Goal: Information Seeking & Learning: Learn about a topic

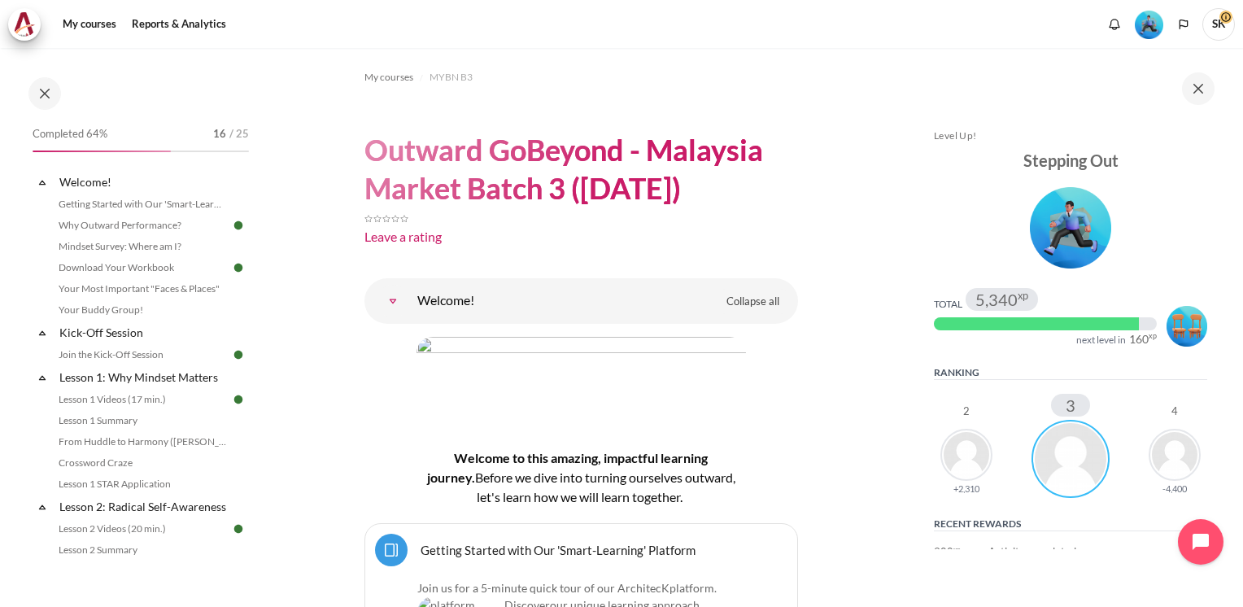
drag, startPoint x: 257, startPoint y: 190, endPoint x: 248, endPoint y: 206, distance: 17.9
click at [248, 206] on div "Completed 64% 16 / 25 Expand Collapse Welcome! Highlighted" at bounding box center [130, 327] width 260 height 557
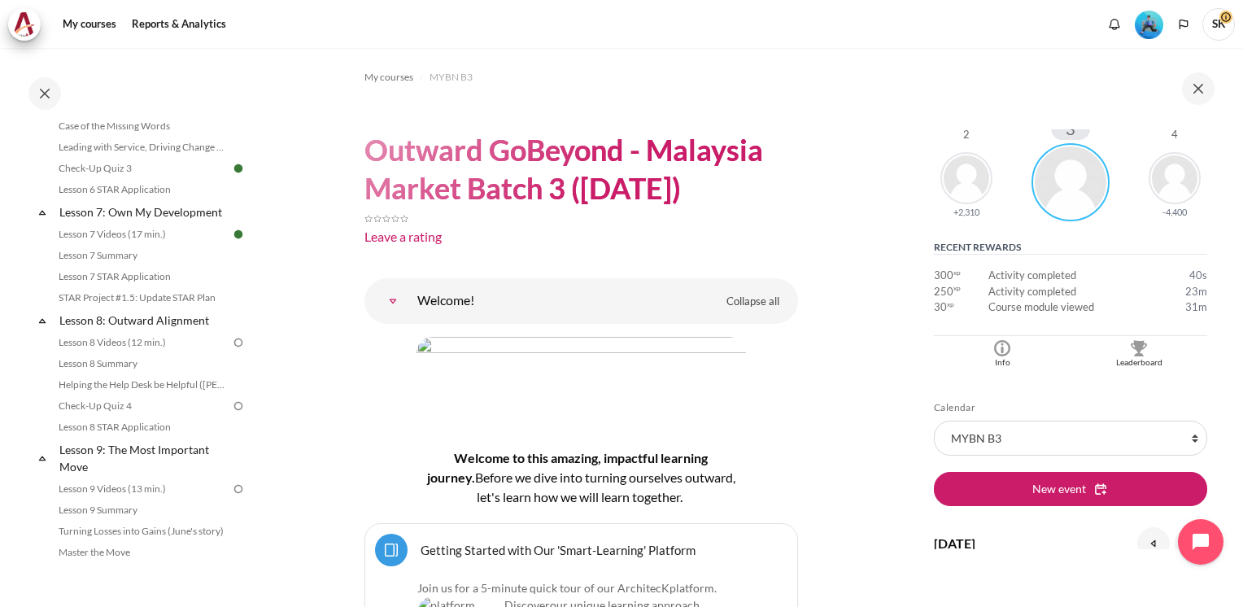
scroll to position [1045, 0]
click at [147, 262] on link "Lesson 7 Summary" at bounding box center [142, 252] width 177 height 20
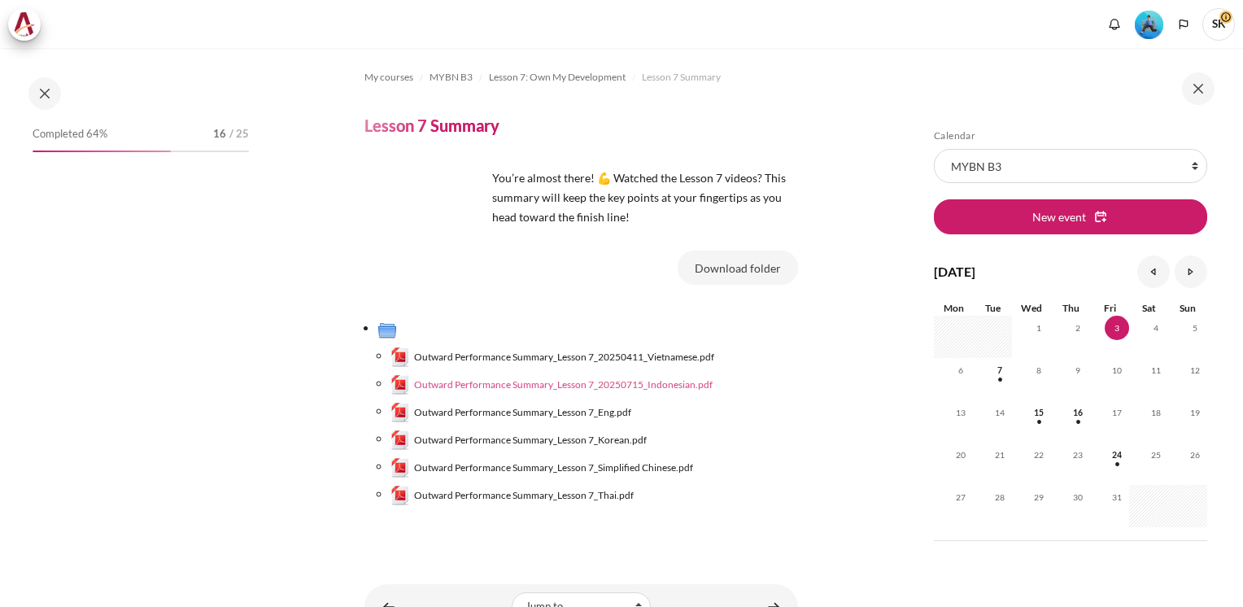
scroll to position [973, 0]
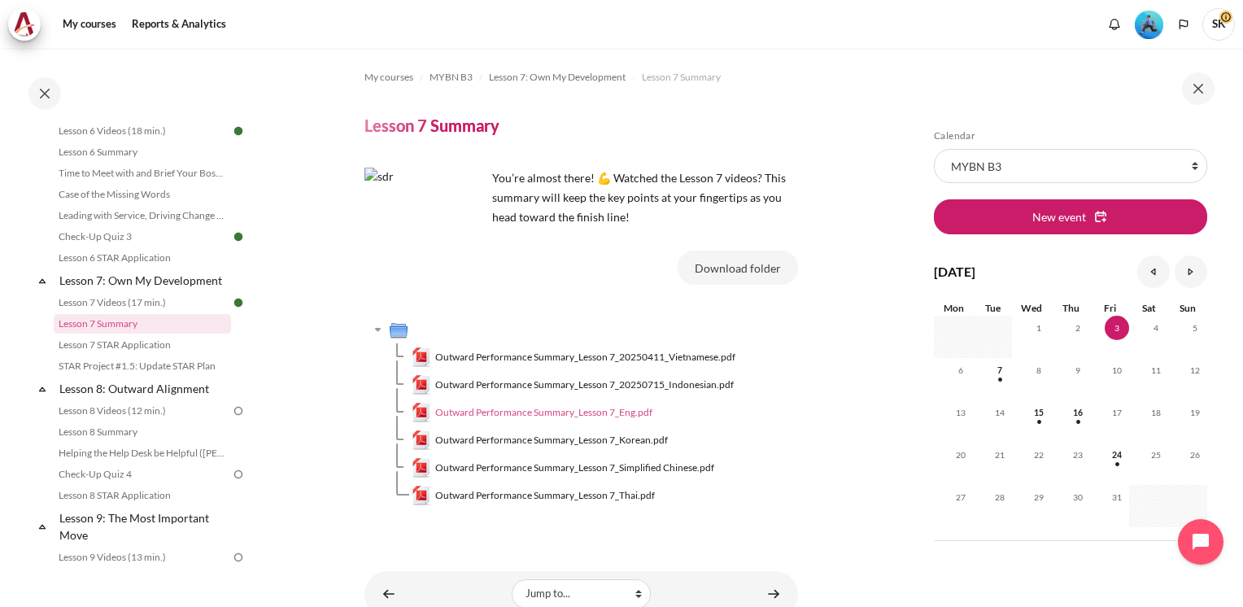
click at [579, 420] on link "Outward Performance Summary_Lesson 7_Eng.pdf" at bounding box center [533, 413] width 242 height 20
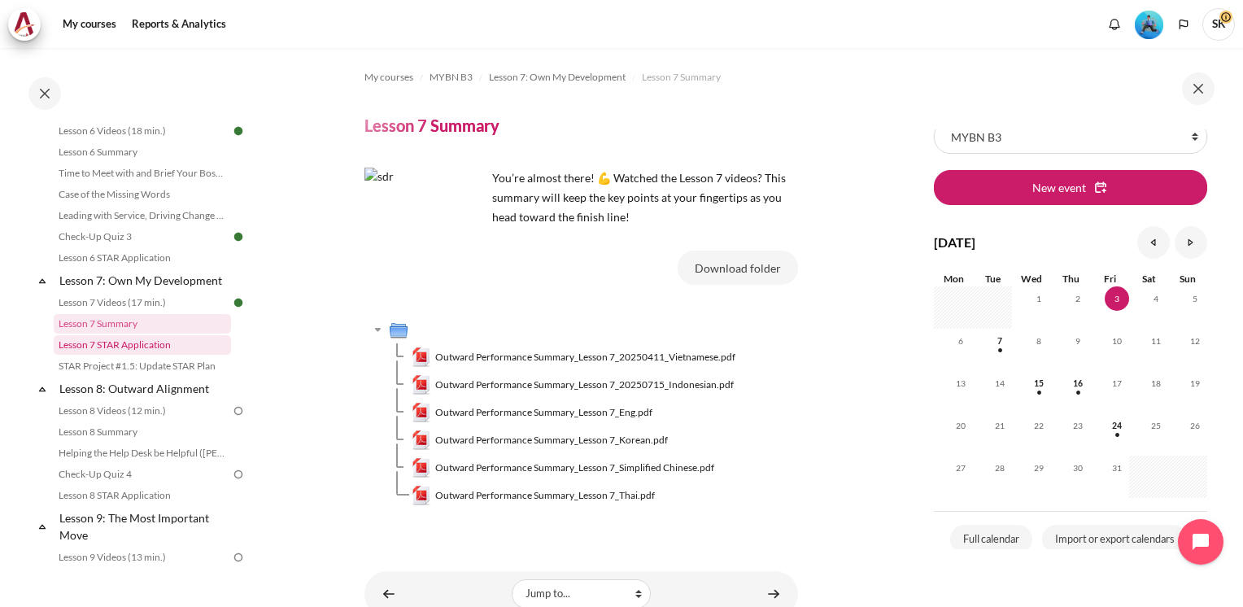
click at [151, 355] on link "Lesson 7 STAR Application" at bounding box center [142, 345] width 177 height 20
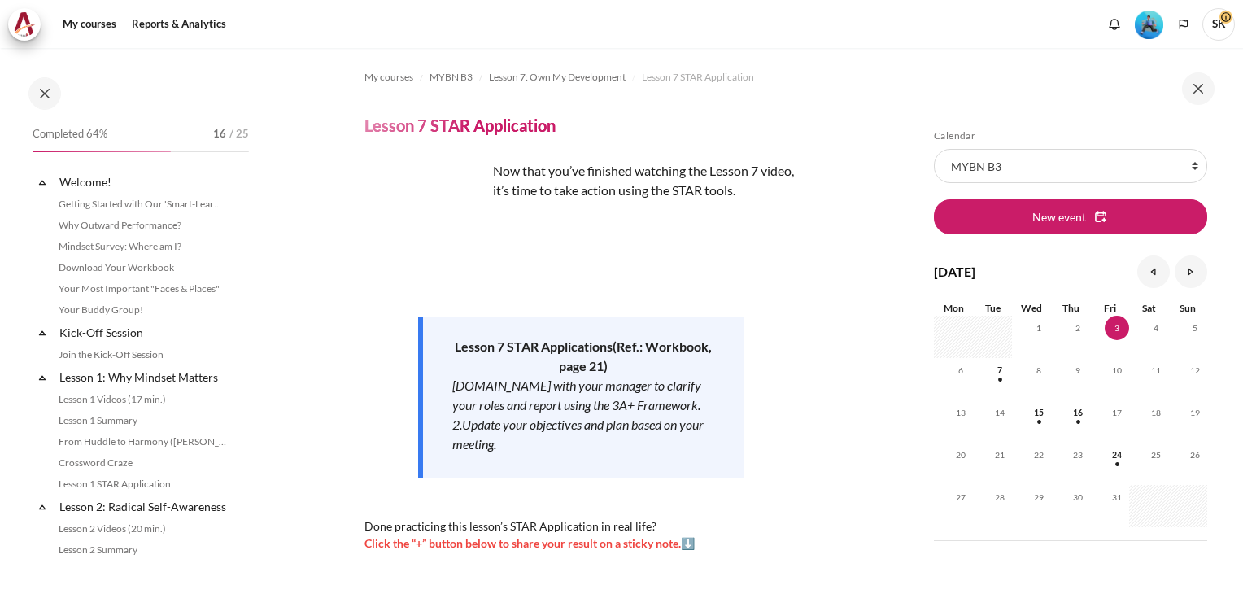
scroll to position [994, 0]
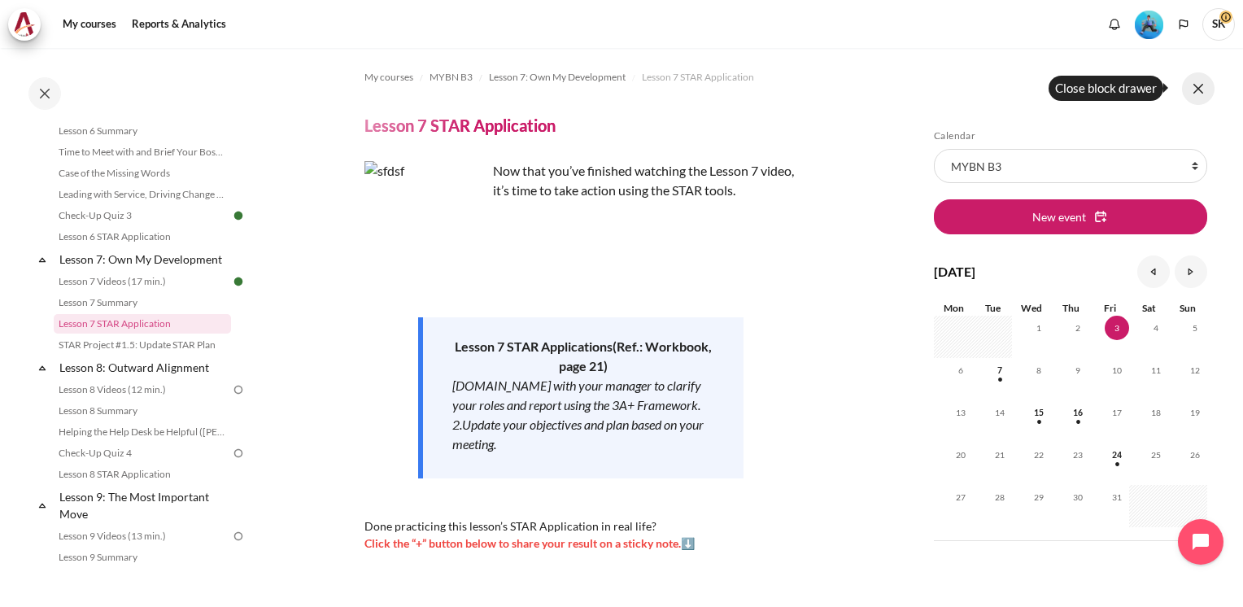
click at [1203, 94] on button at bounding box center [1198, 88] width 33 height 33
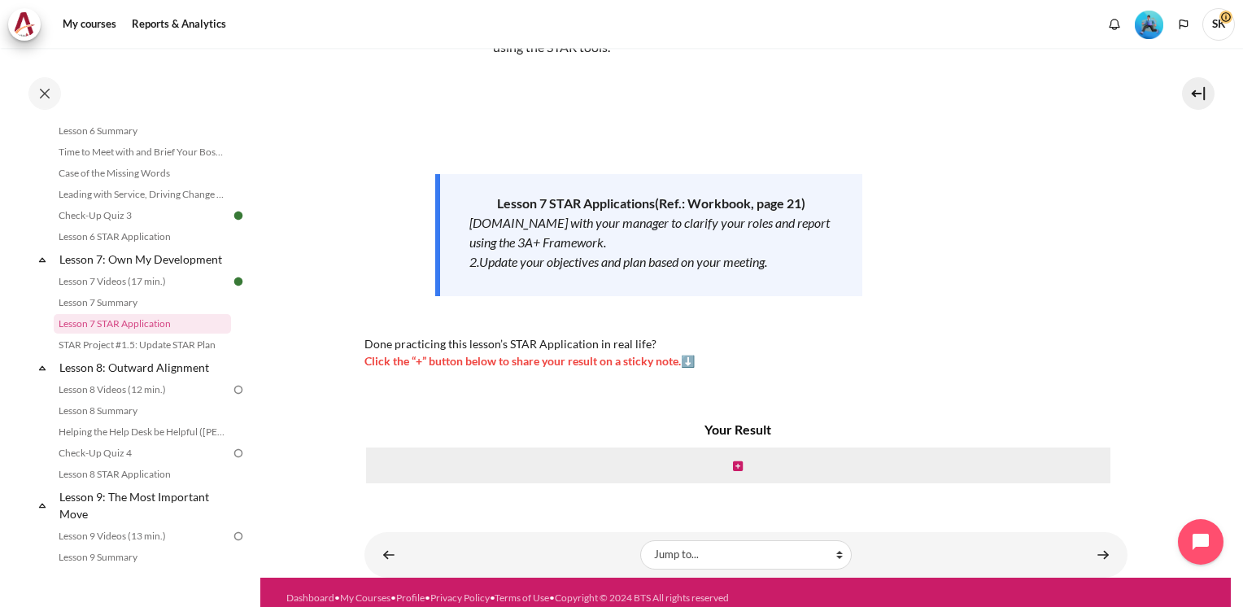
scroll to position [153, 0]
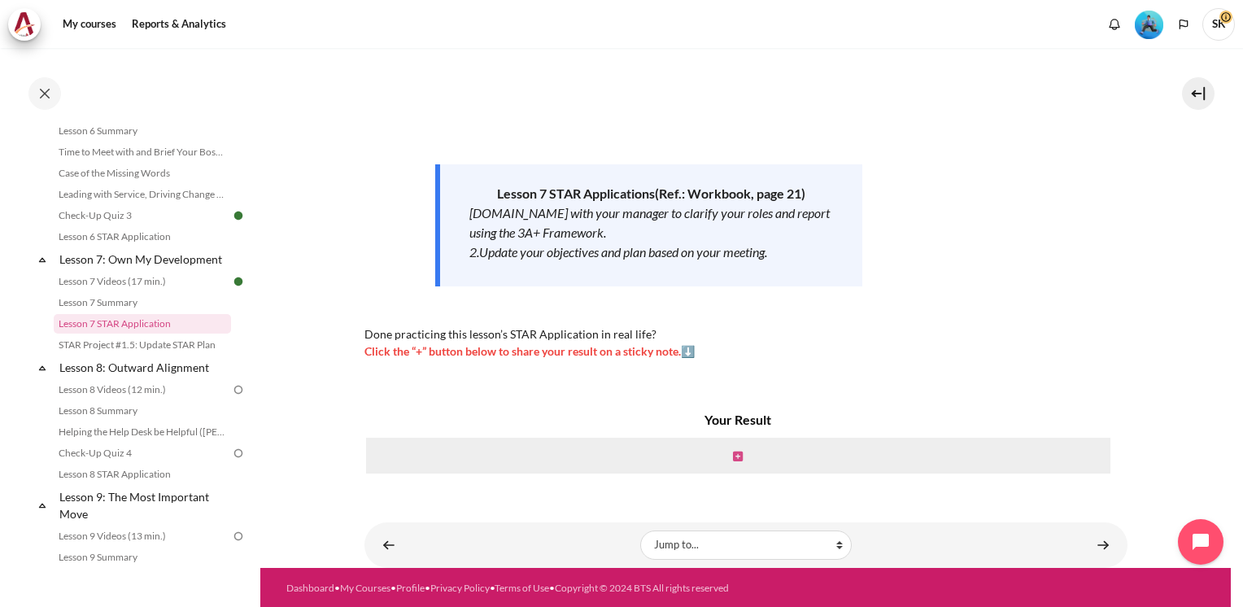
click at [735, 452] on icon "Content" at bounding box center [738, 456] width 10 height 11
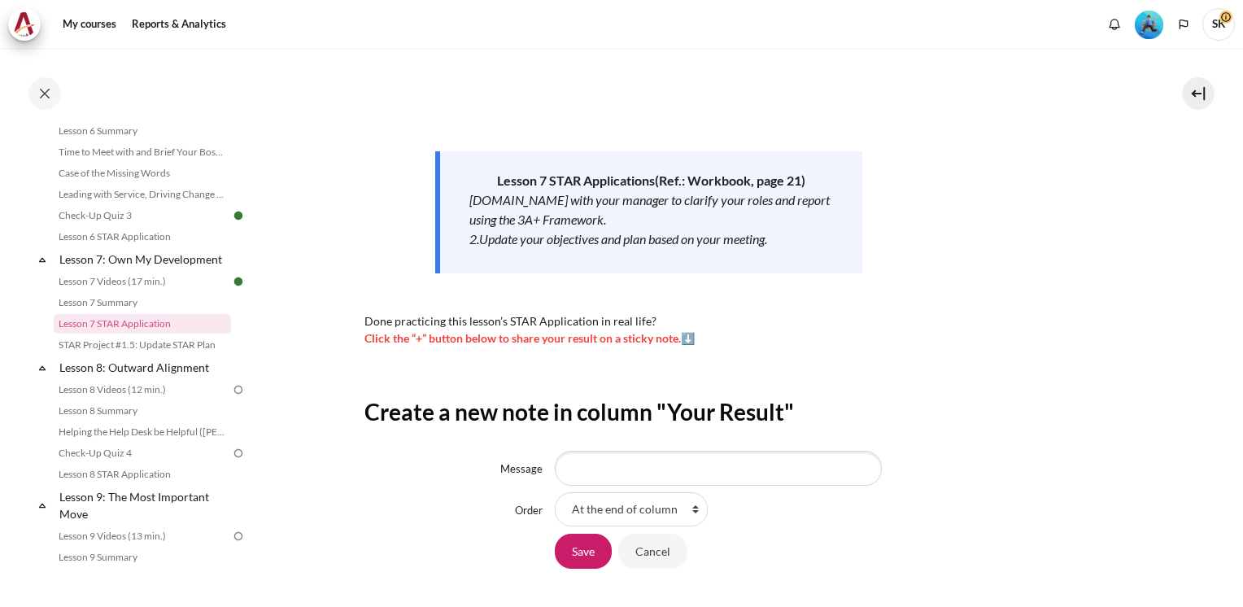
scroll to position [264, 0]
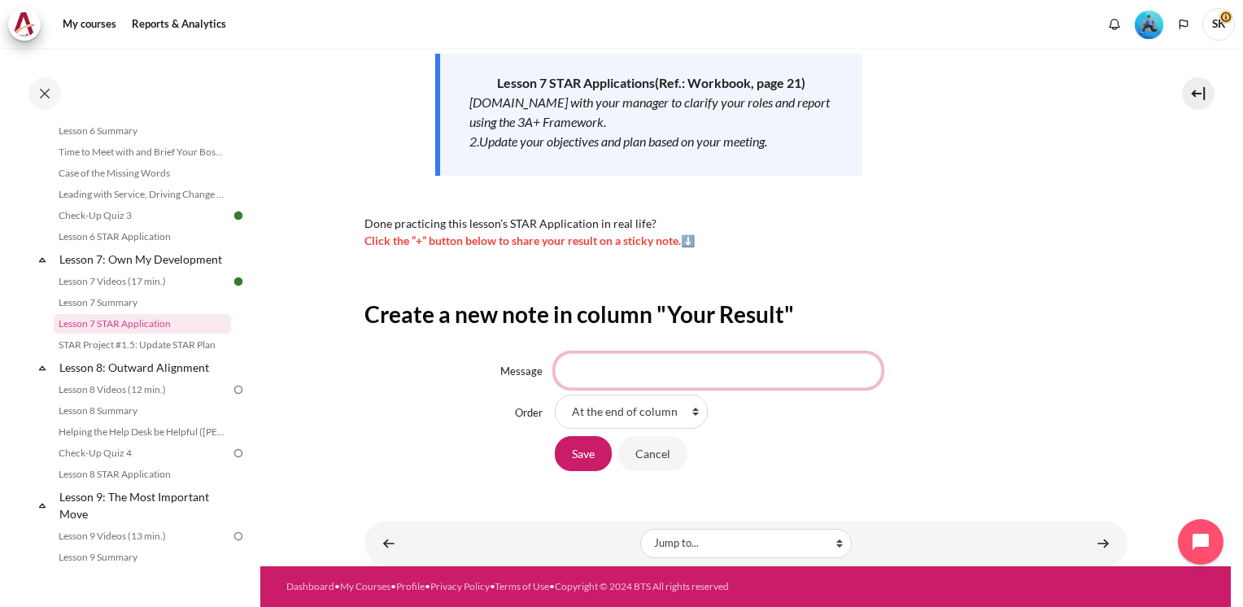
click at [608, 369] on input "Message" at bounding box center [718, 370] width 327 height 34
click at [152, 355] on link "STAR Project #1.5: Update STAR Plan" at bounding box center [142, 345] width 177 height 20
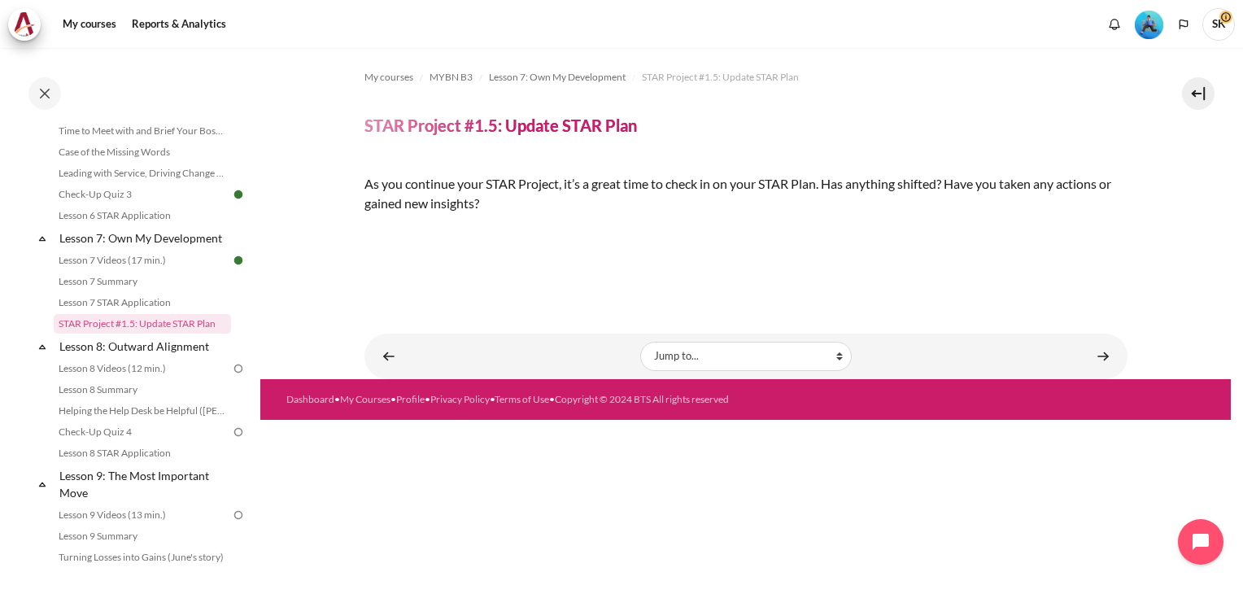
scroll to position [186, 0]
click at [130, 357] on link "Lesson 8: Outward Alignment" at bounding box center [144, 346] width 174 height 22
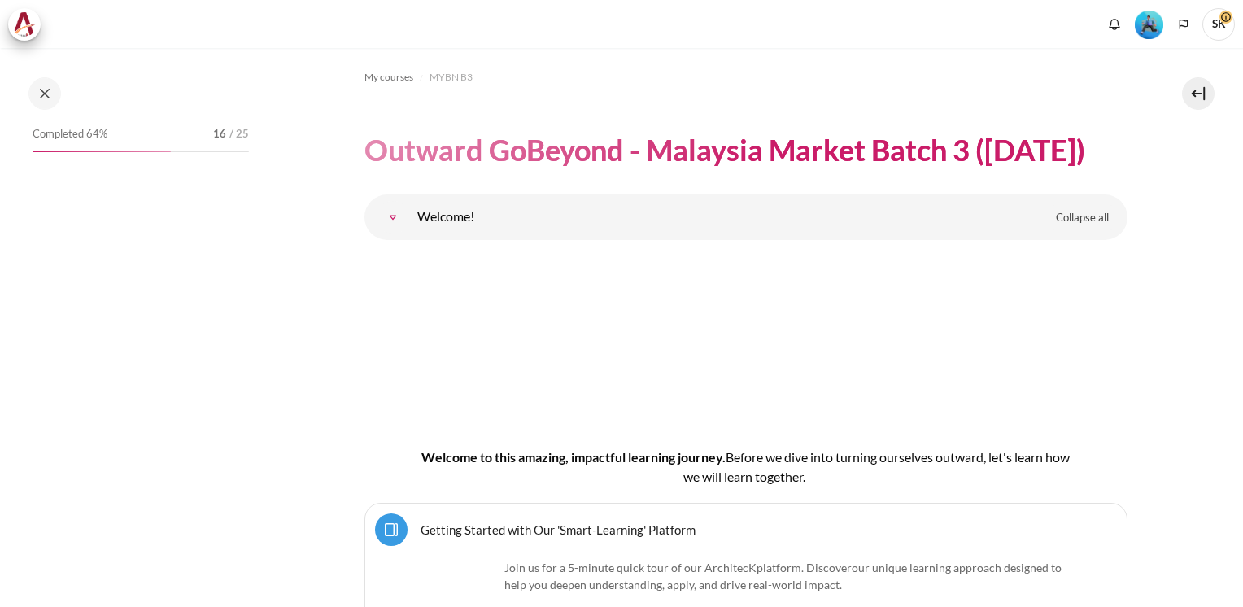
scroll to position [12969, 0]
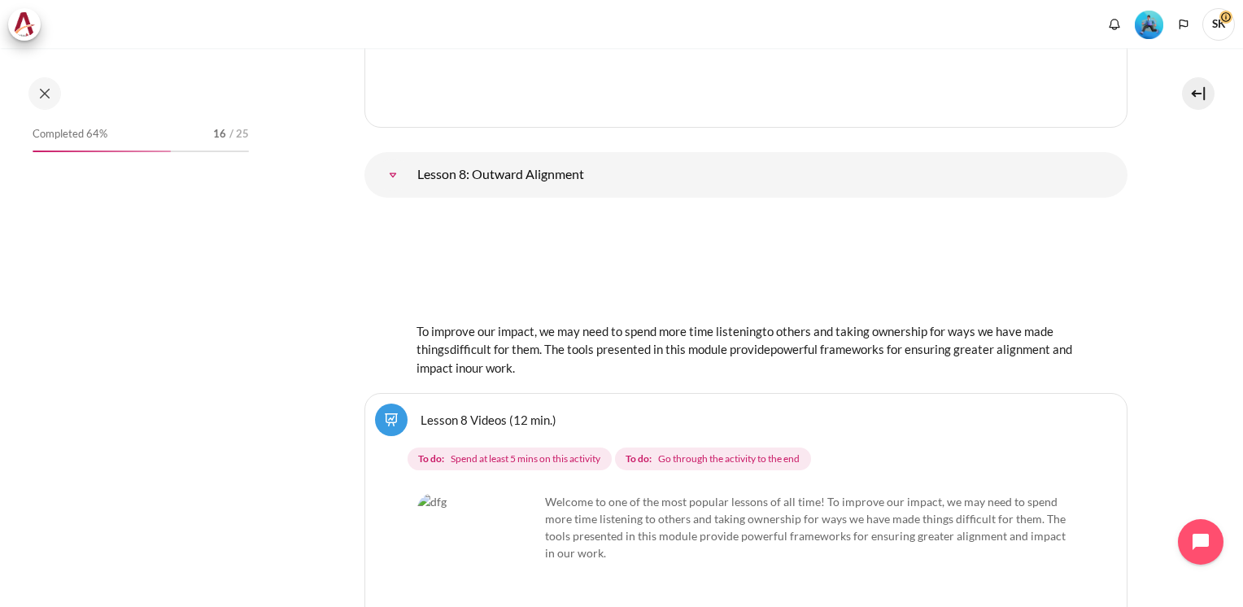
click at [510, 215] on img "Content" at bounding box center [746, 262] width 659 height 103
click at [409, 159] on link "Lesson 8: Outward Alignment" at bounding box center [393, 175] width 33 height 33
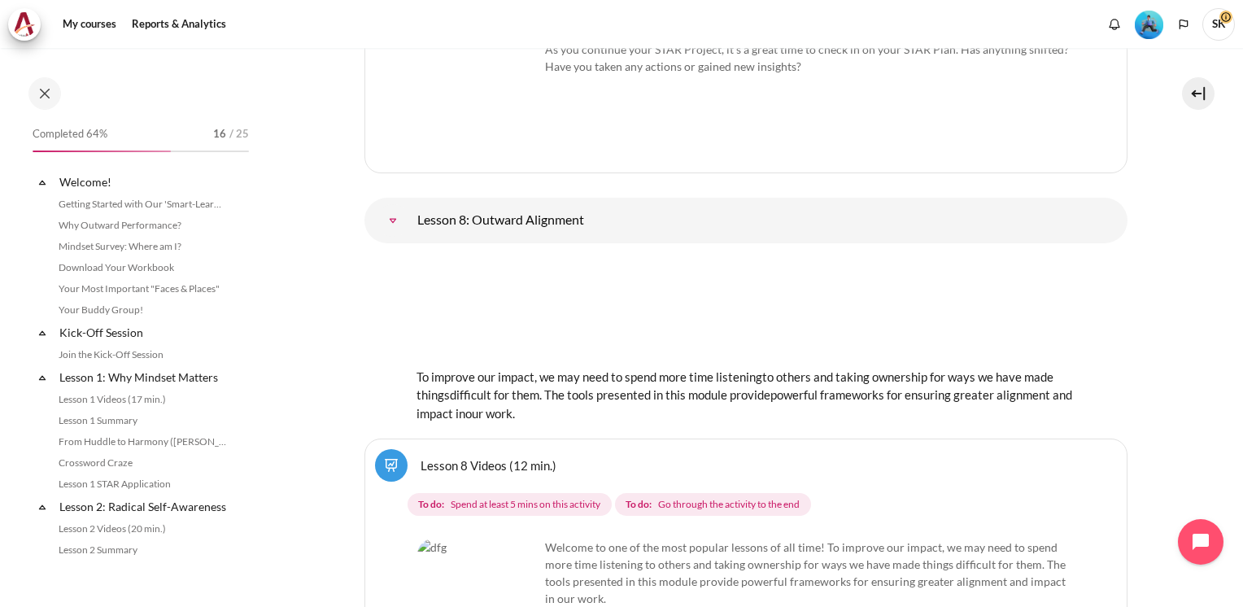
scroll to position [13061, 0]
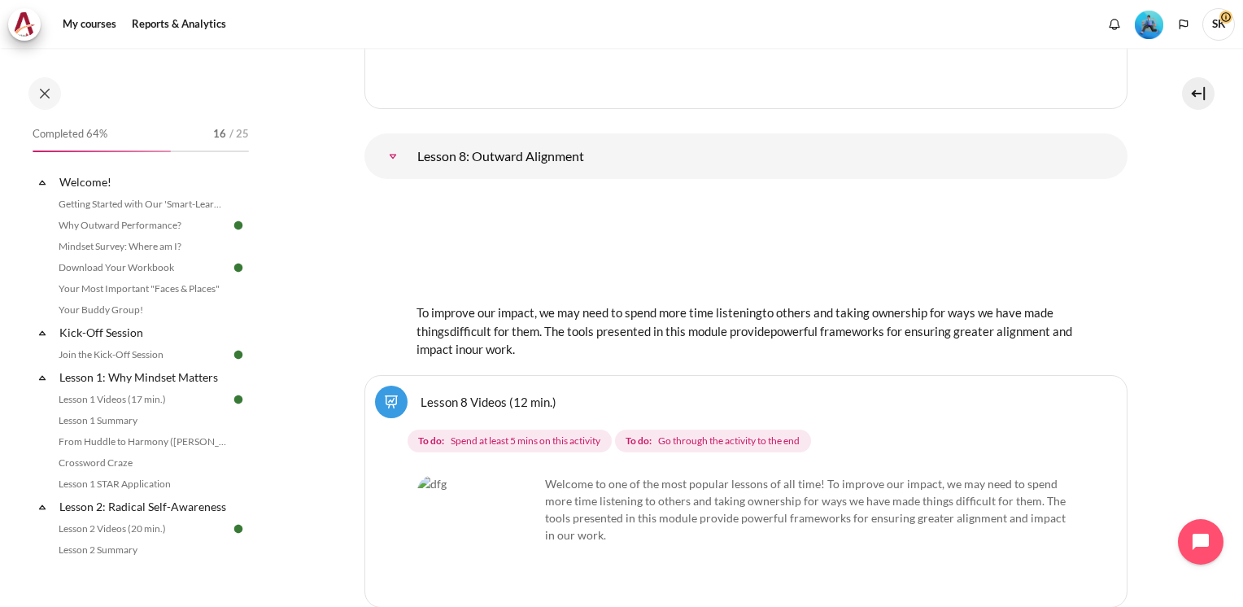
click at [480, 394] on link "Lesson 8 Videos (12 min.)" at bounding box center [489, 401] width 136 height 15
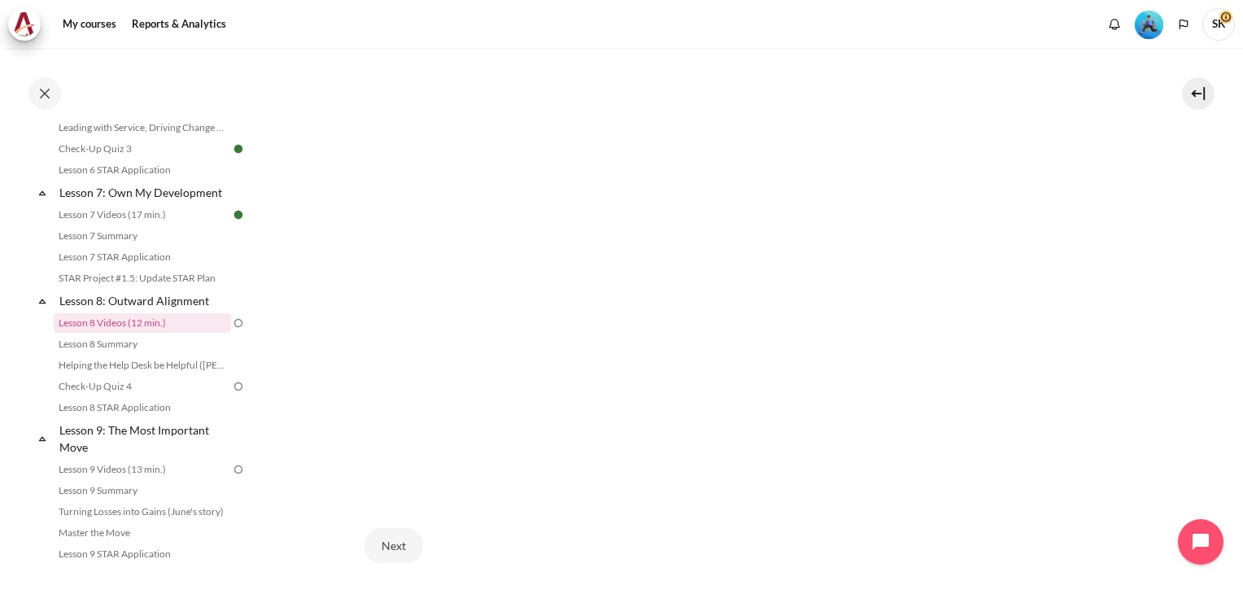
scroll to position [563, 0]
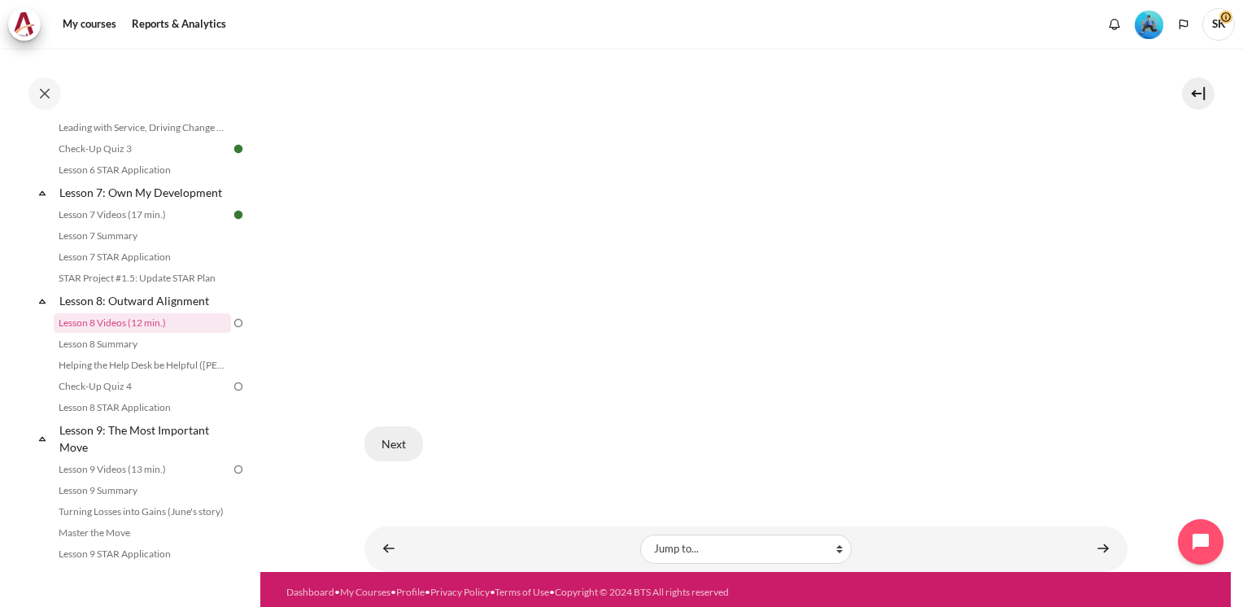
click at [400, 439] on button "Next" at bounding box center [393, 443] width 59 height 34
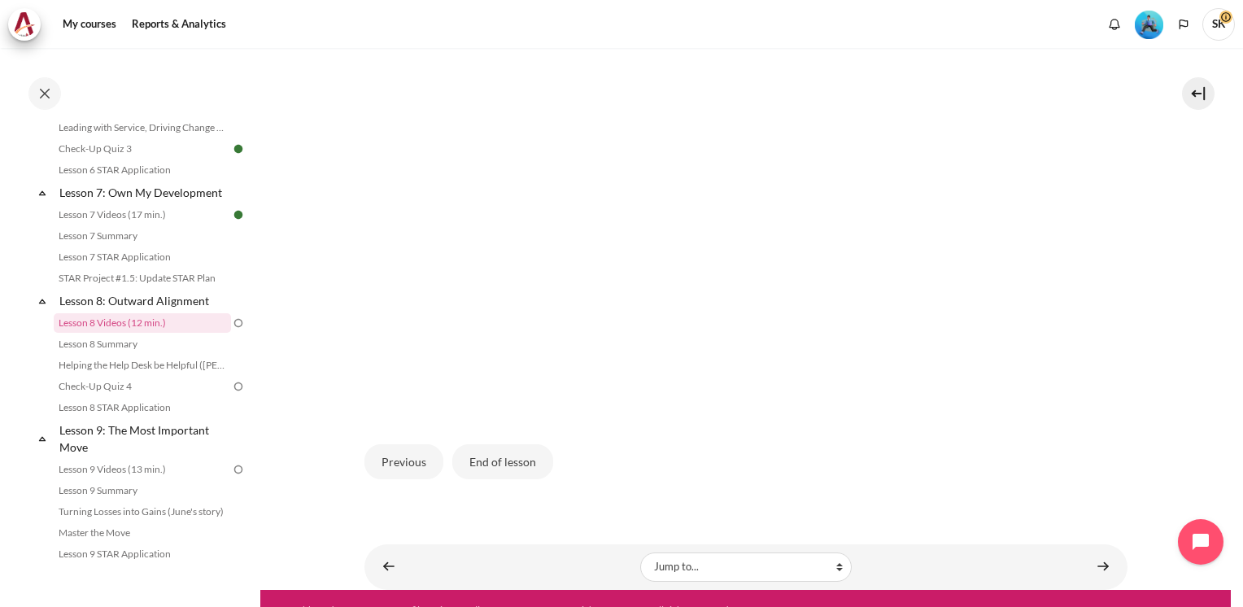
scroll to position [563, 0]
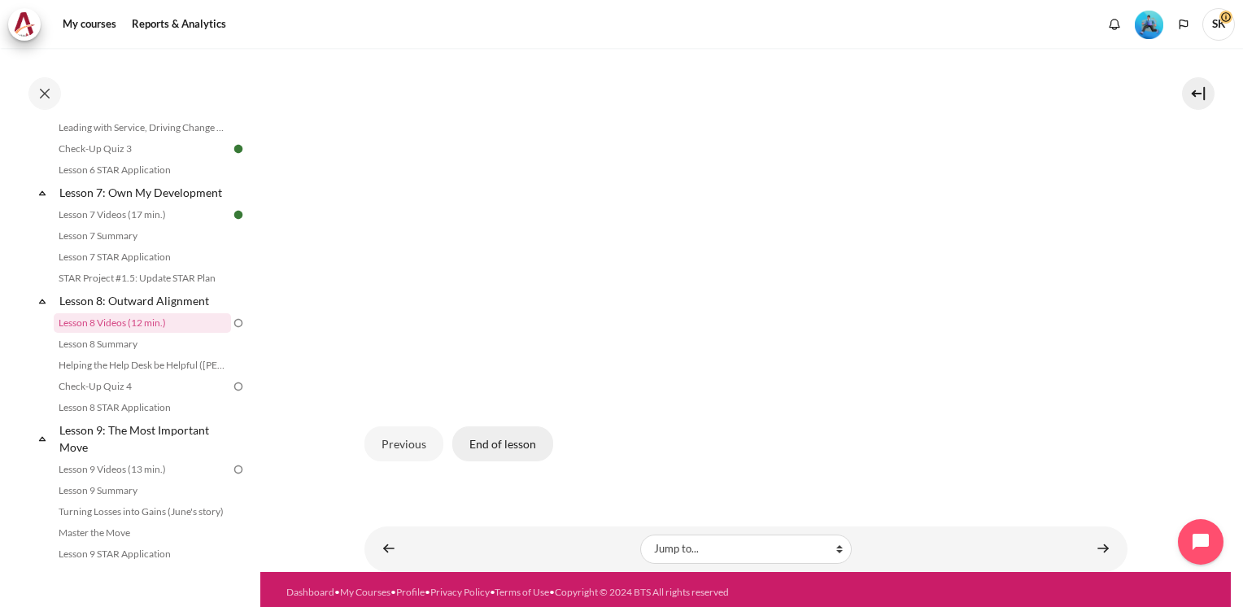
click at [511, 436] on button "End of lesson" at bounding box center [502, 443] width 101 height 34
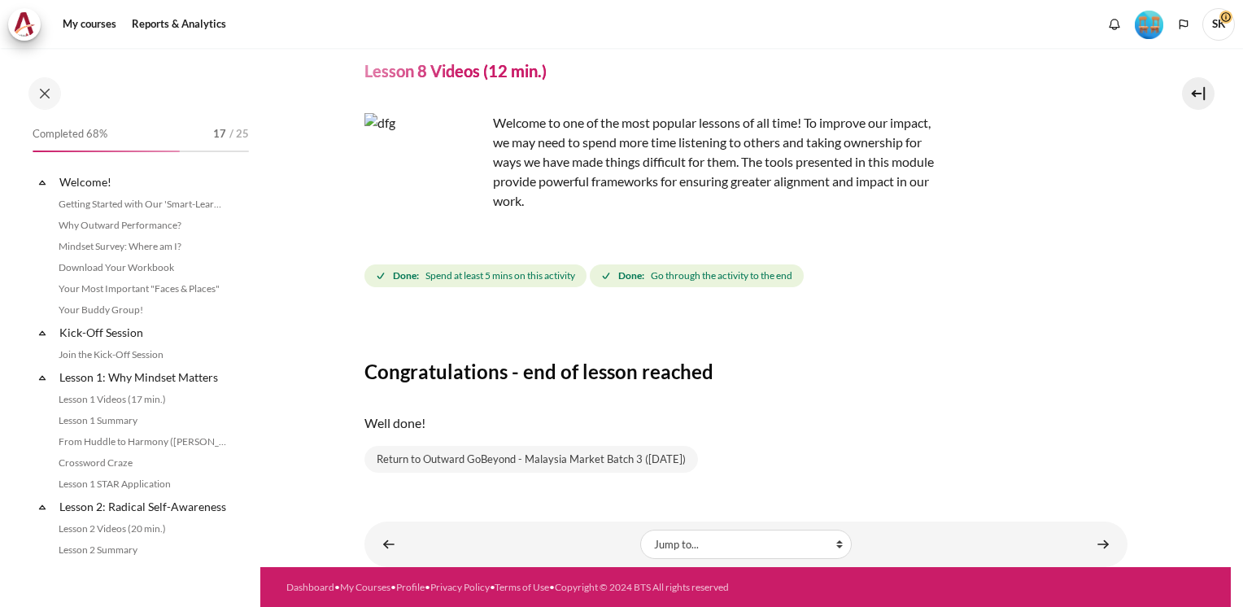
scroll to position [1061, 0]
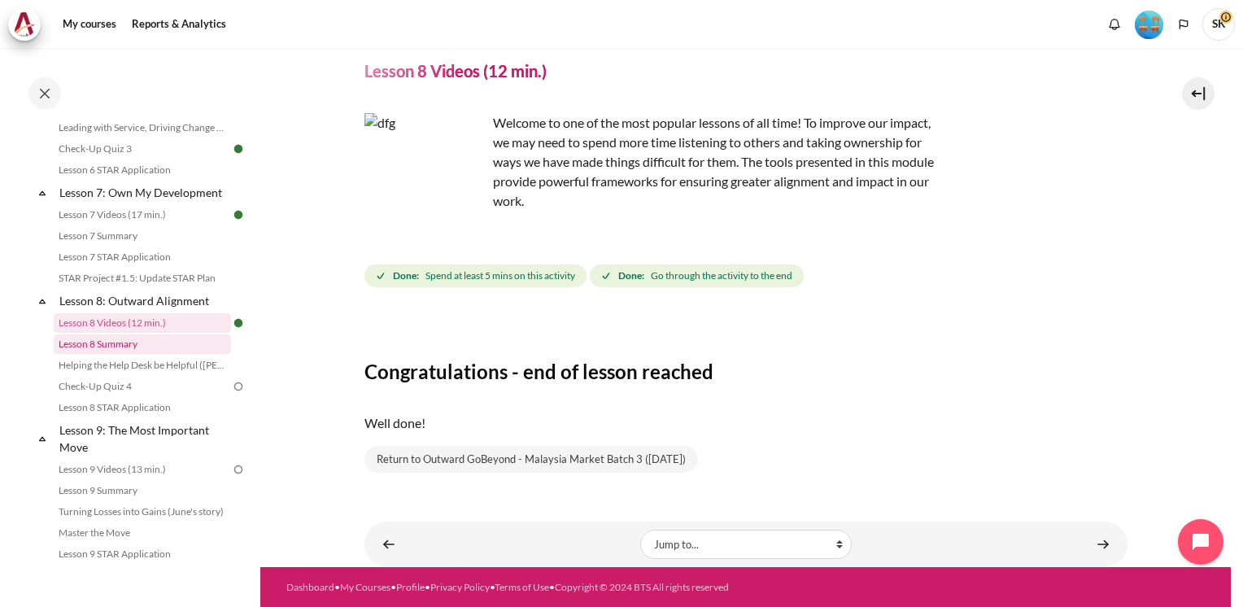
click at [131, 354] on link "Lesson 8 Summary" at bounding box center [142, 344] width 177 height 20
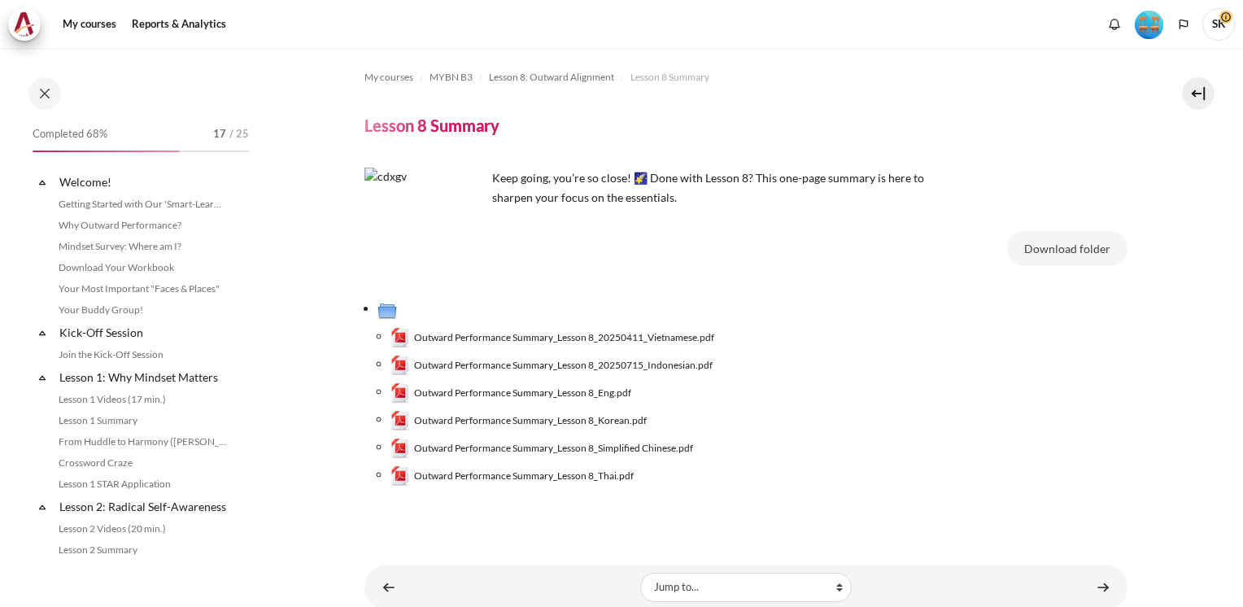
scroll to position [1081, 0]
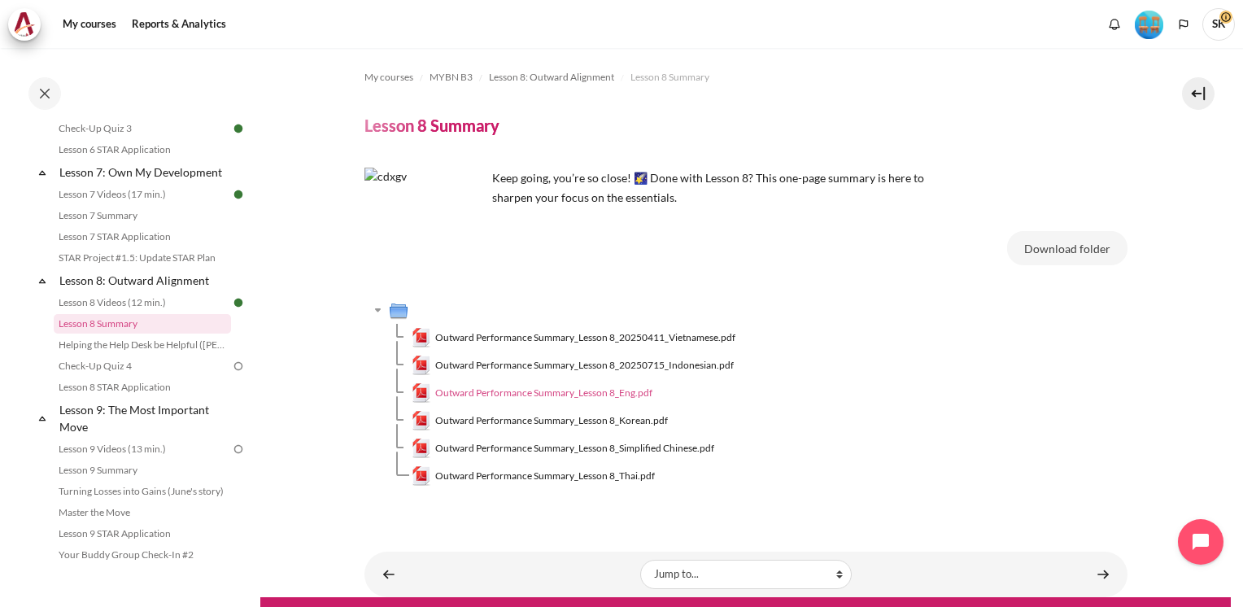
click at [626, 395] on span "Outward Performance Summary_Lesson 8_Eng.pdf" at bounding box center [543, 393] width 217 height 15
click at [120, 355] on link "Helping the Help Desk be Helpful ([PERSON_NAME]'s Story)" at bounding box center [142, 345] width 177 height 20
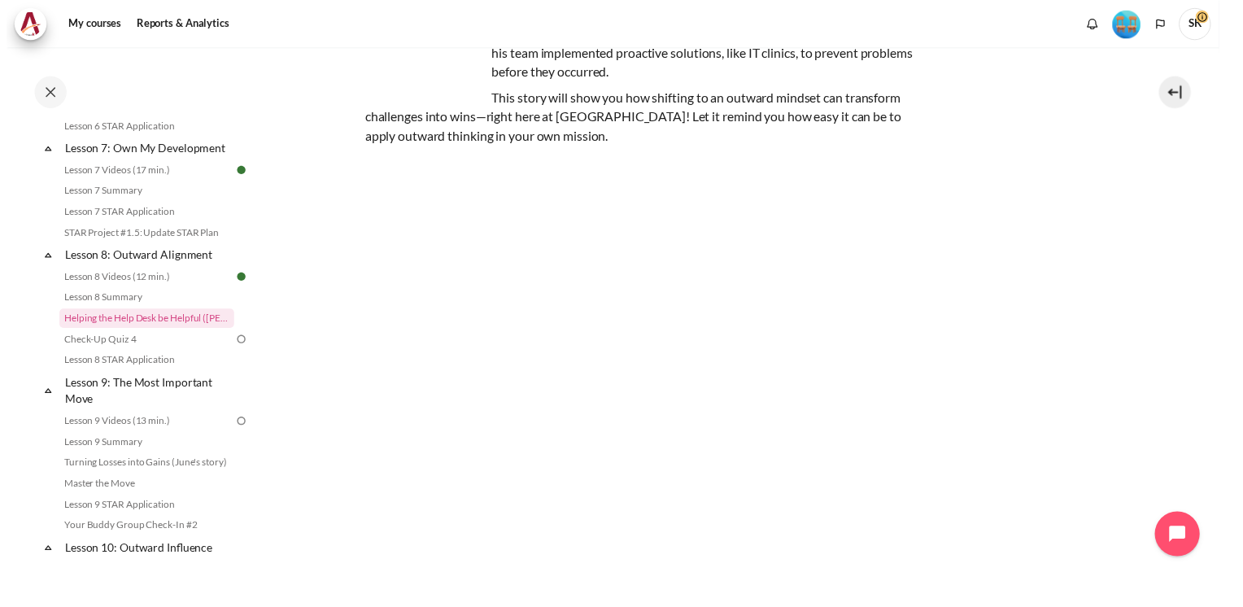
scroll to position [165, 0]
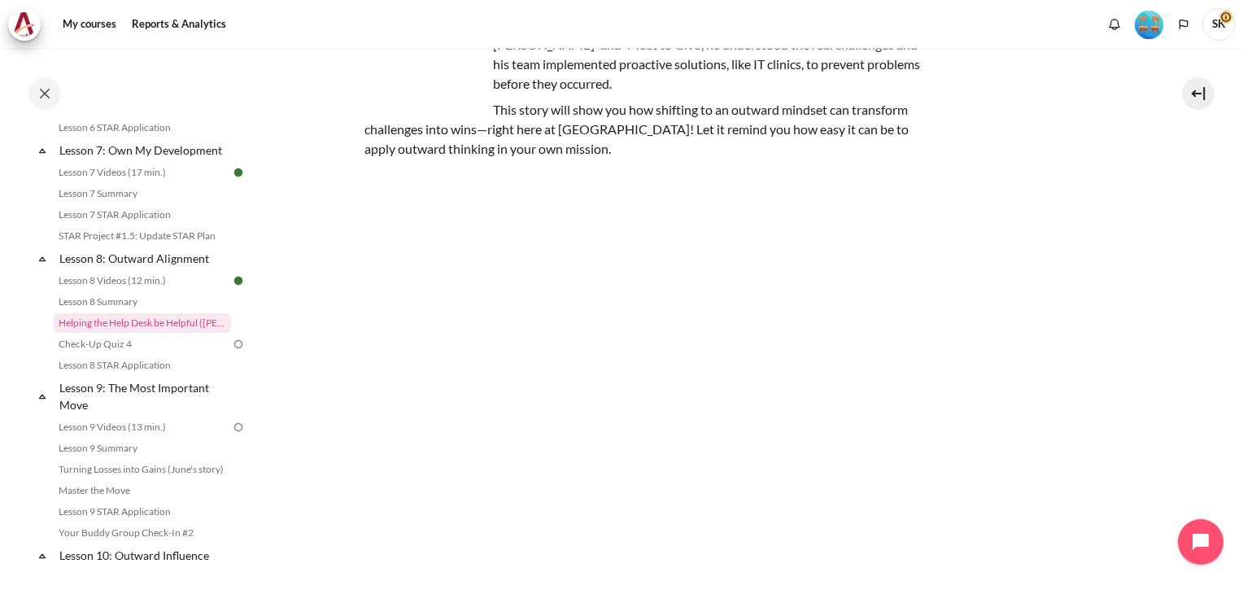
drag, startPoint x: 1233, startPoint y: 357, endPoint x: 1242, endPoint y: 424, distance: 67.3
click at [1240, 468] on div "My courses MYBN B3 Lesson 8: Outward Alignment Helping the Help Desk be Helpful…" at bounding box center [621, 327] width 1243 height 559
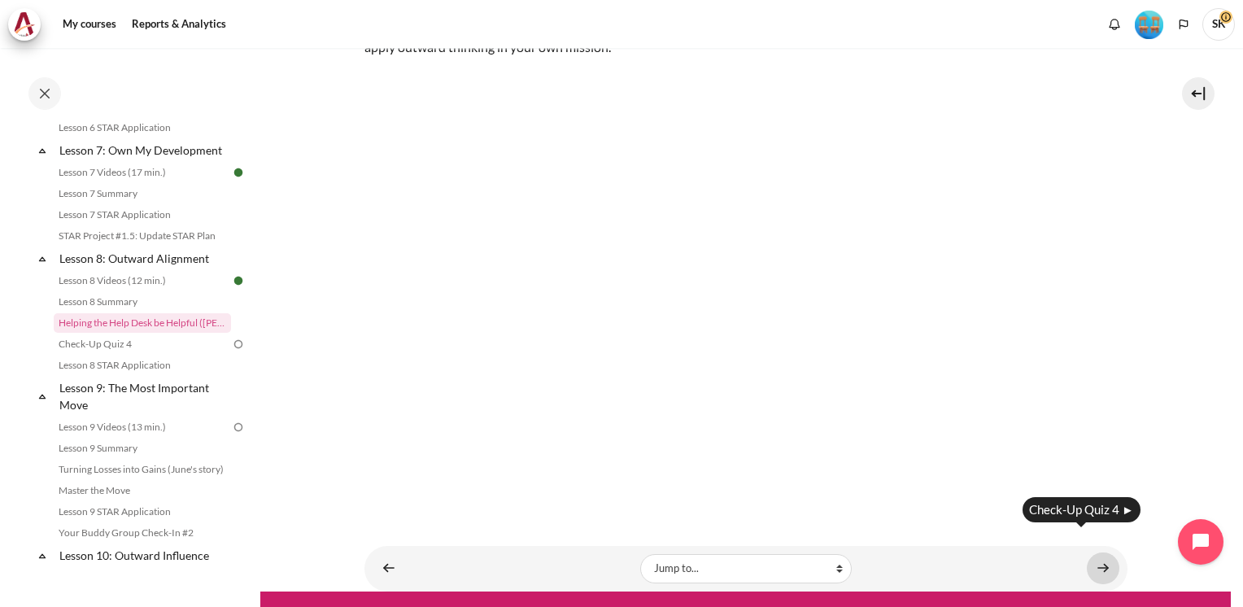
click at [1092, 552] on link "Content" at bounding box center [1103, 568] width 33 height 32
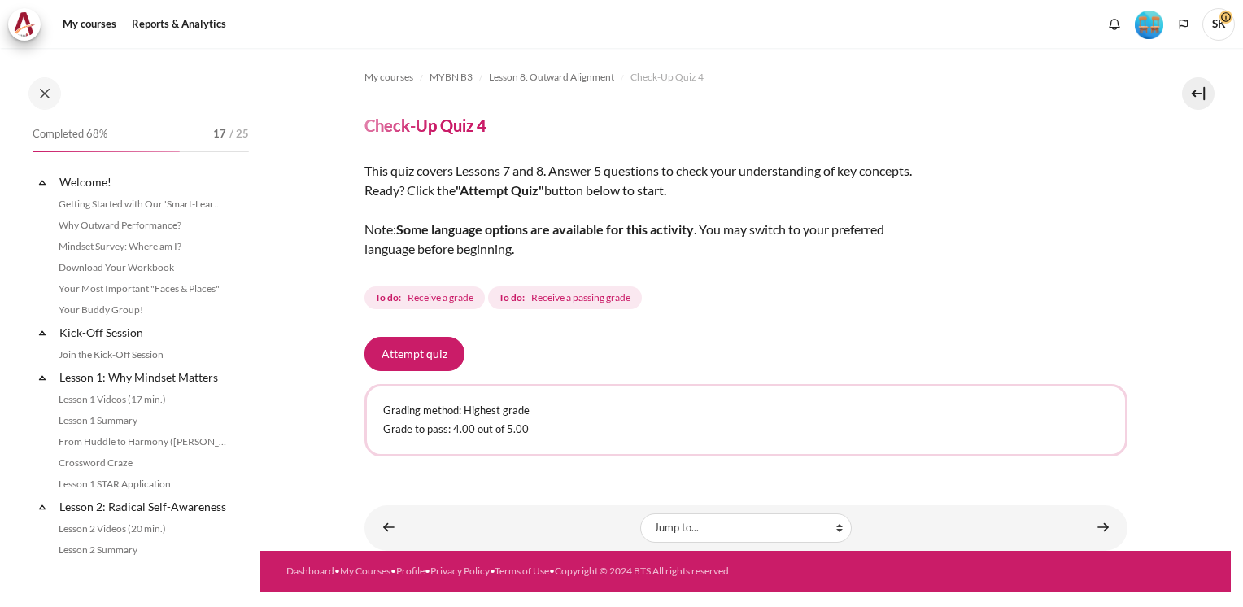
scroll to position [1124, 0]
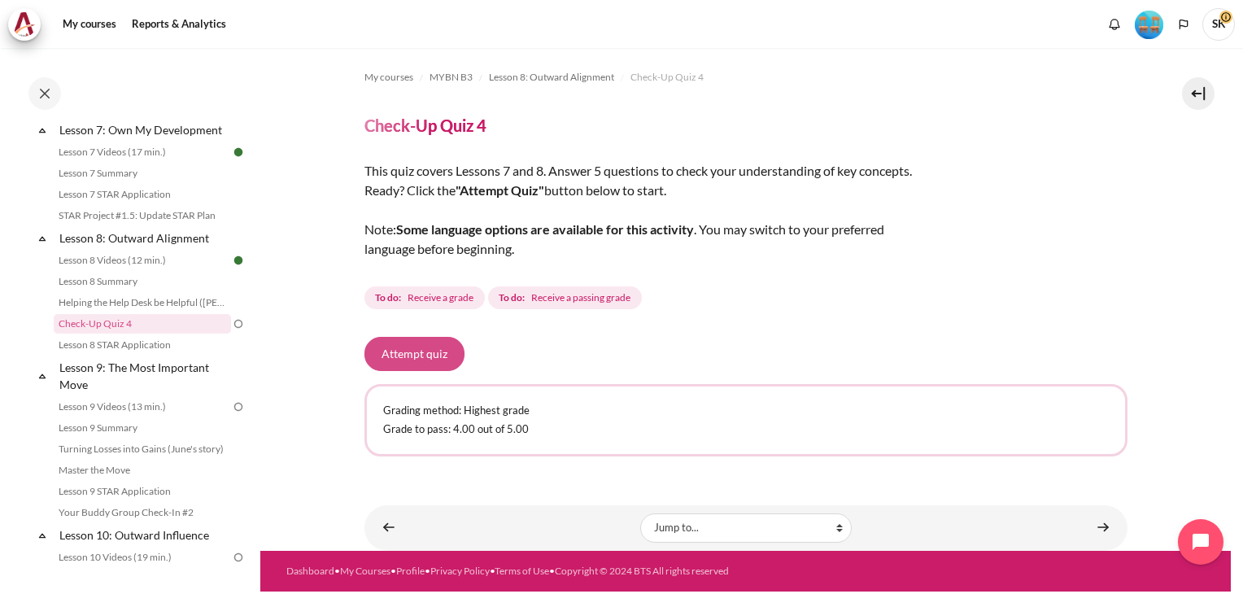
click at [435, 344] on button "Attempt quiz" at bounding box center [414, 354] width 100 height 34
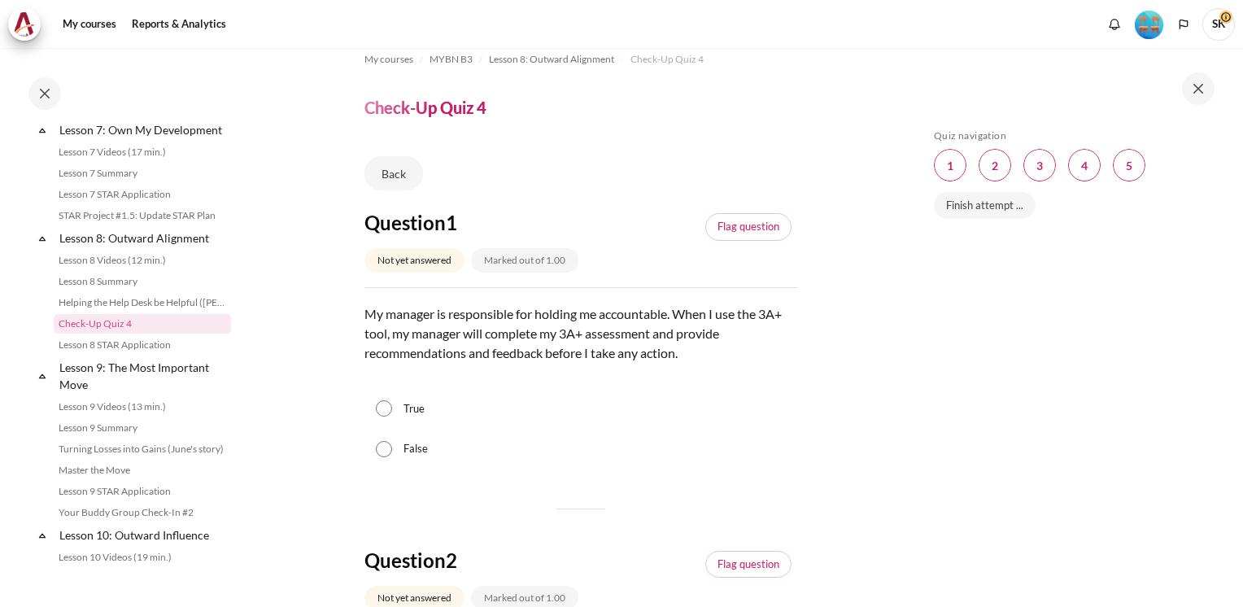
scroll to position [71, 0]
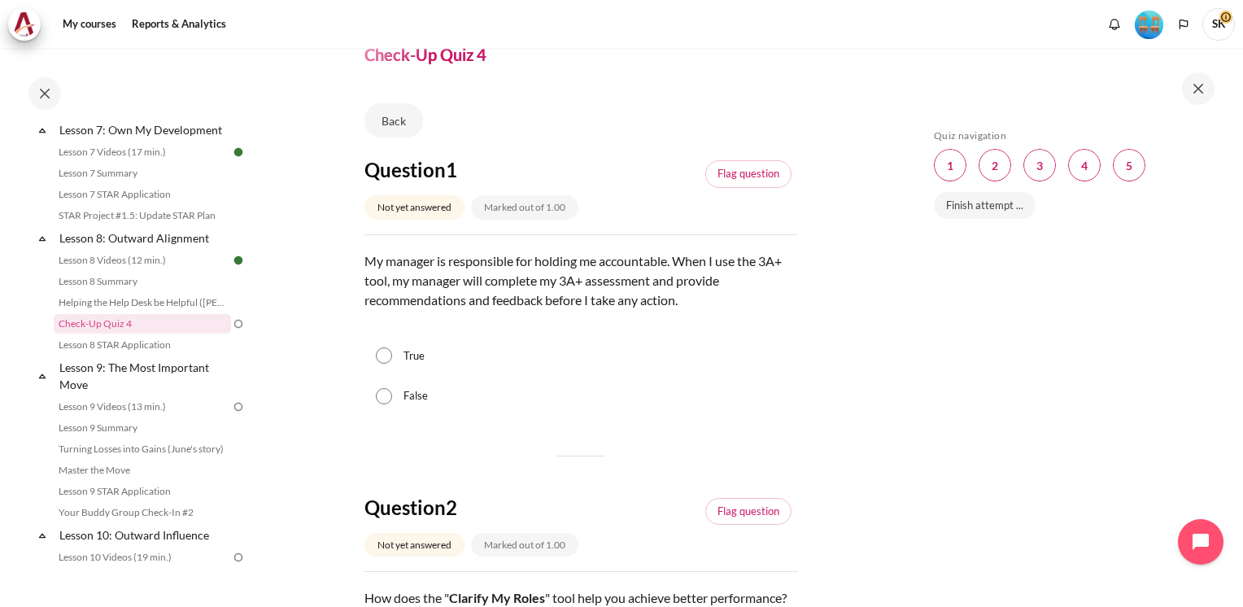
click at [384, 406] on div "False" at bounding box center [581, 396] width 434 height 41
click at [380, 395] on input "False" at bounding box center [384, 396] width 16 height 16
radio input "true"
click at [376, 347] on input "True" at bounding box center [384, 355] width 16 height 16
radio input "true"
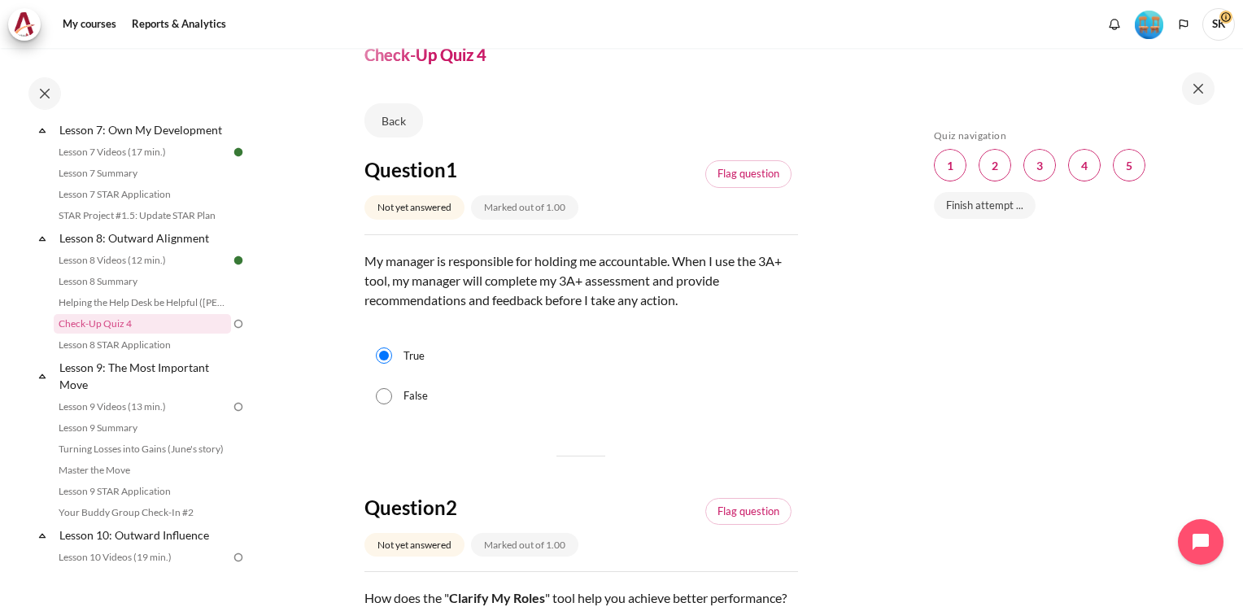
click at [376, 388] on input "False" at bounding box center [384, 396] width 16 height 16
radio input "true"
click at [376, 347] on input "True" at bounding box center [384, 355] width 16 height 16
radio input "true"
click at [387, 391] on input "False" at bounding box center [384, 396] width 16 height 16
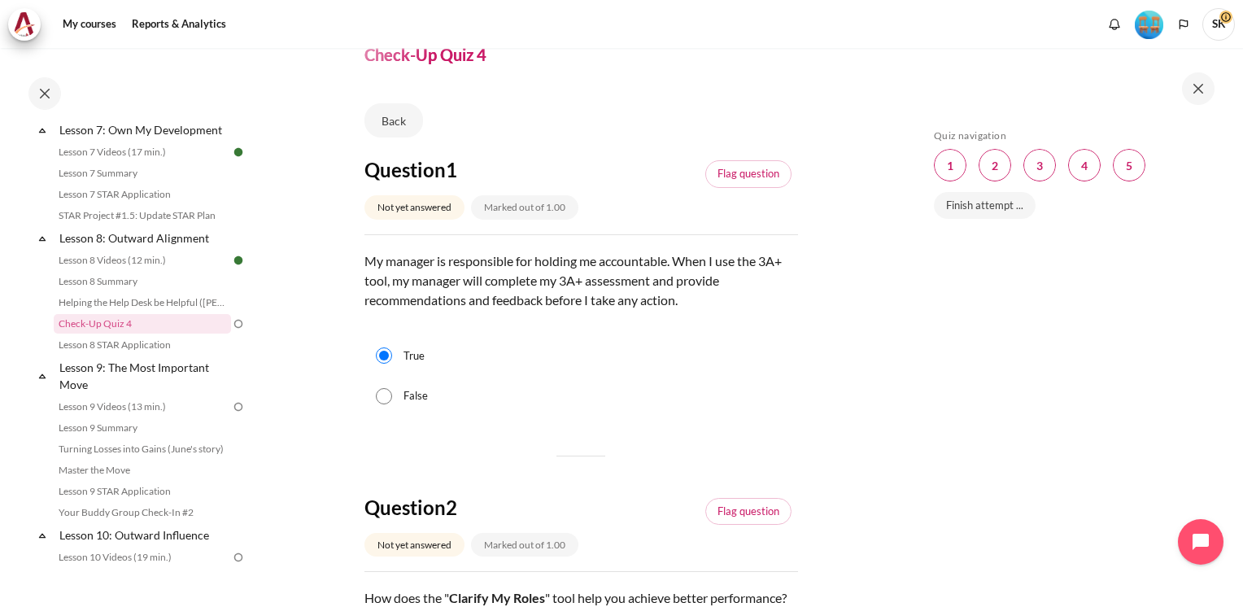
radio input "true"
click at [713, 353] on div "True" at bounding box center [581, 356] width 434 height 41
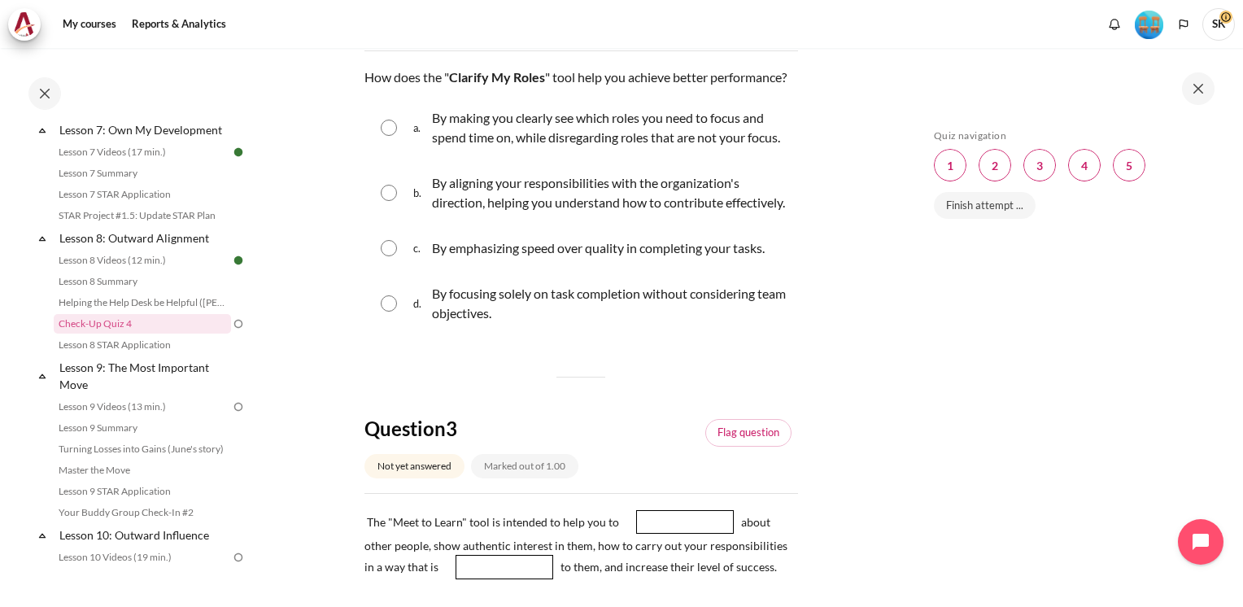
scroll to position [559, 0]
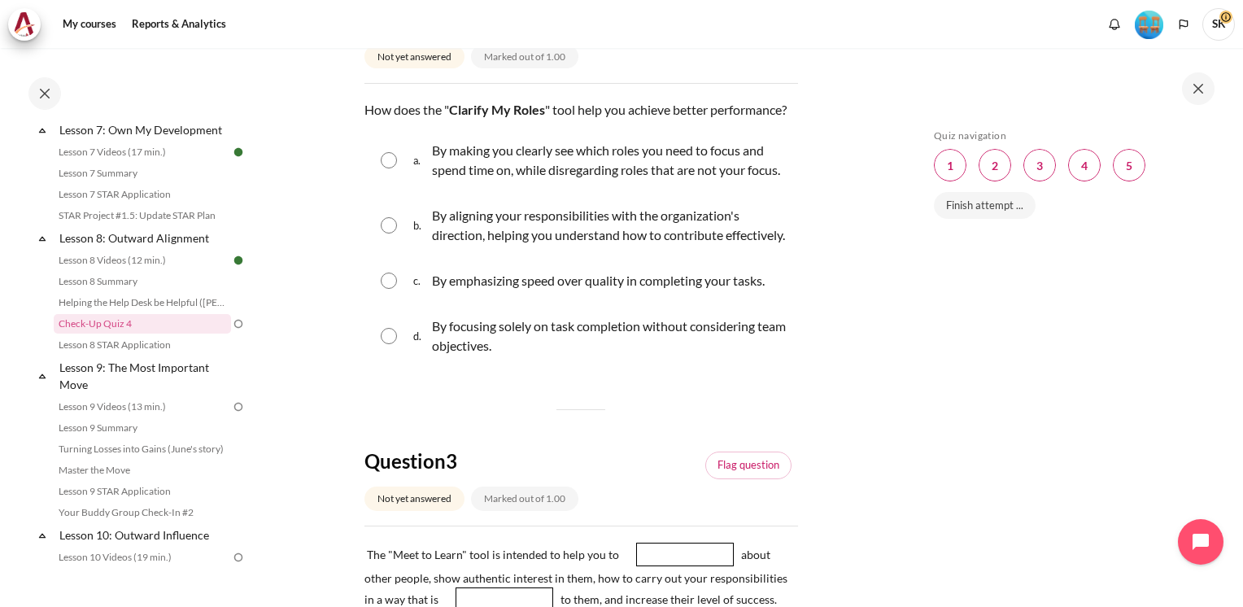
click at [386, 168] on input "Content" at bounding box center [389, 160] width 16 height 16
radio input "true"
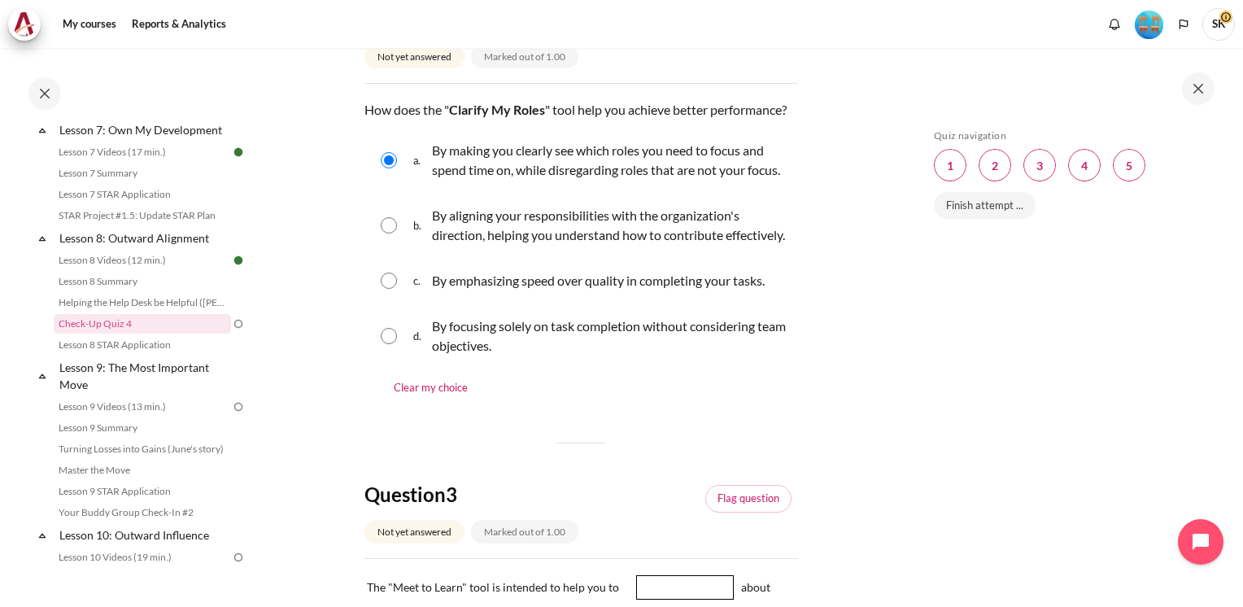
click at [390, 233] on input "Content" at bounding box center [389, 225] width 16 height 16
radio input "true"
click at [391, 168] on input "Content" at bounding box center [389, 160] width 16 height 16
radio input "true"
click at [388, 233] on input "Content" at bounding box center [389, 225] width 16 height 16
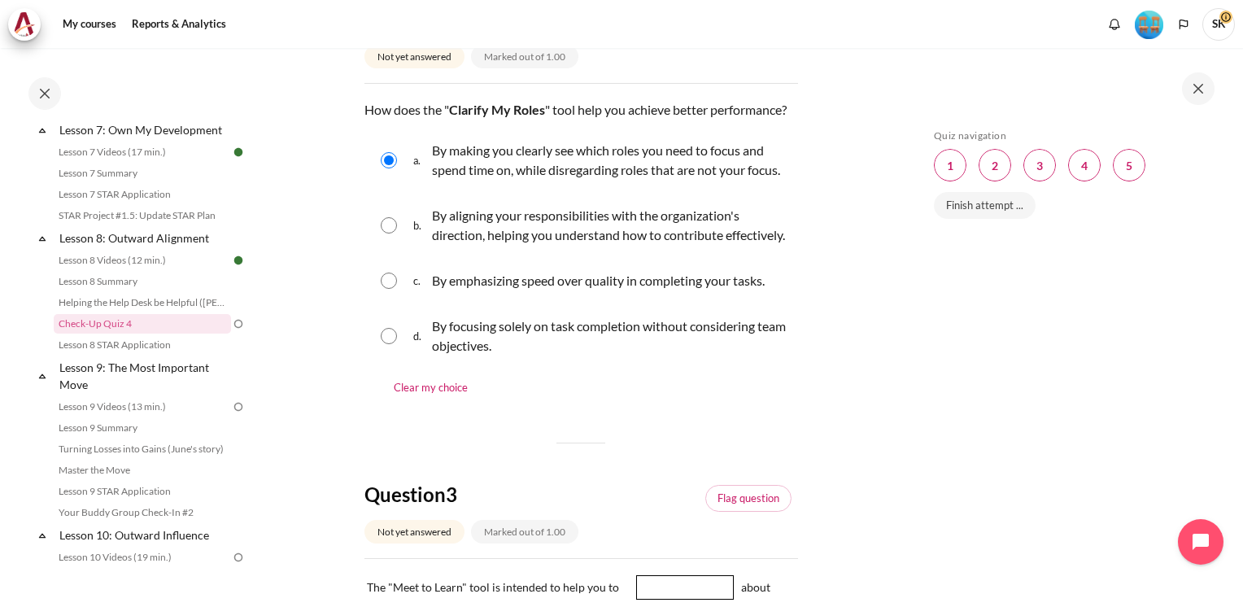
radio input "true"
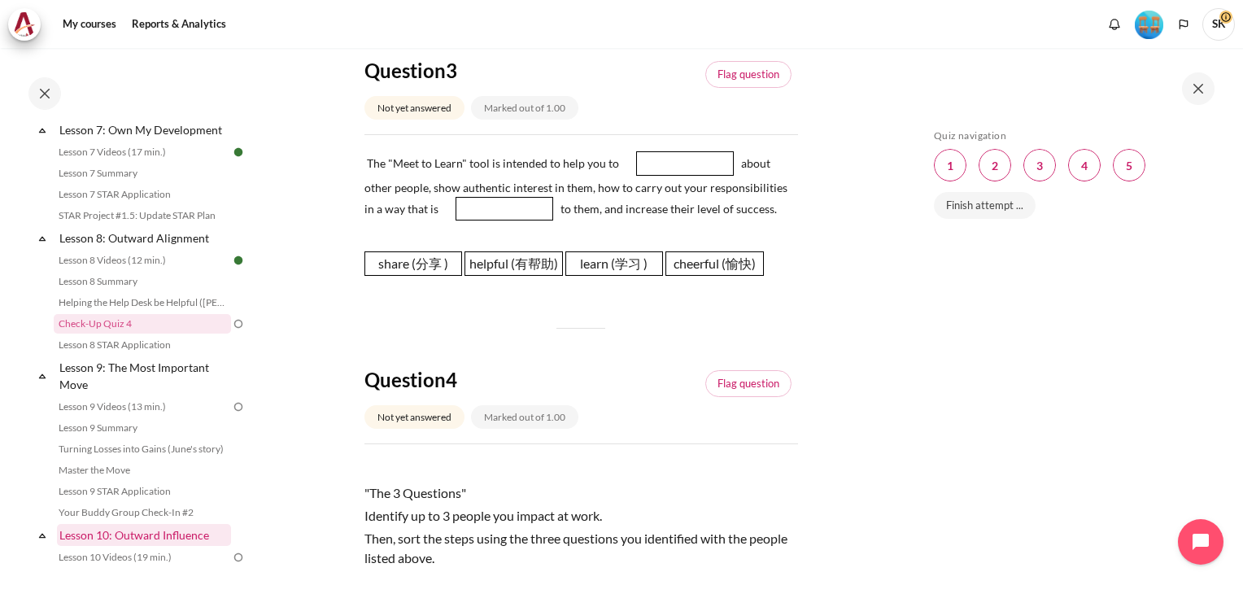
scroll to position [1015, 0]
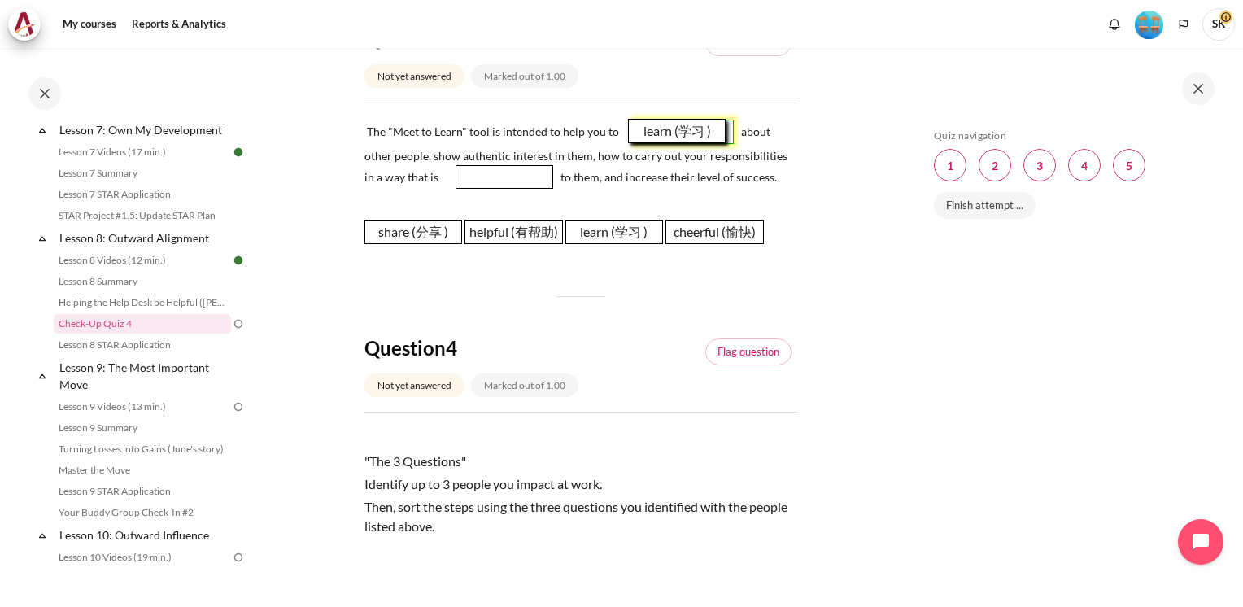
drag, startPoint x: 621, startPoint y: 314, endPoint x: 683, endPoint y: 213, distance: 118.8
click at [683, 143] on span "learn (学习 )" at bounding box center [677, 131] width 98 height 24
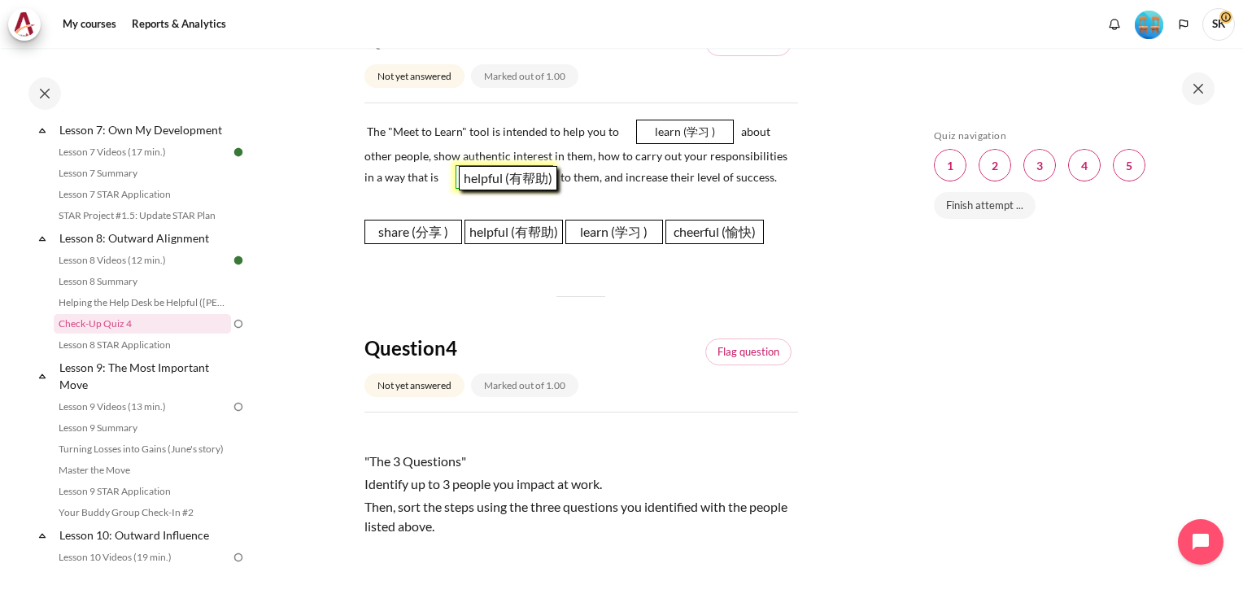
drag, startPoint x: 526, startPoint y: 311, endPoint x: 518, endPoint y: 257, distance: 54.2
click at [518, 190] on span "helpful (有帮助)" at bounding box center [508, 178] width 98 height 24
click at [1048, 336] on div "Skip Quiz navigation Quiz navigation Question 1 This page Question 2 This page …" at bounding box center [1071, 339] width 290 height 420
drag, startPoint x: 872, startPoint y: 348, endPoint x: 716, endPoint y: 381, distance: 159.6
click at [871, 347] on section "My courses MYBN B3 Lesson 8: Outward Alignment Check-Up Quiz 4 Check-Up Quiz 4" at bounding box center [580, 234] width 641 height 2402
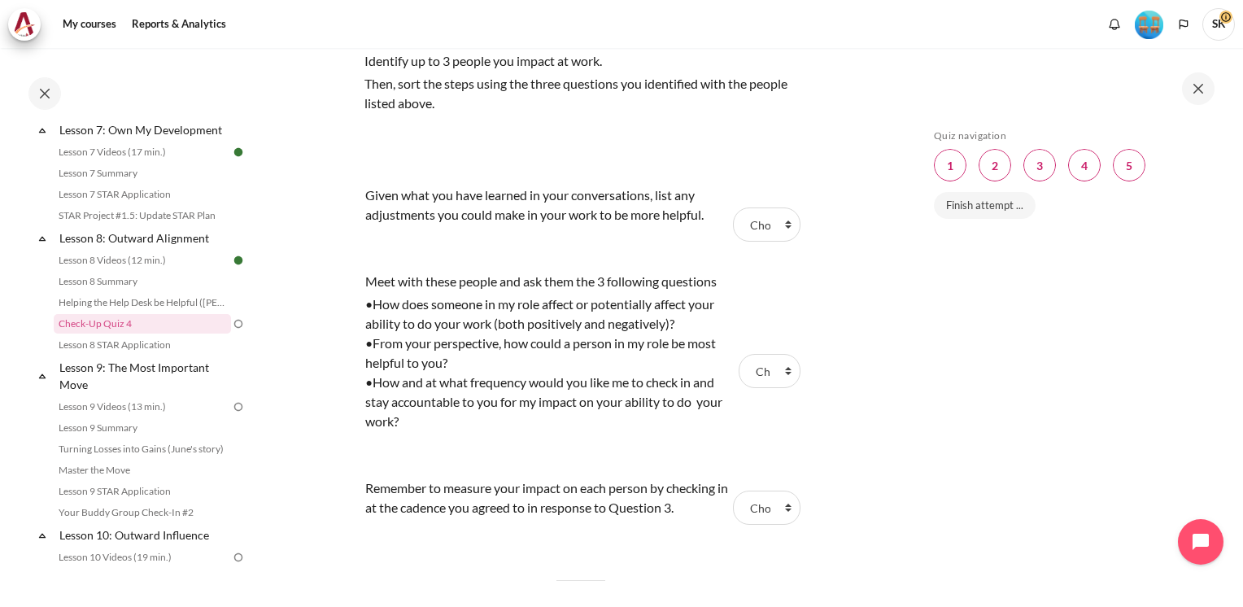
scroll to position [1470, 0]
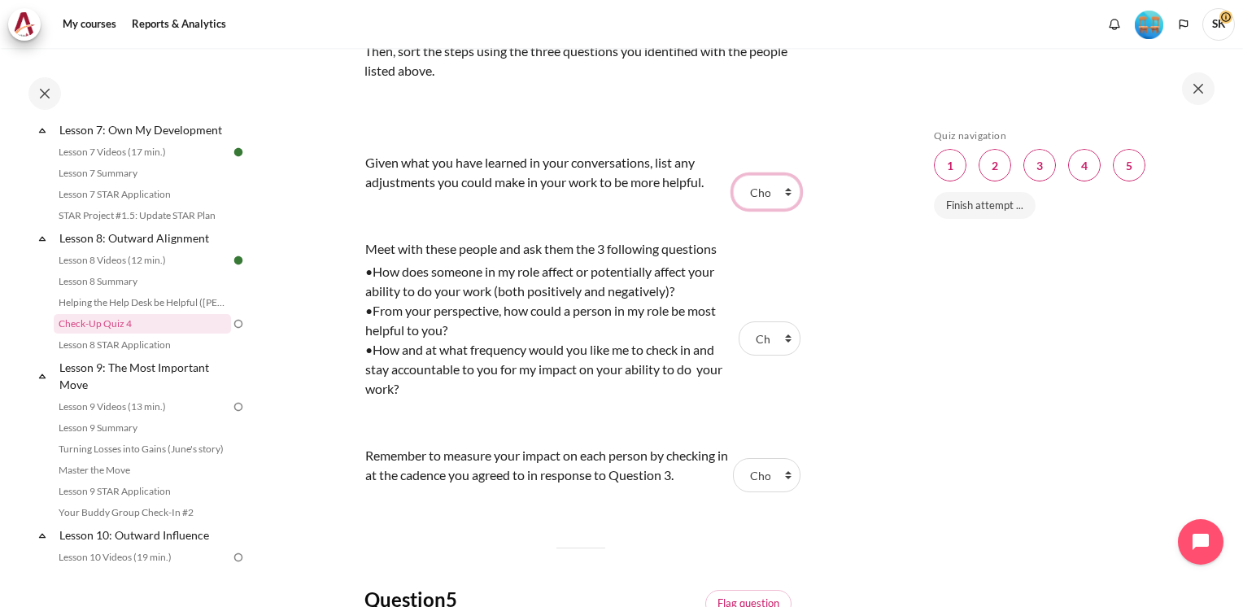
click at [781, 209] on select "Choose... Step 2 ( 步骤 2) Step 3 (步骤 3) Step 1 (步骤 1)" at bounding box center [766, 192] width 67 height 34
click at [927, 356] on div "Skip Quiz navigation Quiz navigation Question 1 This page Question 2 This page …" at bounding box center [1071, 339] width 290 height 420
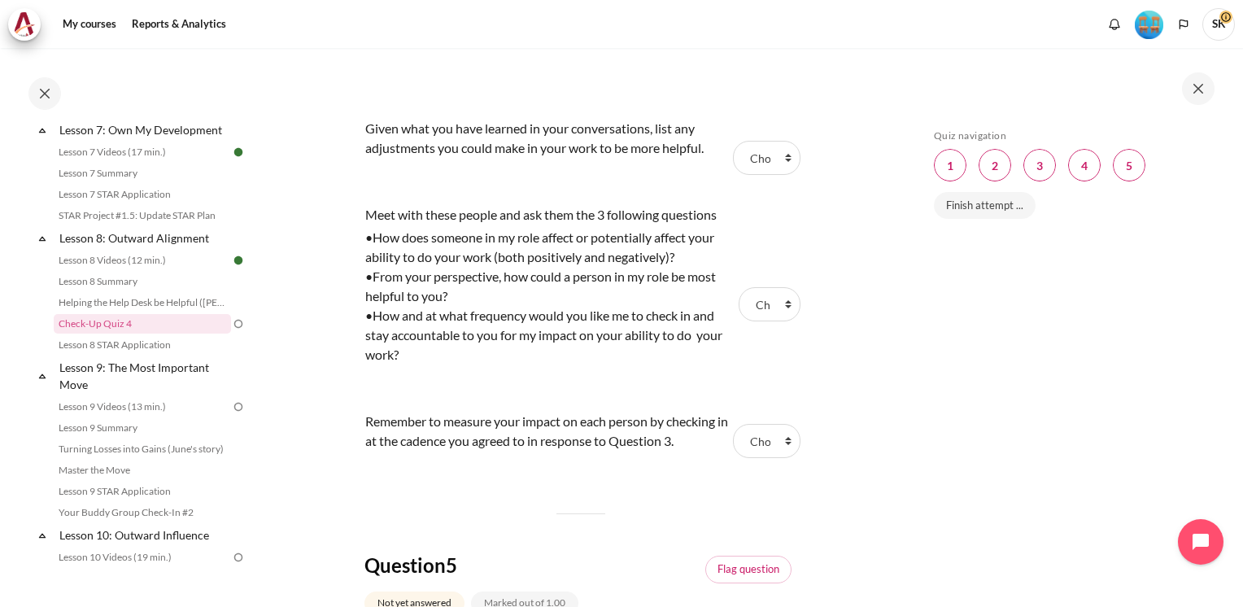
scroll to position [1503, 0]
click at [742, 283] on tr "Meet with these people and ask them the 3 following questions •How does someone…" at bounding box center [581, 306] width 434 height 207
click at [783, 323] on select "Choose... Step 2 ( 步骤 2) Step 3 (步骤 3) Step 1 (步骤 1)" at bounding box center [770, 306] width 62 height 34
select select "3"
click at [739, 323] on select "Choose... Step 2 ( 步骤 2) Step 3 (步骤 3) Step 1 (步骤 1)" at bounding box center [770, 306] width 62 height 34
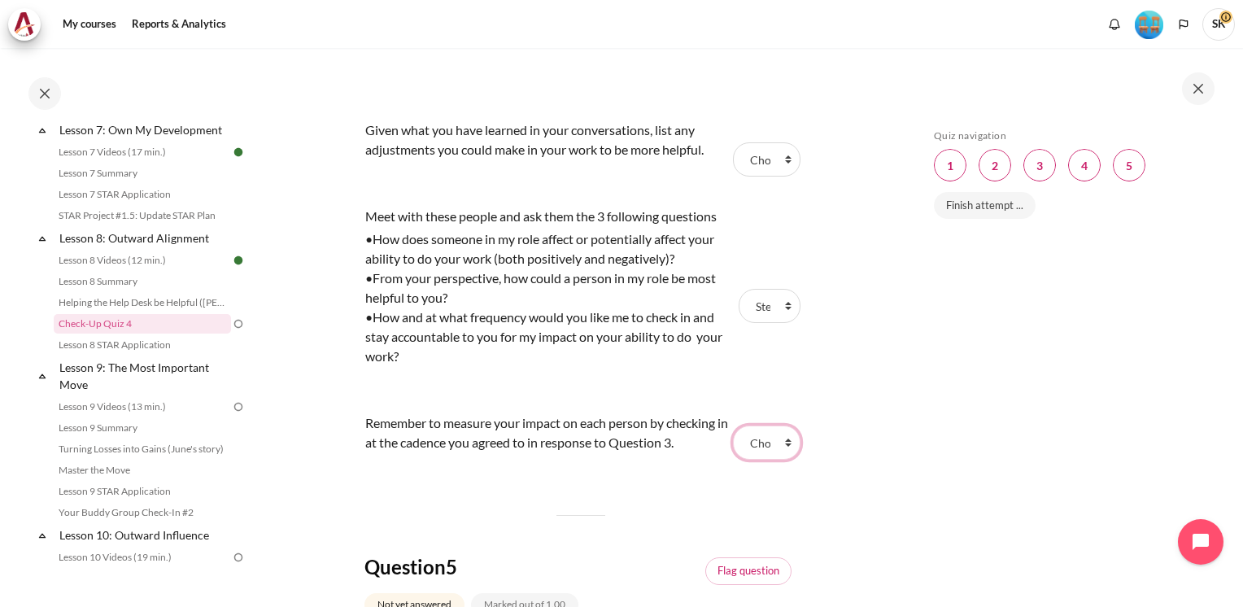
click at [779, 460] on select "Choose... Step 2 ( 步骤 2) Step 3 (步骤 3) Step 1 (步骤 1)" at bounding box center [767, 443] width 68 height 34
select select "1"
click at [733, 460] on select "Choose... Step 2 ( 步骤 2) Step 3 (步骤 3) Step 1 (步骤 1)" at bounding box center [767, 443] width 68 height 34
click at [779, 177] on select "Choose... Step 2 ( 步骤 2) Step 3 (步骤 3) Step 1 (步骤 1)" at bounding box center [766, 159] width 67 height 34
click at [733, 177] on select "Choose... Step 2 ( 步骤 2) Step 3 (步骤 3) Step 1 (步骤 1)" at bounding box center [766, 159] width 67 height 34
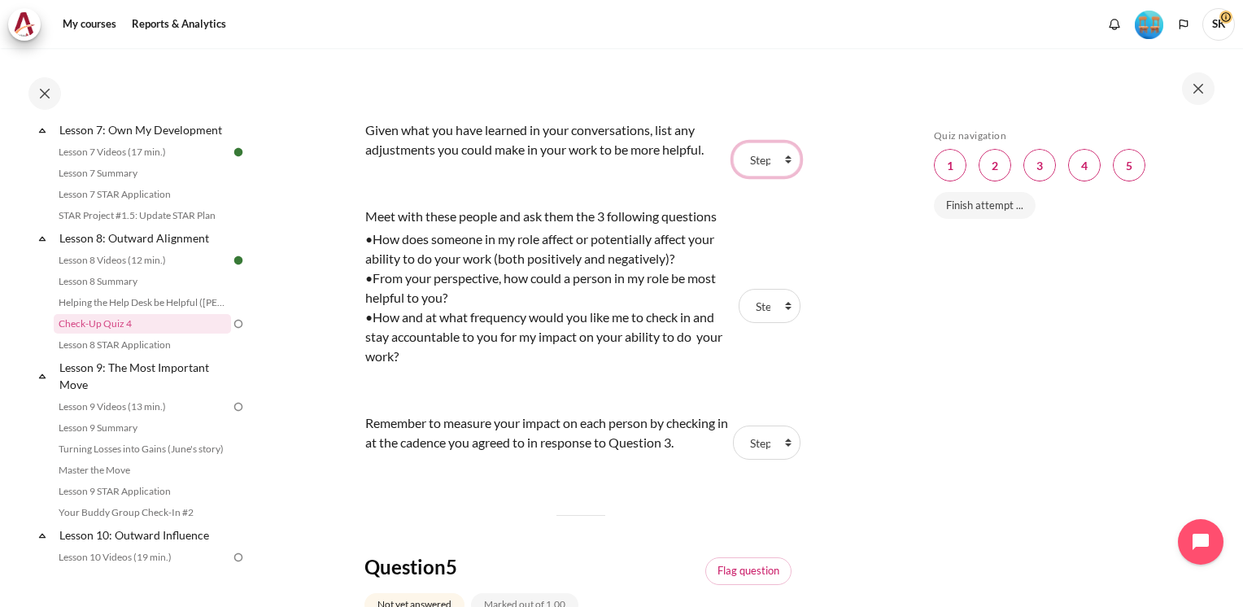
click at [781, 177] on select "Choose... Step 2 ( 步骤 2) Step 3 (步骤 3) Step 1 (步骤 1)" at bounding box center [766, 159] width 67 height 34
click at [775, 460] on select "Choose... Step 2 ( 步骤 2) Step 3 (步骤 3) Step 1 (步骤 1)" at bounding box center [767, 443] width 68 height 34
click at [779, 177] on select "Choose... Step 2 ( 步骤 2) Step 3 (步骤 3) Step 1 (步骤 1)" at bounding box center [766, 159] width 67 height 34
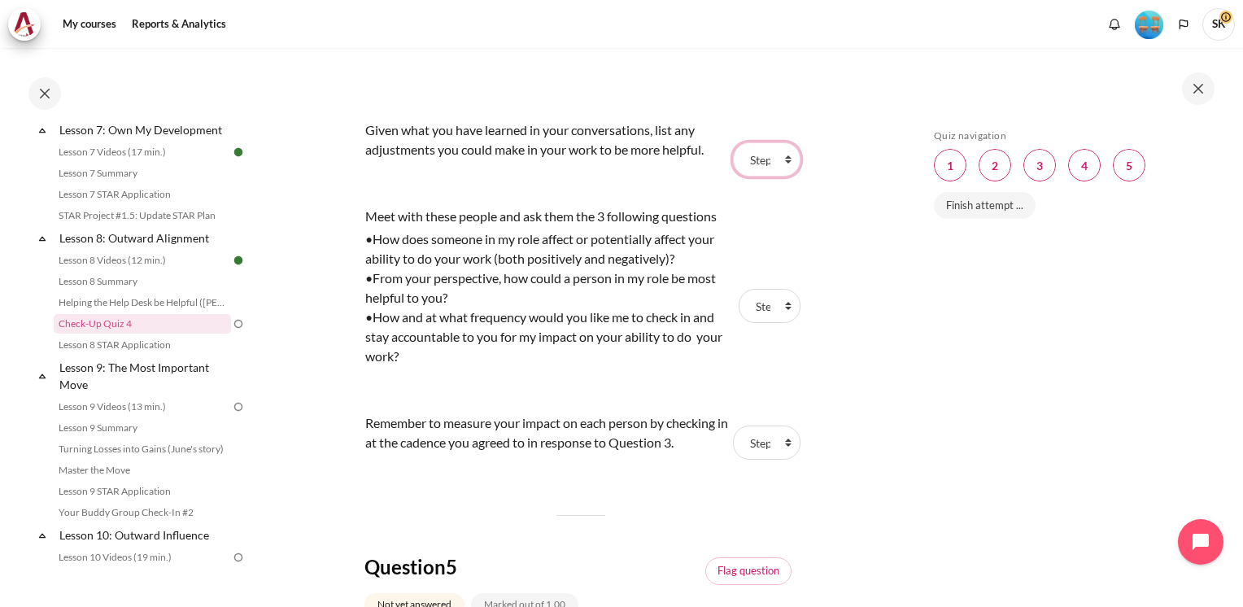
select select "1"
click at [733, 177] on select "Choose... Step 2 ( 步骤 2) Step 3 (步骤 3) Step 1 (步骤 1)" at bounding box center [766, 159] width 67 height 34
click at [778, 460] on select "Choose... Step 2 ( 步骤 2) Step 3 (步骤 3) Step 1 (步骤 1)" at bounding box center [767, 443] width 68 height 34
select select "2"
click at [733, 460] on select "Choose... Step 2 ( 步骤 2) Step 3 (步骤 3) Step 1 (步骤 1)" at bounding box center [767, 443] width 68 height 34
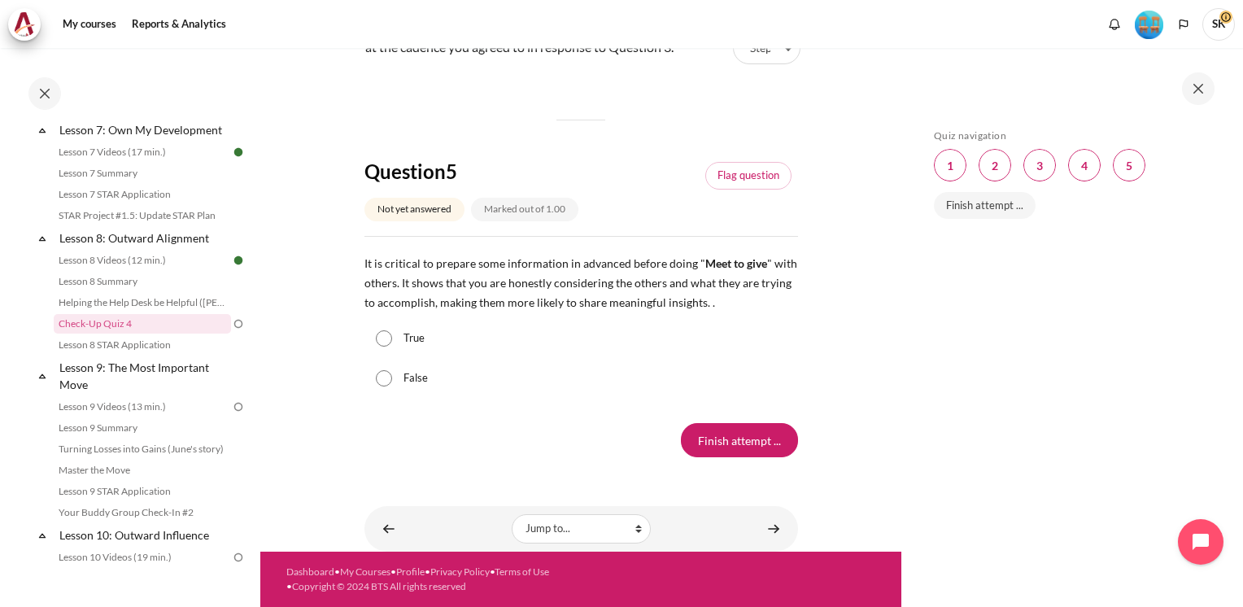
scroll to position [1975, 0]
click at [392, 333] on div "True" at bounding box center [581, 338] width 434 height 41
click at [384, 338] on input "True" at bounding box center [384, 338] width 16 height 16
radio input "true"
click at [728, 433] on input "Finish attempt ..." at bounding box center [739, 440] width 117 height 34
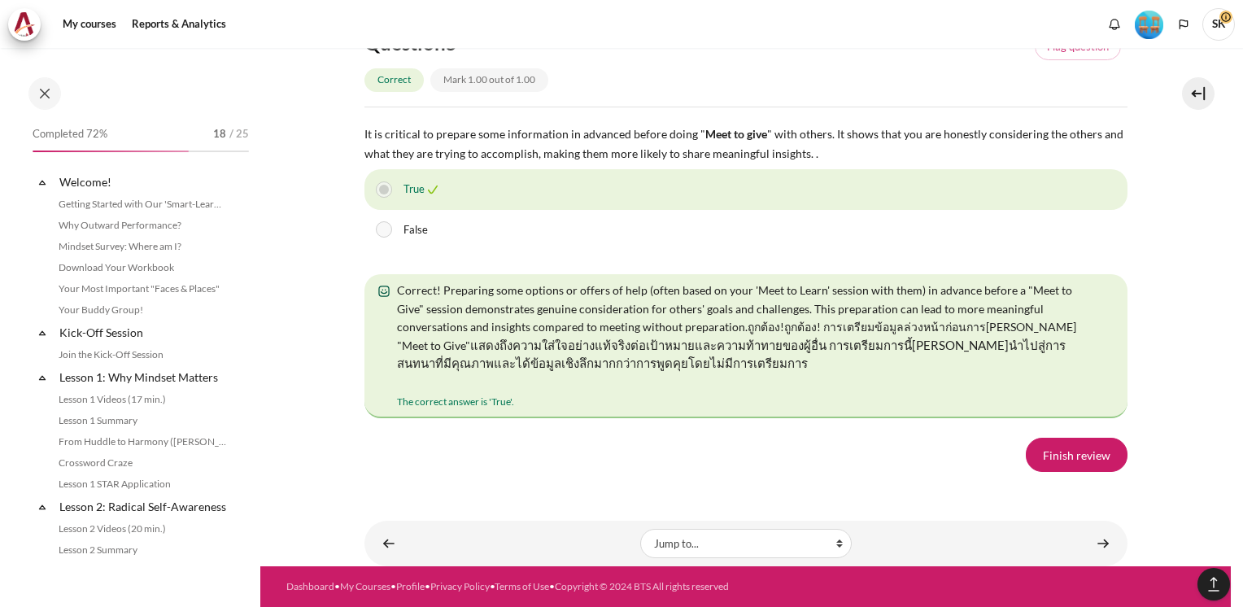
scroll to position [1124, 0]
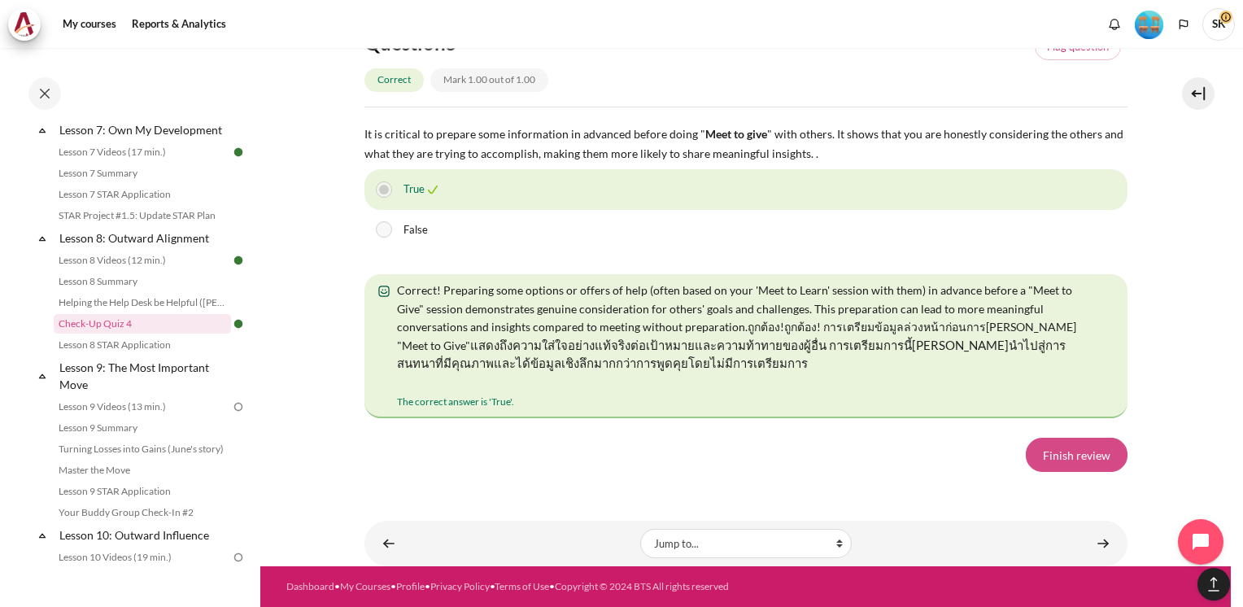
click at [1085, 462] on link "Finish review" at bounding box center [1077, 455] width 102 height 34
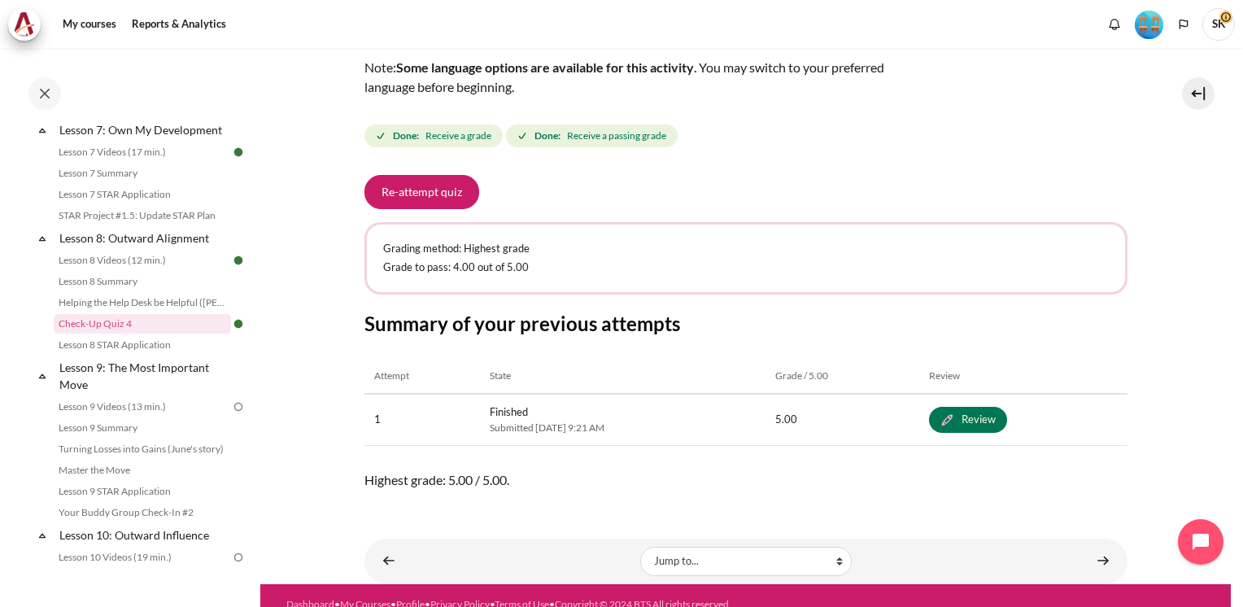
scroll to position [177, 0]
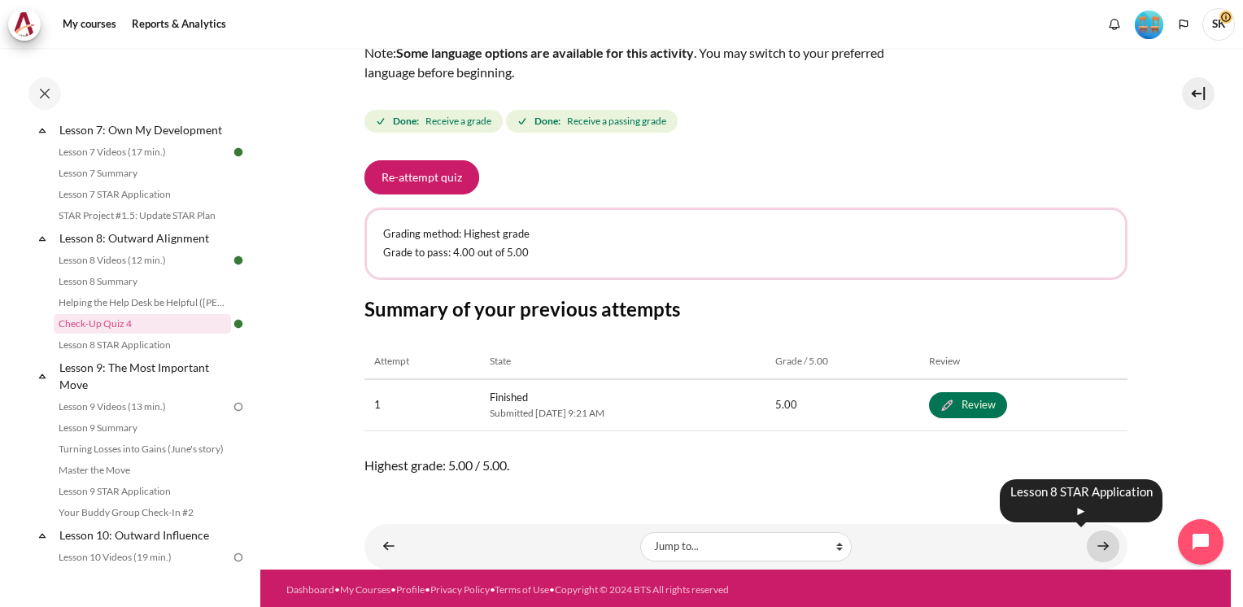
click at [1098, 548] on link "Content" at bounding box center [1103, 546] width 33 height 32
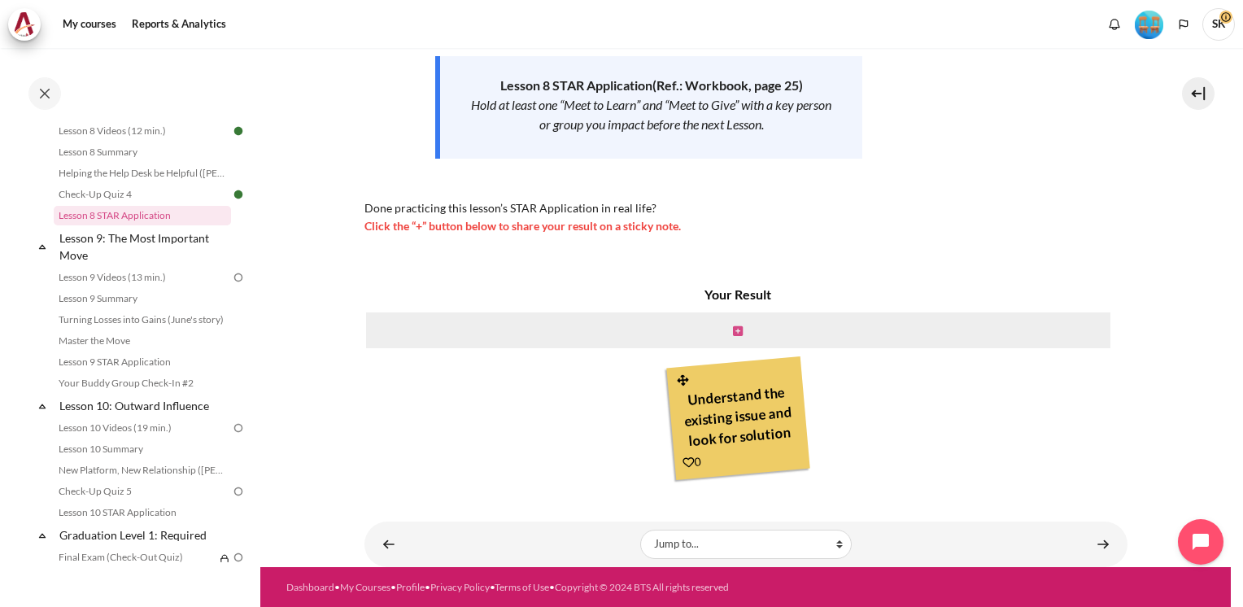
click at [737, 324] on link "Content" at bounding box center [738, 329] width 10 height 15
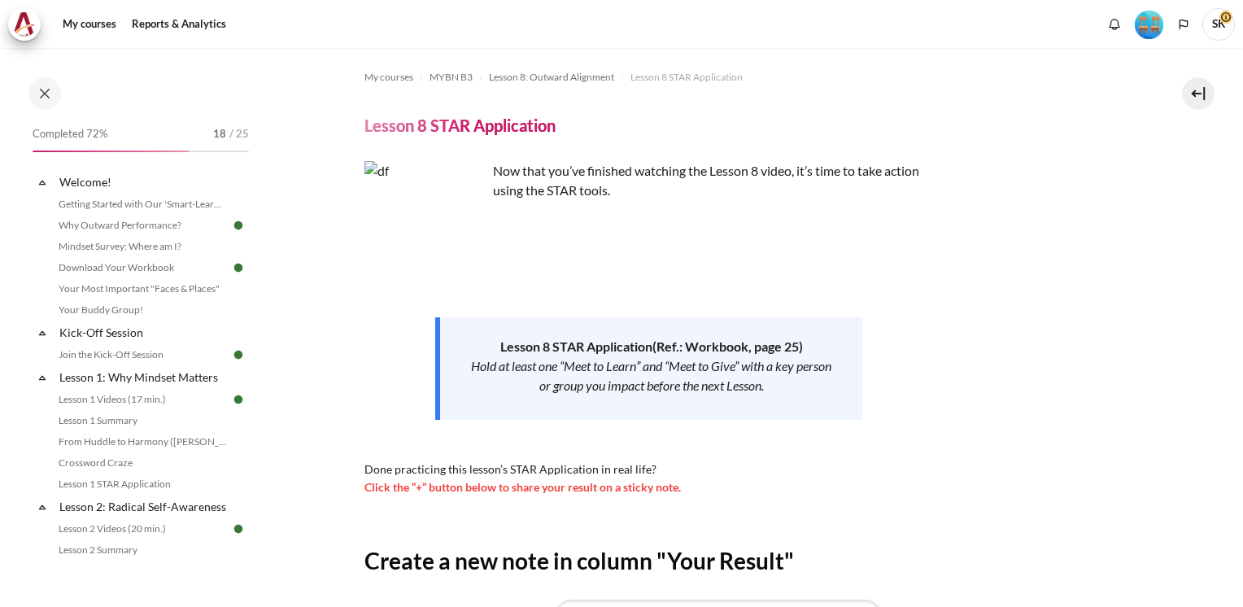
scroll to position [247, 0]
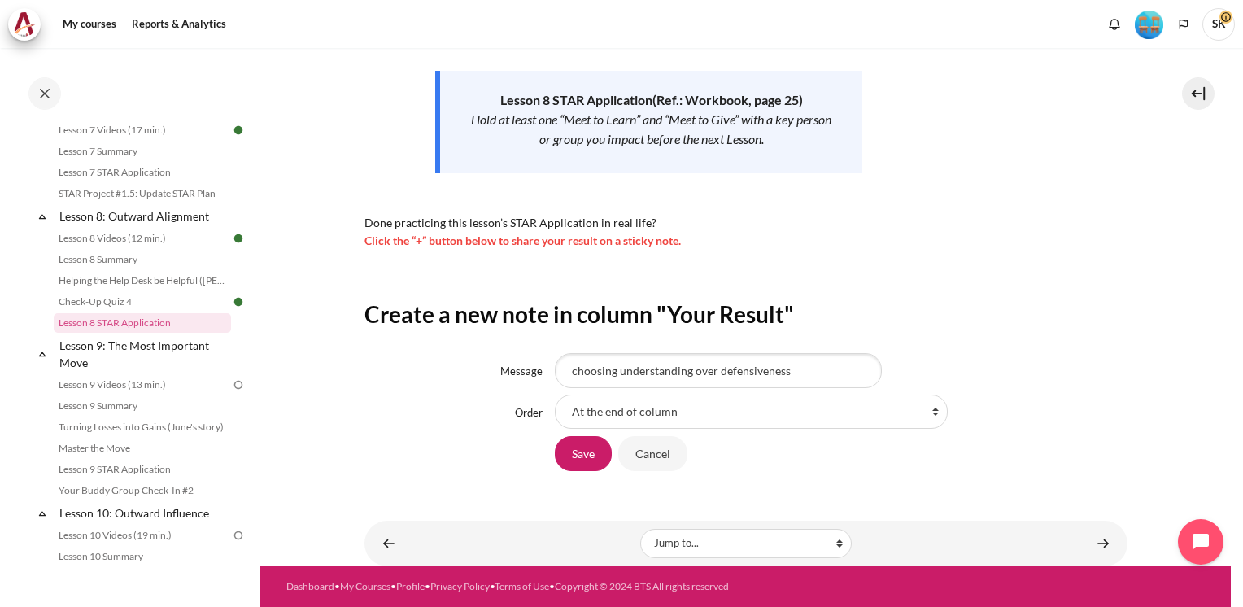
click at [574, 374] on input "choosing understanding over defensiveness" at bounding box center [718, 370] width 327 height 34
type input "Choosing understanding over defensiveness"
click at [579, 451] on input "Save" at bounding box center [583, 453] width 57 height 34
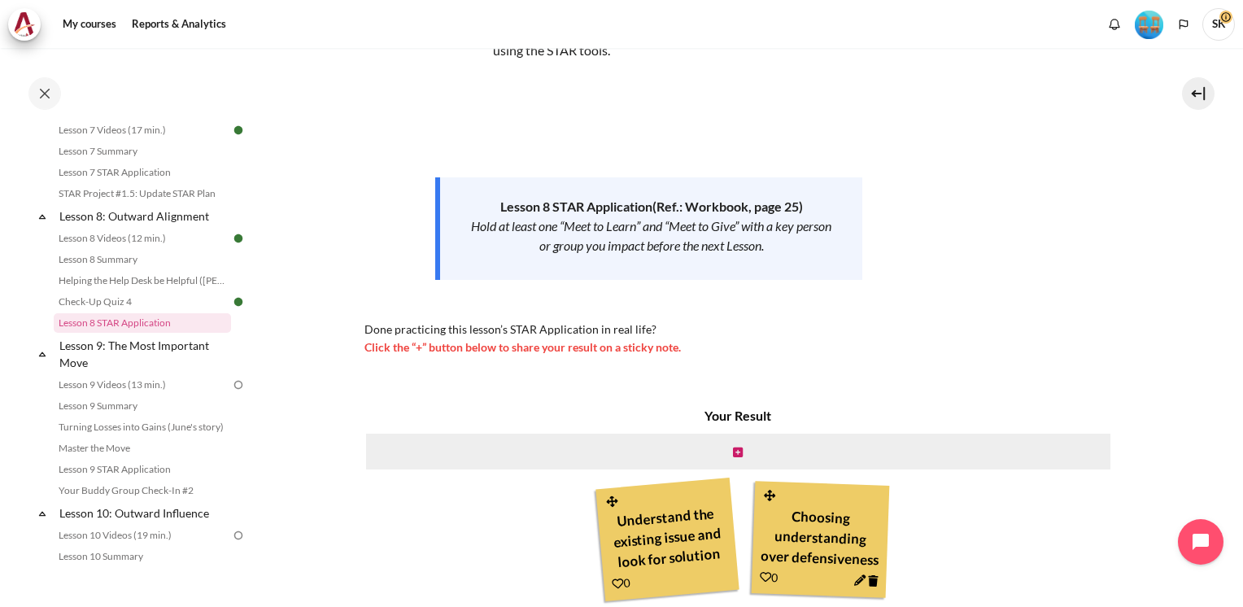
scroll to position [133, 0]
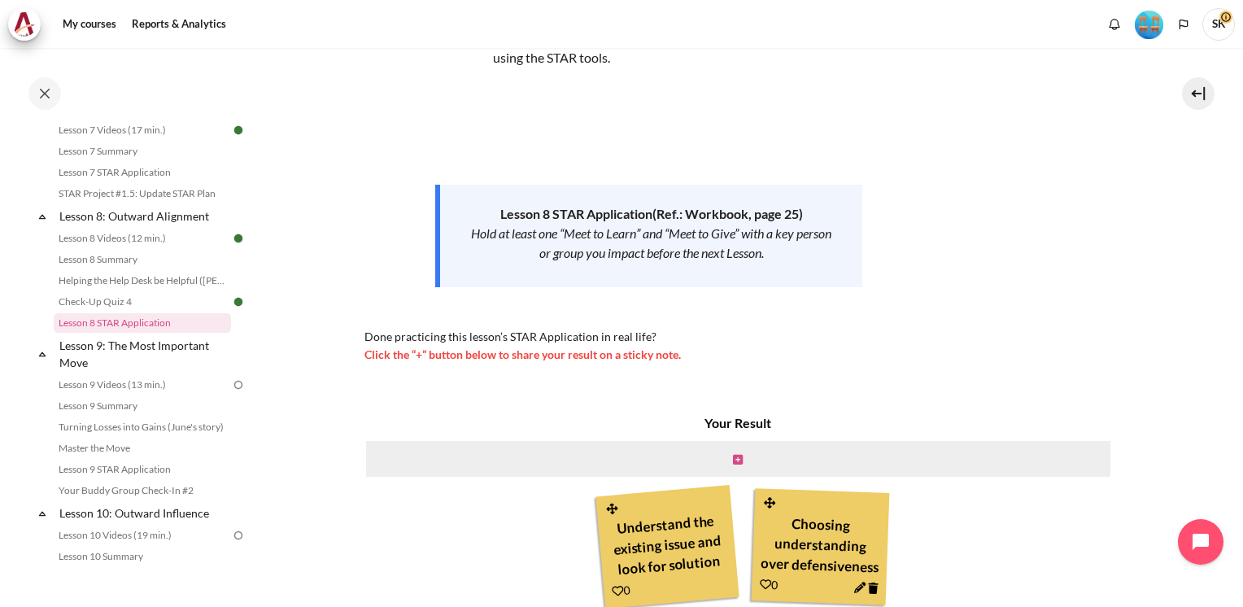
click at [735, 454] on icon "Content" at bounding box center [738, 459] width 10 height 11
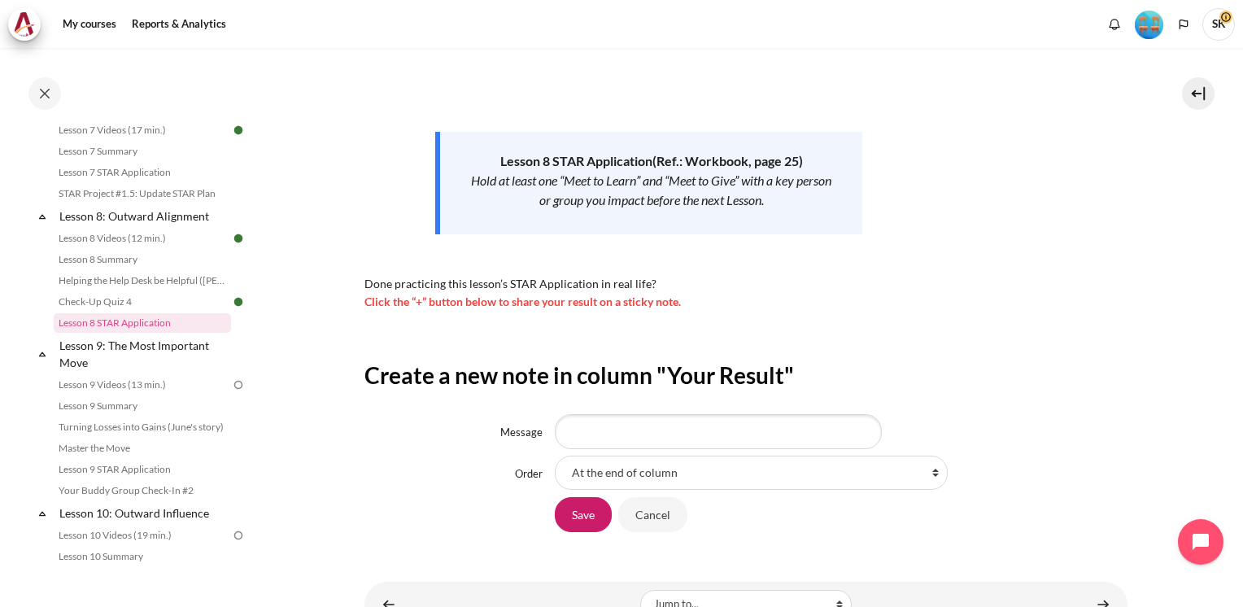
scroll to position [247, 0]
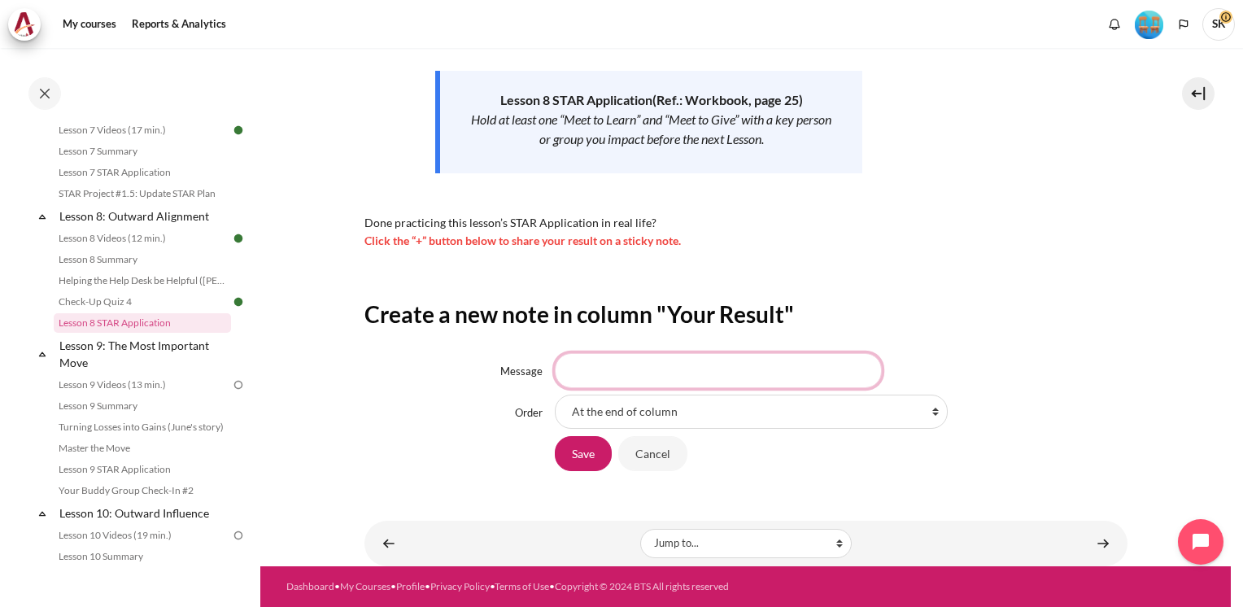
click at [623, 363] on input "Message" at bounding box center [718, 370] width 327 height 34
drag, startPoint x: 747, startPoint y: 377, endPoint x: 364, endPoint y: 376, distance: 383.2
click at [364, 376] on div "Message Focus on objective and solutions" at bounding box center [745, 370] width 763 height 34
click at [794, 373] on input "Foster collaborative relationship to achieve win -win solutions" at bounding box center [718, 370] width 327 height 34
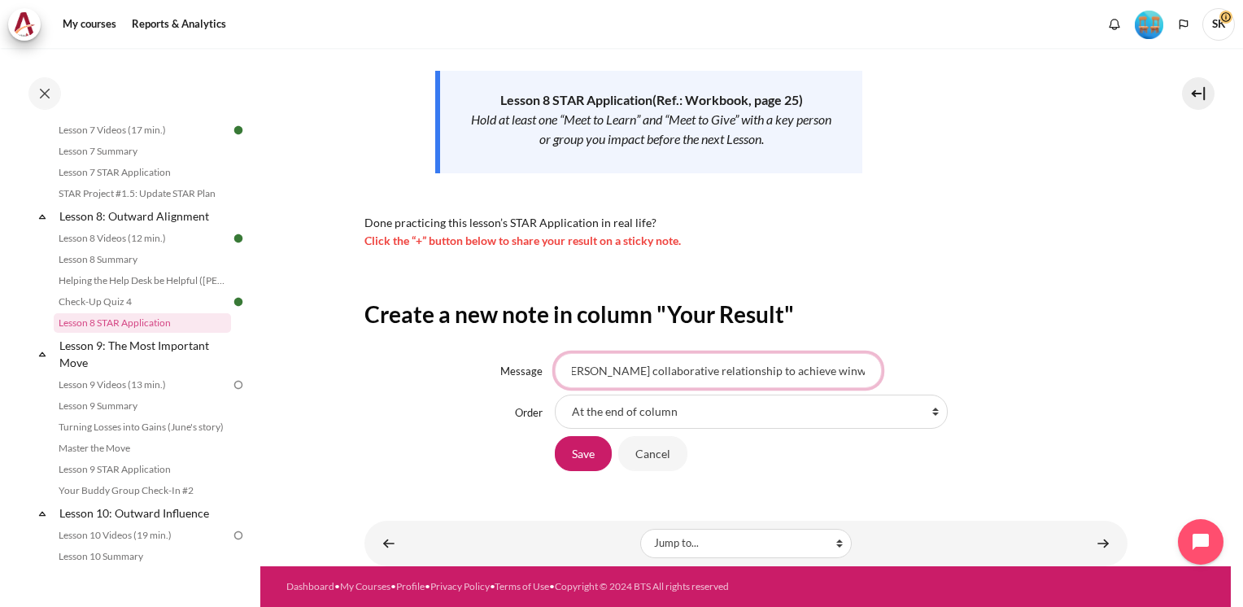
scroll to position [0, 10]
type input "Foster collaborative relationship to achieve win-win solutions"
drag, startPoint x: 976, startPoint y: 360, endPoint x: 1208, endPoint y: 426, distance: 241.3
click at [977, 360] on div "Foster collaborative relationship to achieve win-win solutions" at bounding box center [841, 370] width 573 height 34
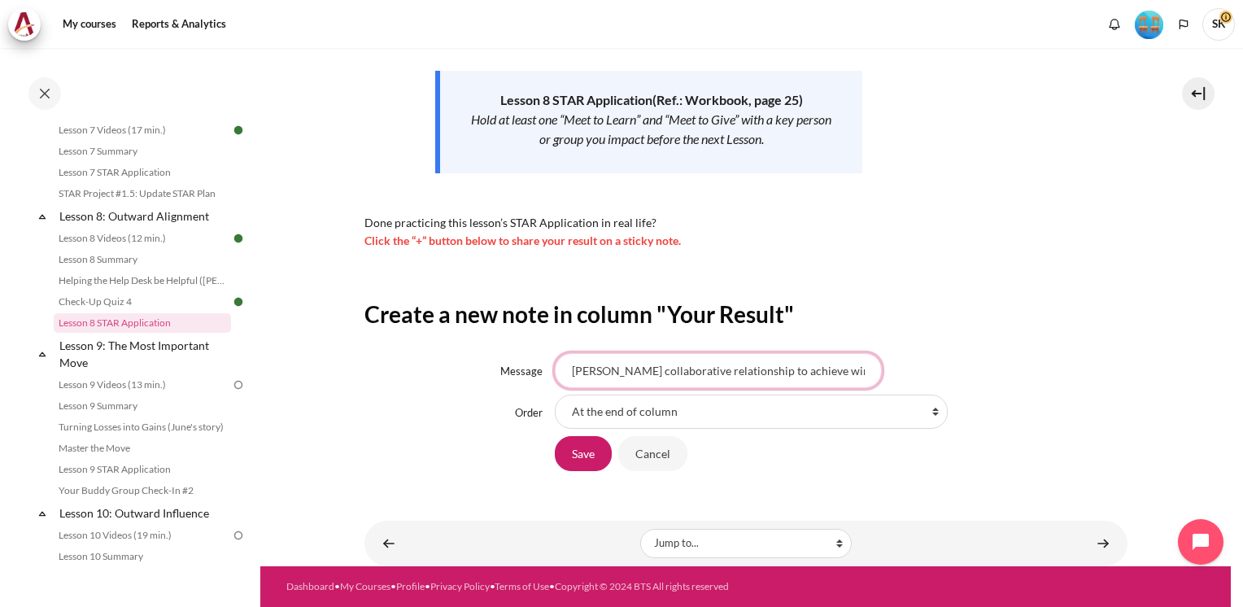
click at [849, 363] on input "Foster collaborative relationship to achieve win-win solutions" at bounding box center [718, 370] width 327 height 34
click at [858, 372] on input "Foster collaborative relationship to achieve win-win solutions" at bounding box center [718, 370] width 327 height 34
click at [1097, 309] on h2 "Create a new note in column "Your Result"" at bounding box center [745, 313] width 763 height 29
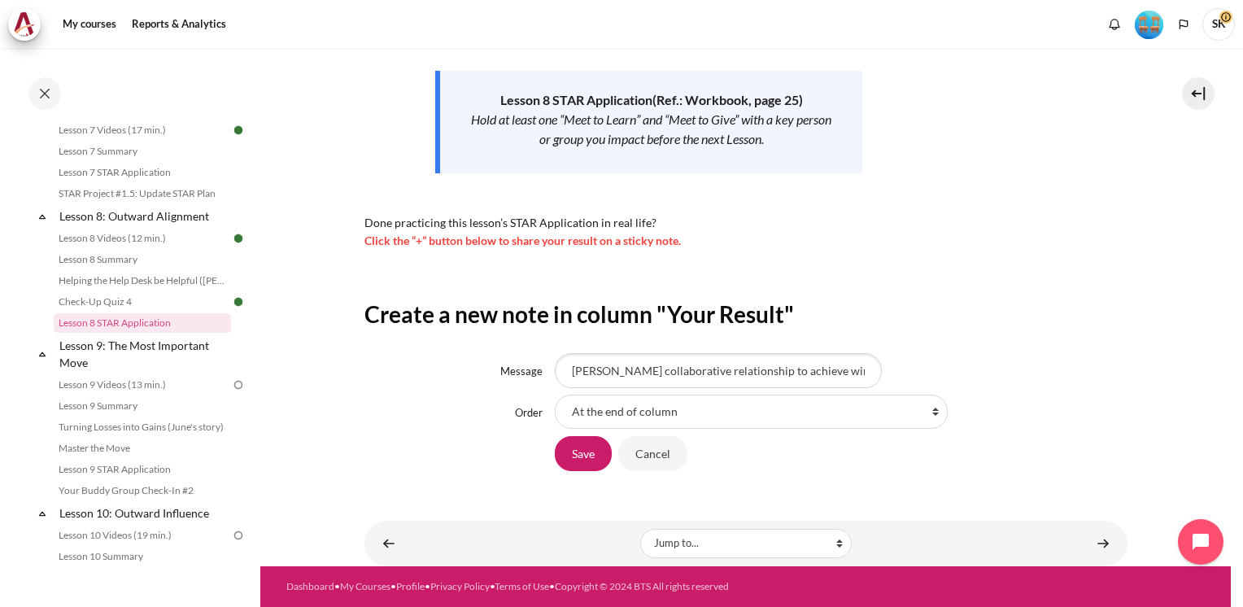
click at [1098, 384] on div "Foster collaborative relationship to achieve win-win solutions" at bounding box center [841, 370] width 573 height 34
click at [1124, 318] on section "My courses MYBN B3 Lesson 8: Outward Alignment Lesson 8 STAR Application Lesson…" at bounding box center [745, 183] width 971 height 765
click at [588, 461] on input "Save" at bounding box center [583, 453] width 57 height 34
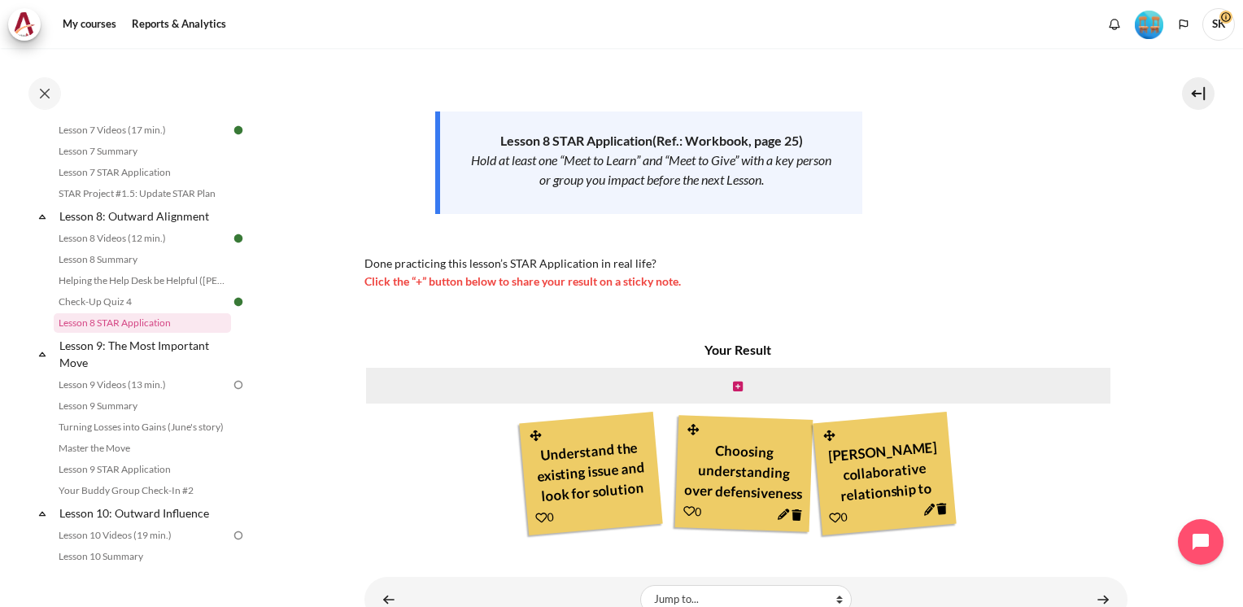
scroll to position [261, 0]
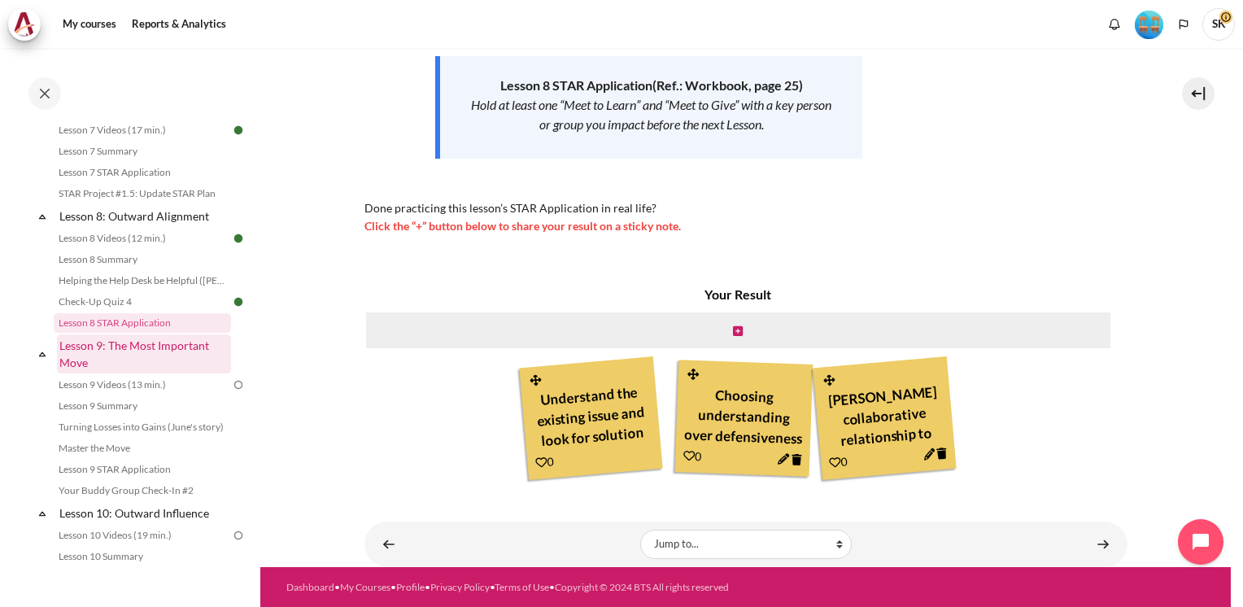
click at [165, 363] on link "Lesson 9: The Most Important Move" at bounding box center [144, 353] width 174 height 39
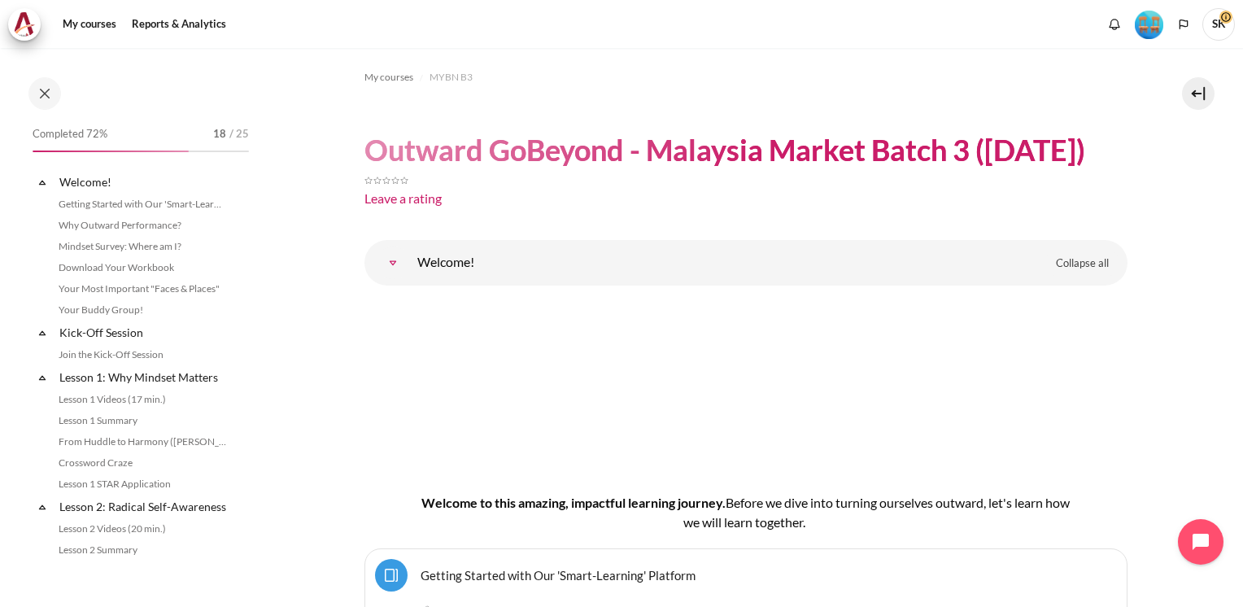
scroll to position [1311, 0]
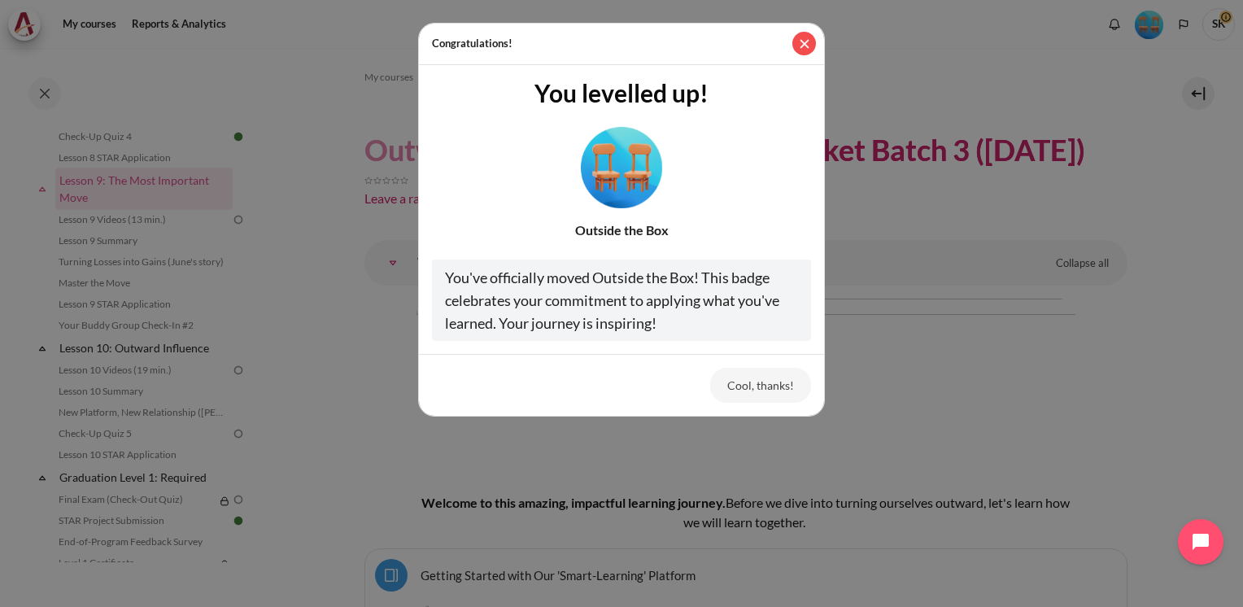
click at [803, 44] on button "Close" at bounding box center [804, 44] width 24 height 24
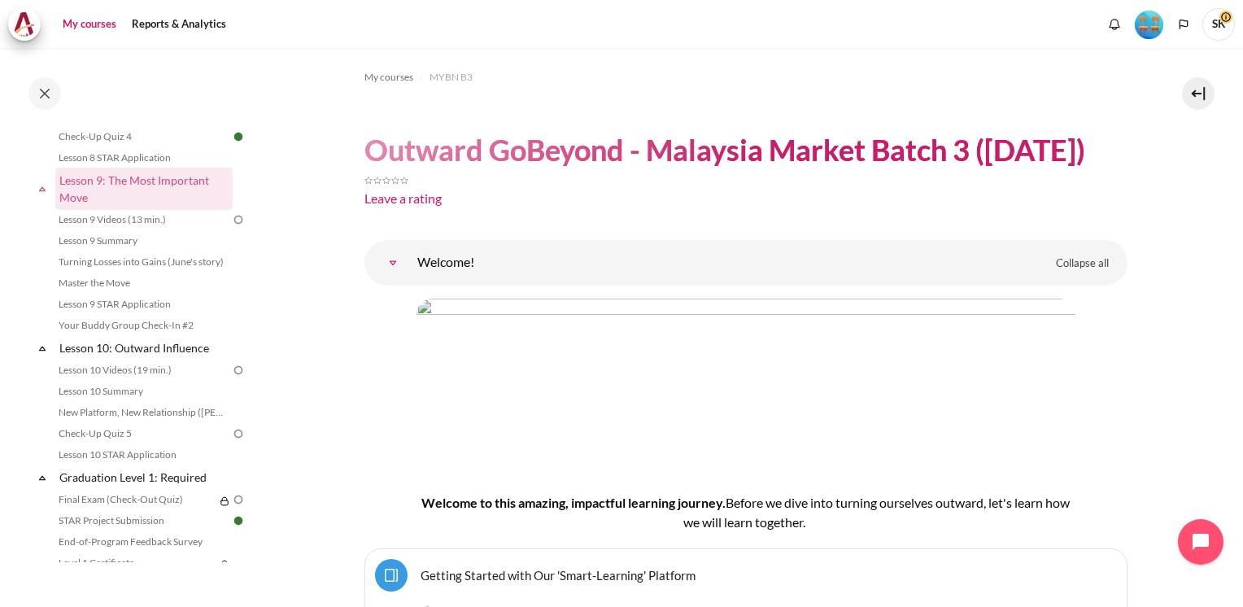
click at [84, 20] on link "My courses" at bounding box center [89, 24] width 65 height 33
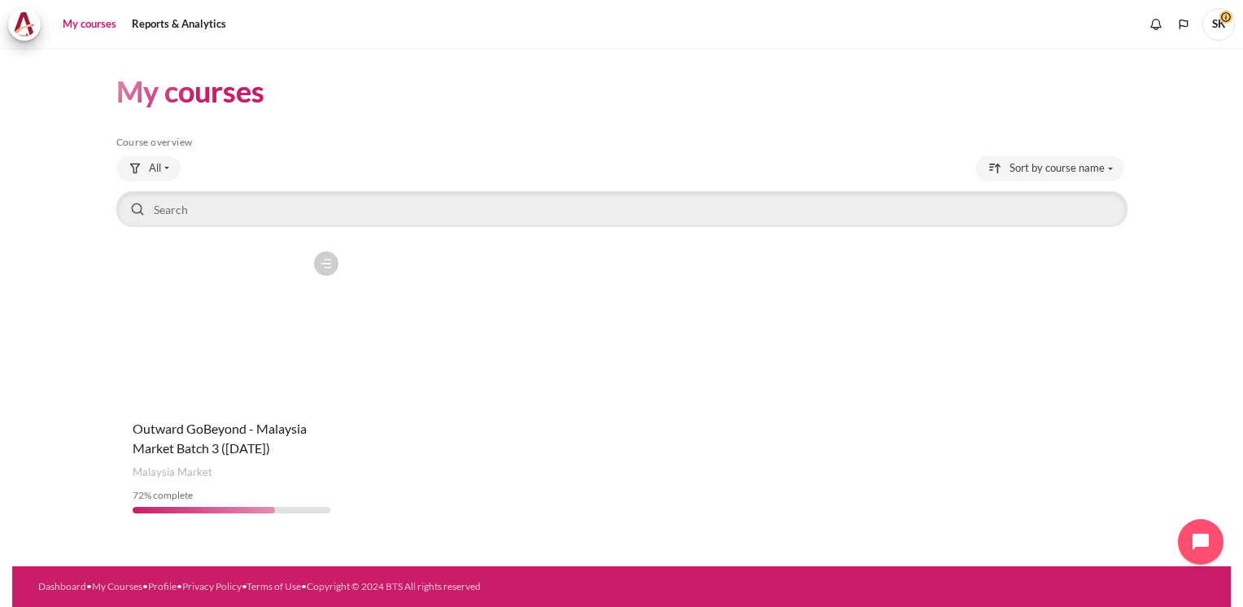
click at [255, 415] on div "Course is starred Actions for course Outward GoBeyond - [GEOGRAPHIC_DATA] Marke…" at bounding box center [231, 384] width 231 height 283
click at [251, 425] on span "Outward GoBeyond - Malaysia Market Batch 3 ([DATE])" at bounding box center [220, 438] width 174 height 35
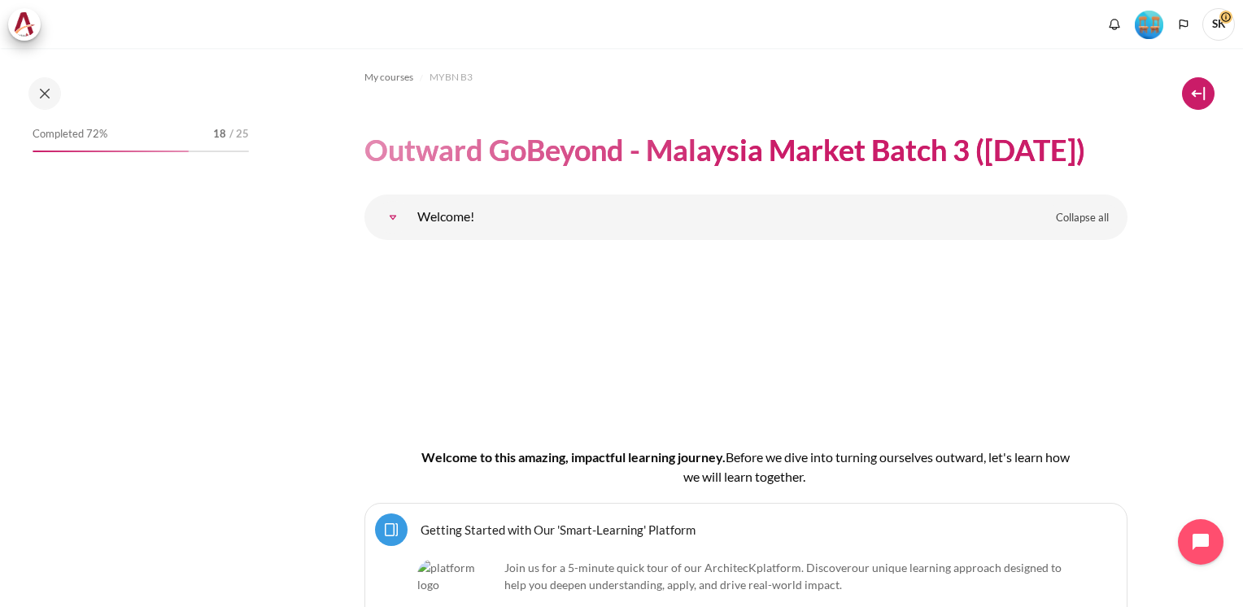
click at [1198, 93] on button at bounding box center [1198, 93] width 33 height 33
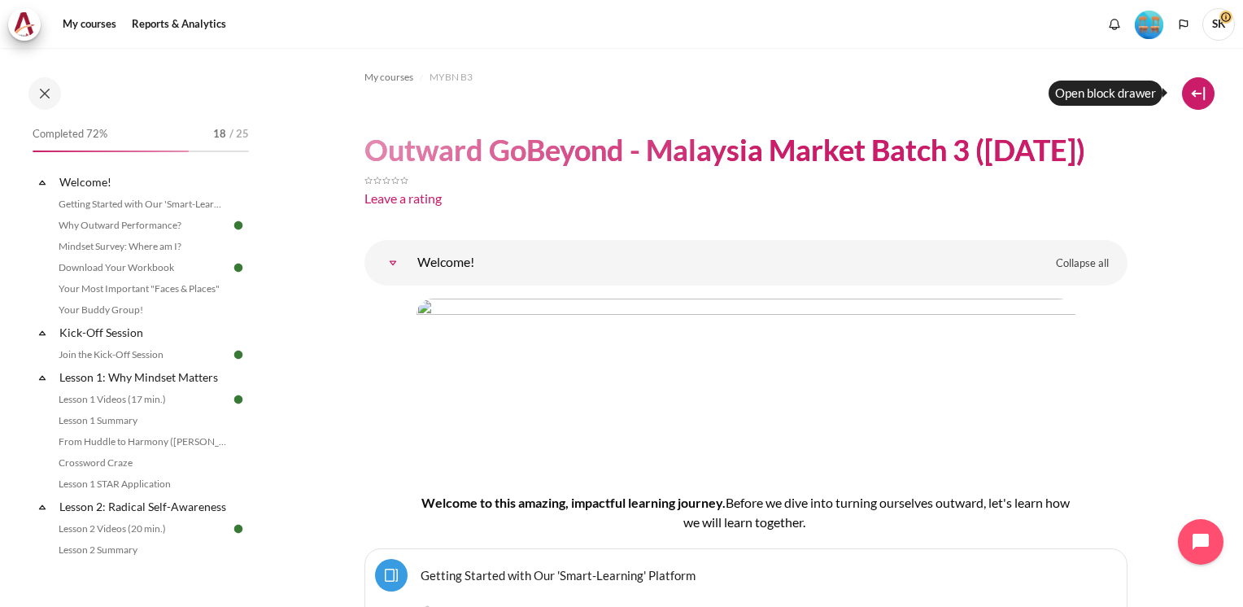
click at [1203, 98] on button at bounding box center [1198, 93] width 33 height 33
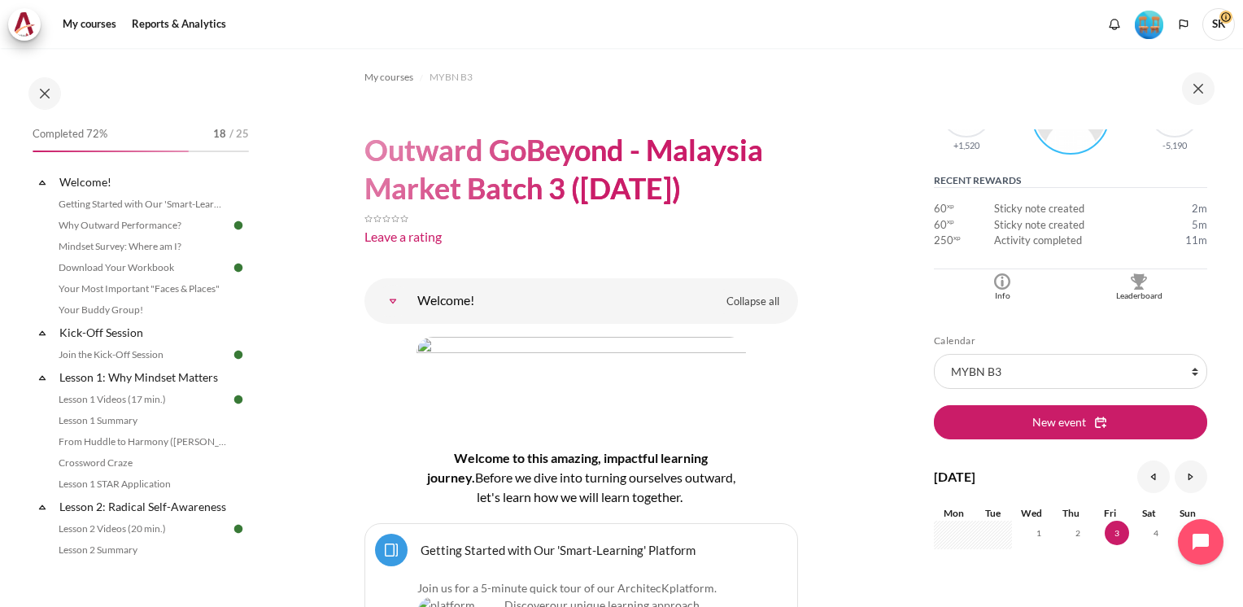
scroll to position [366, 0]
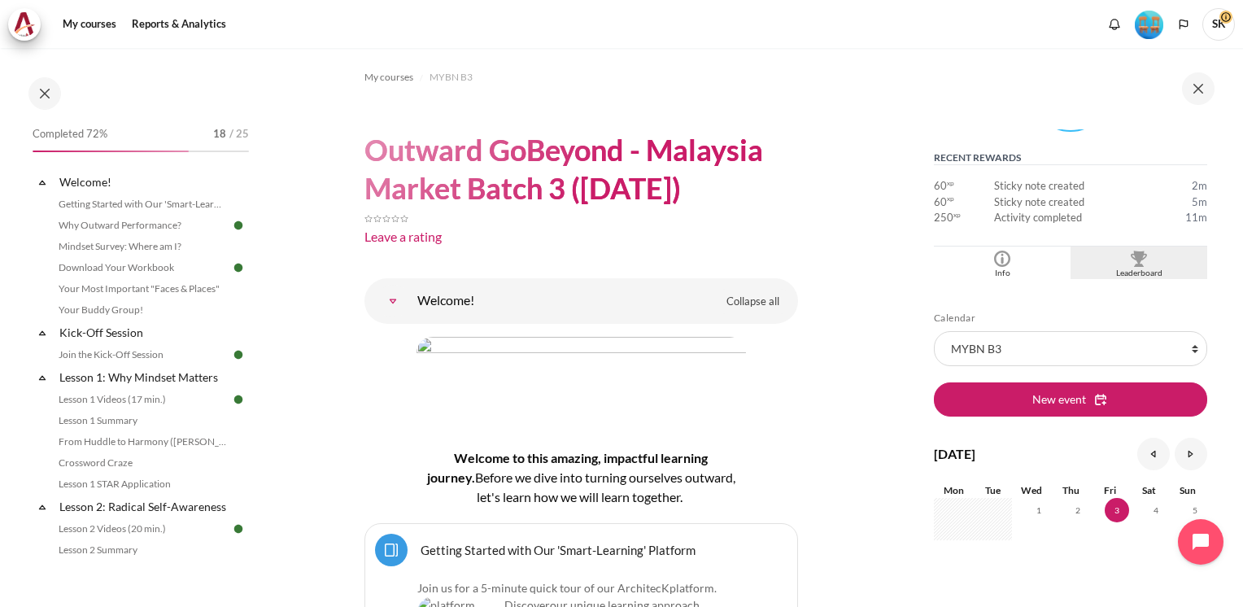
click at [1135, 262] on img "Blocks" at bounding box center [1139, 259] width 16 height 16
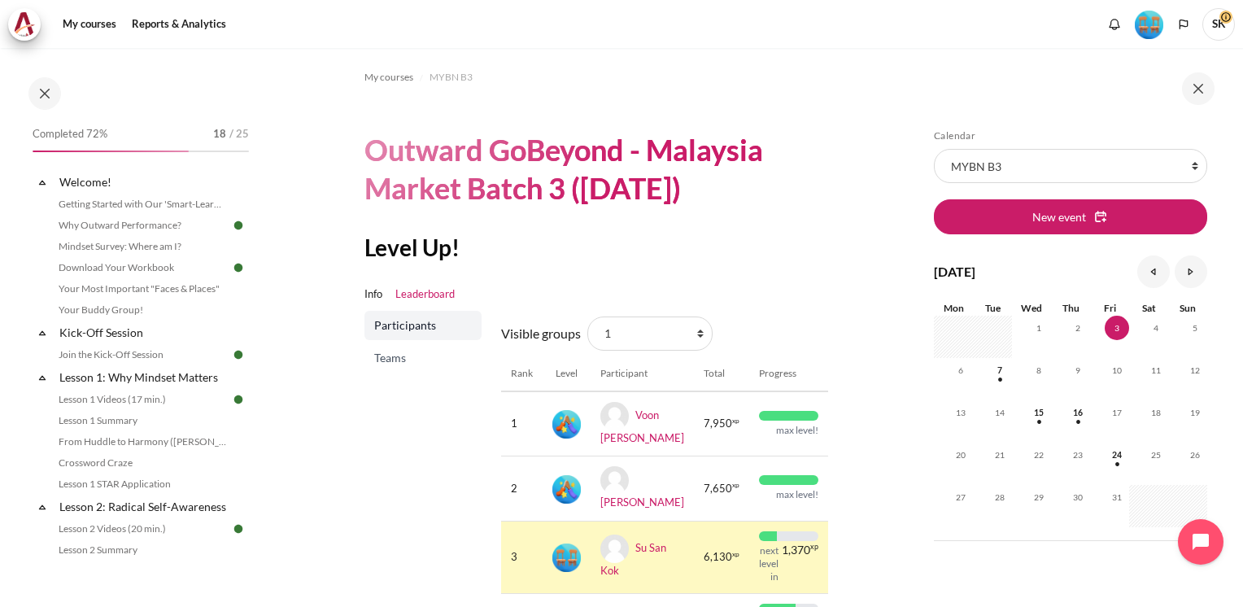
scroll to position [29, 0]
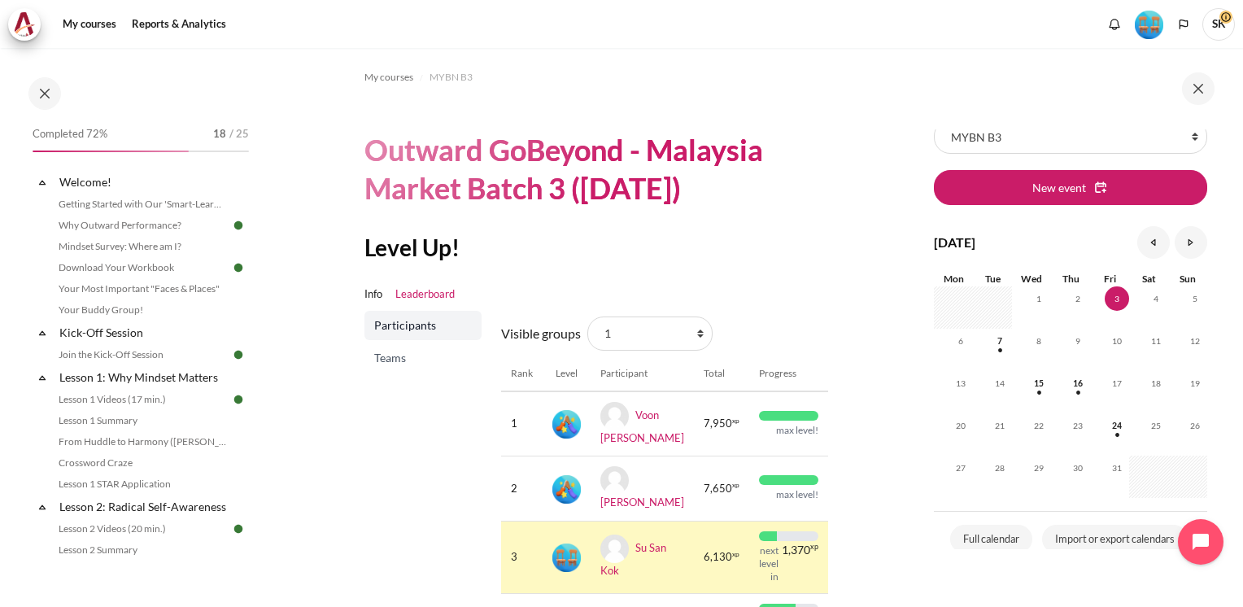
drag, startPoint x: 0, startPoint y: 0, endPoint x: 1211, endPoint y: 302, distance: 1247.7
click at [1211, 302] on div "Skip Calendar Calendar List of courses All courses MYBN B3 New event October 20…" at bounding box center [1071, 339] width 290 height 420
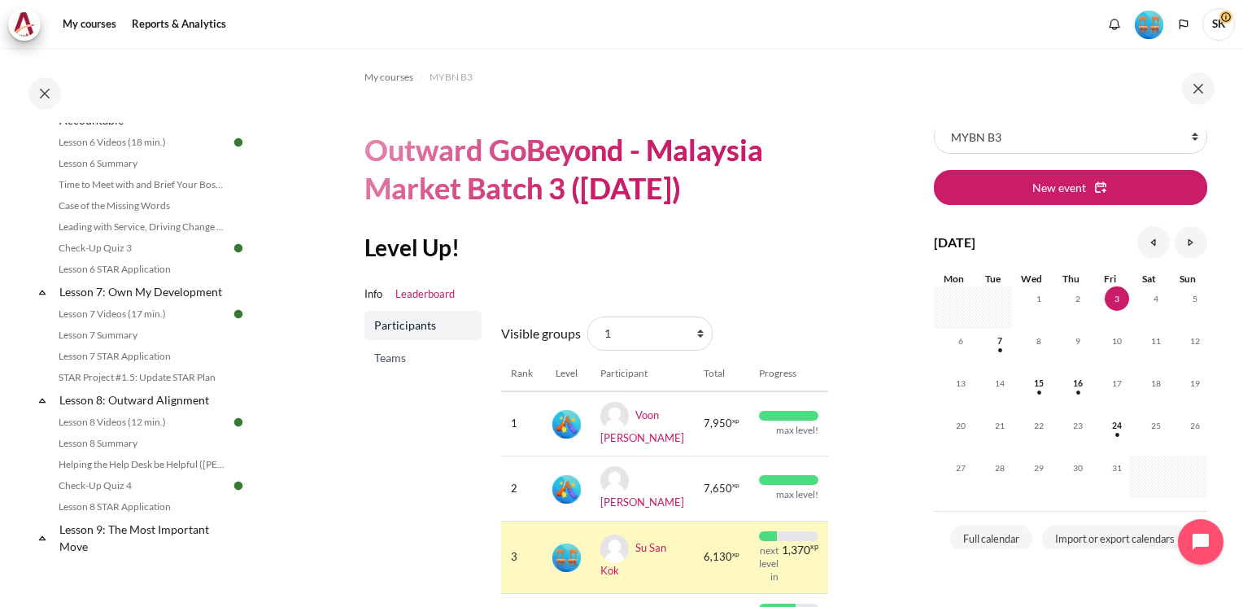
scroll to position [989, 0]
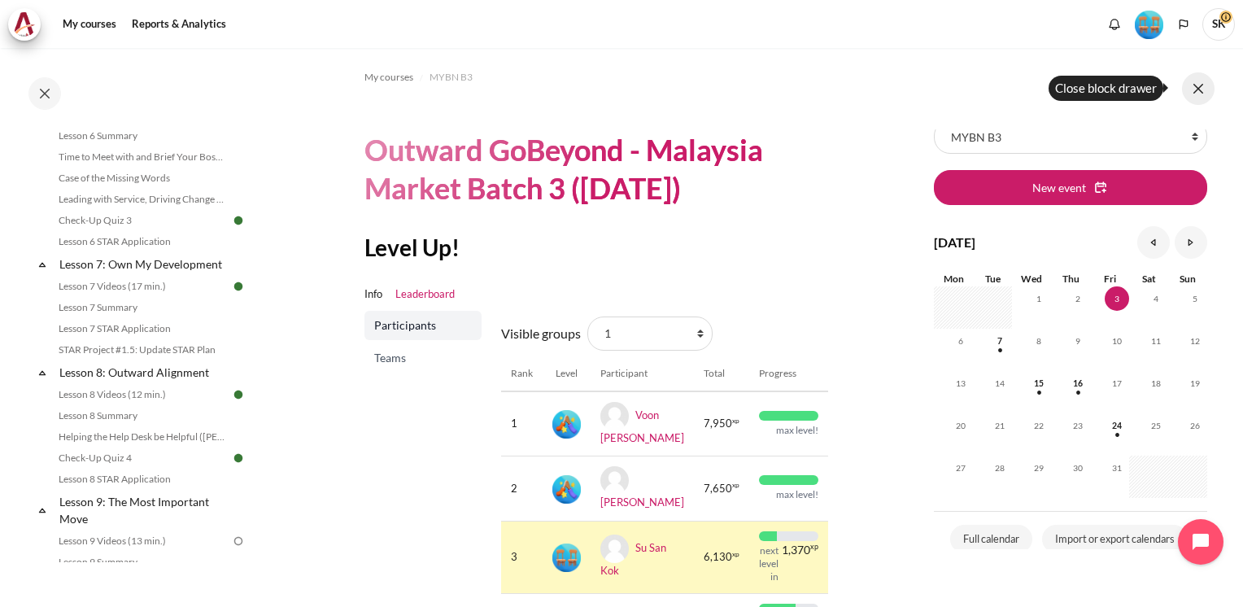
click at [1201, 93] on button at bounding box center [1198, 88] width 33 height 33
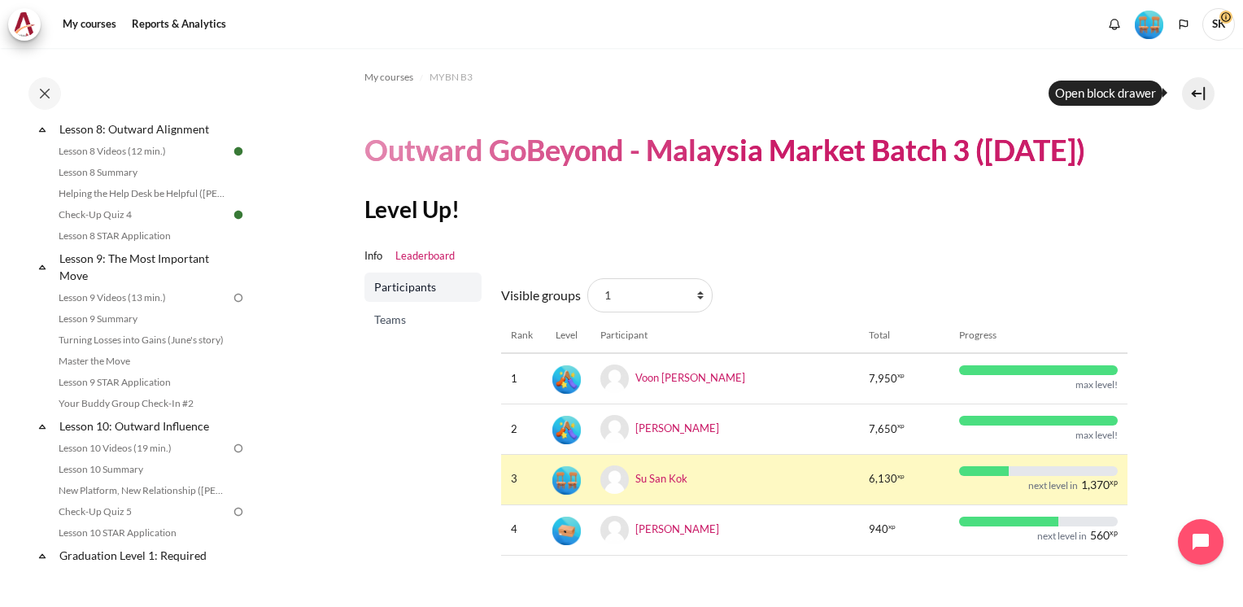
scroll to position [1250, 0]
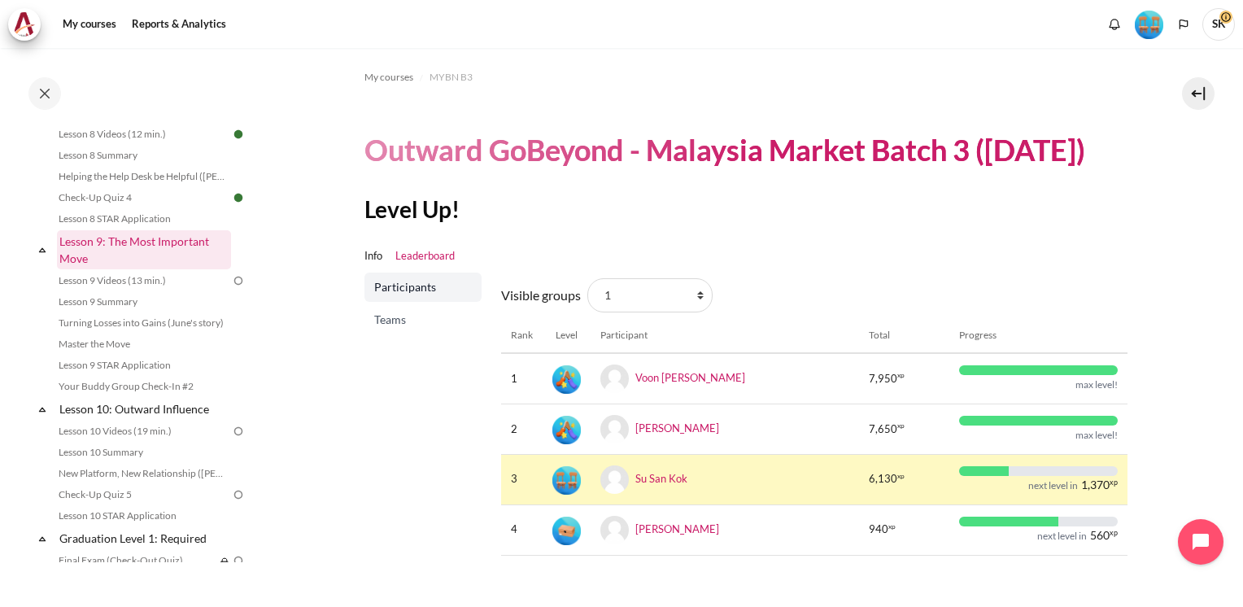
click at [166, 254] on link "Lesson 9: The Most Important Move" at bounding box center [144, 249] width 174 height 39
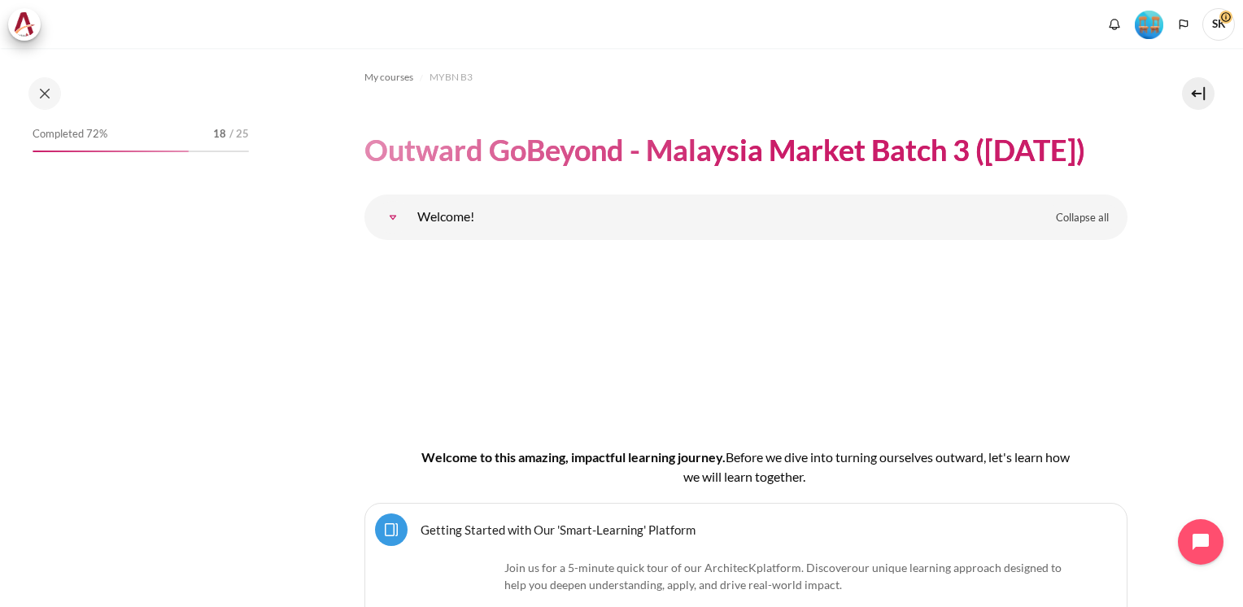
scroll to position [14348, 0]
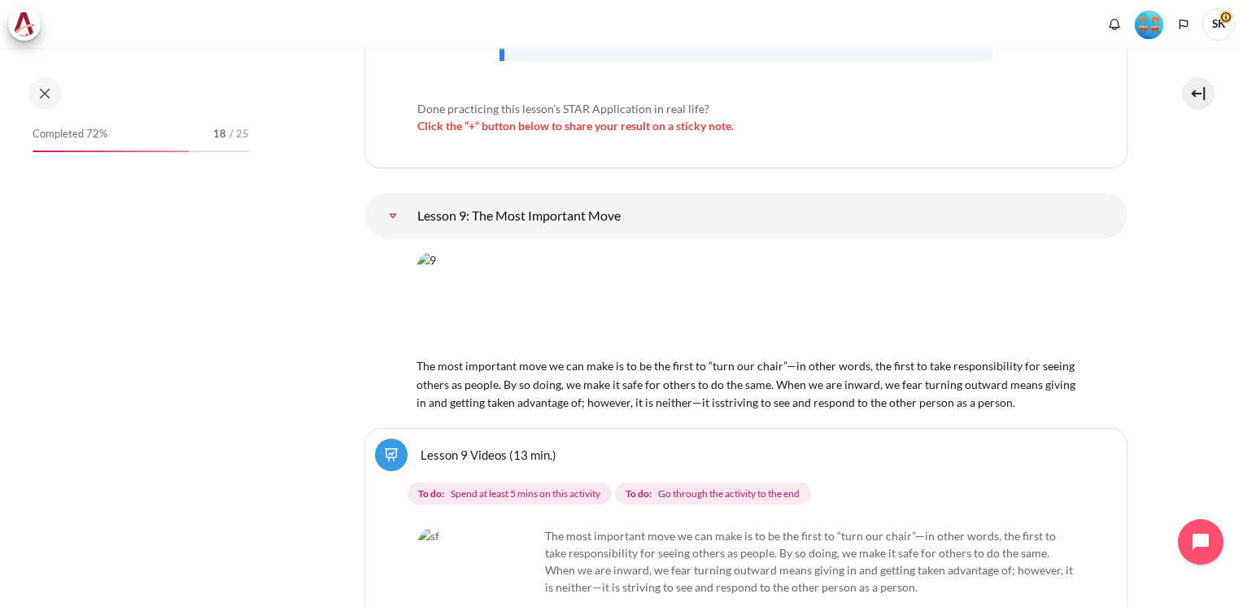
click at [409, 199] on link "Lesson 9: The Most Important Move" at bounding box center [393, 215] width 33 height 33
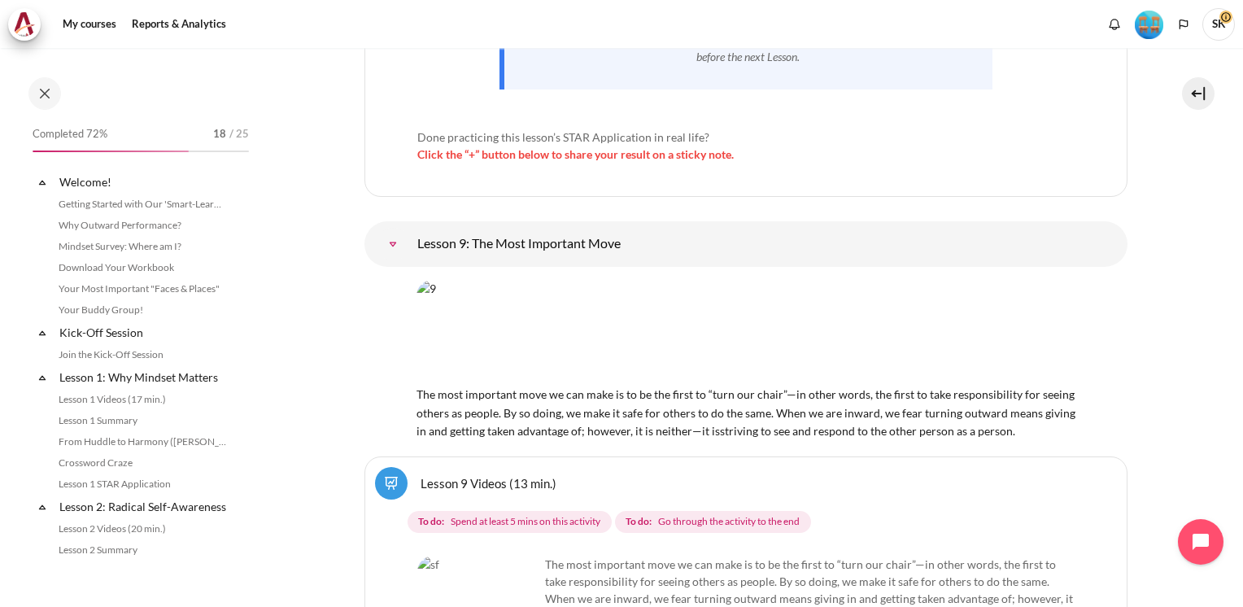
scroll to position [14439, 0]
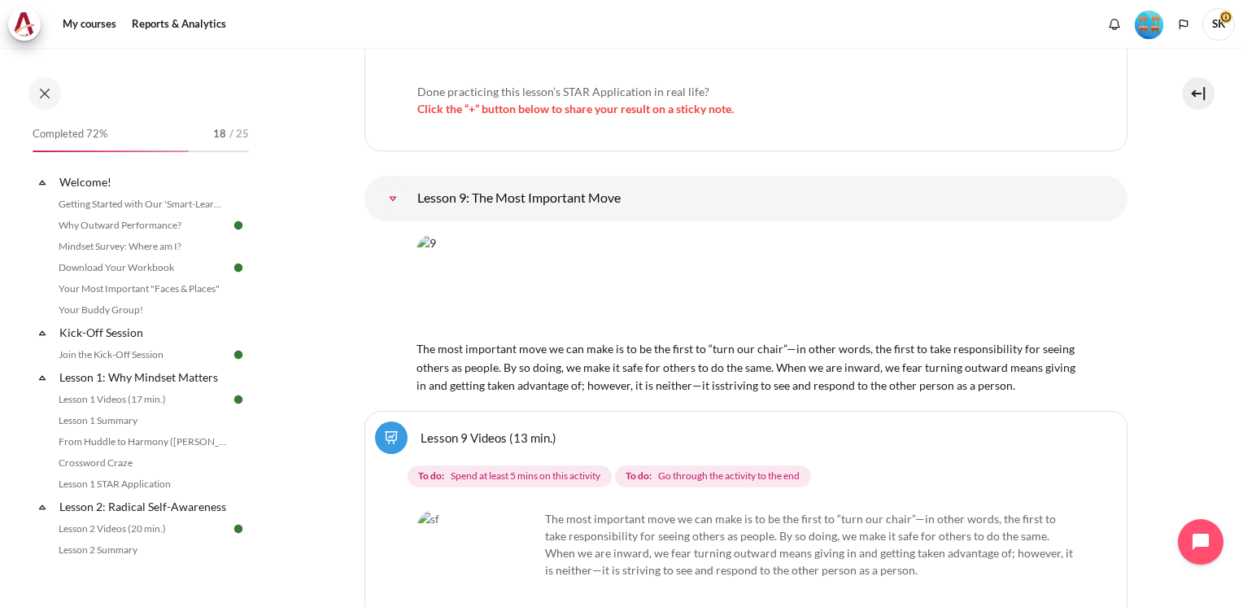
click at [475, 430] on link "Lesson 9 Videos (13 min.)" at bounding box center [489, 437] width 136 height 15
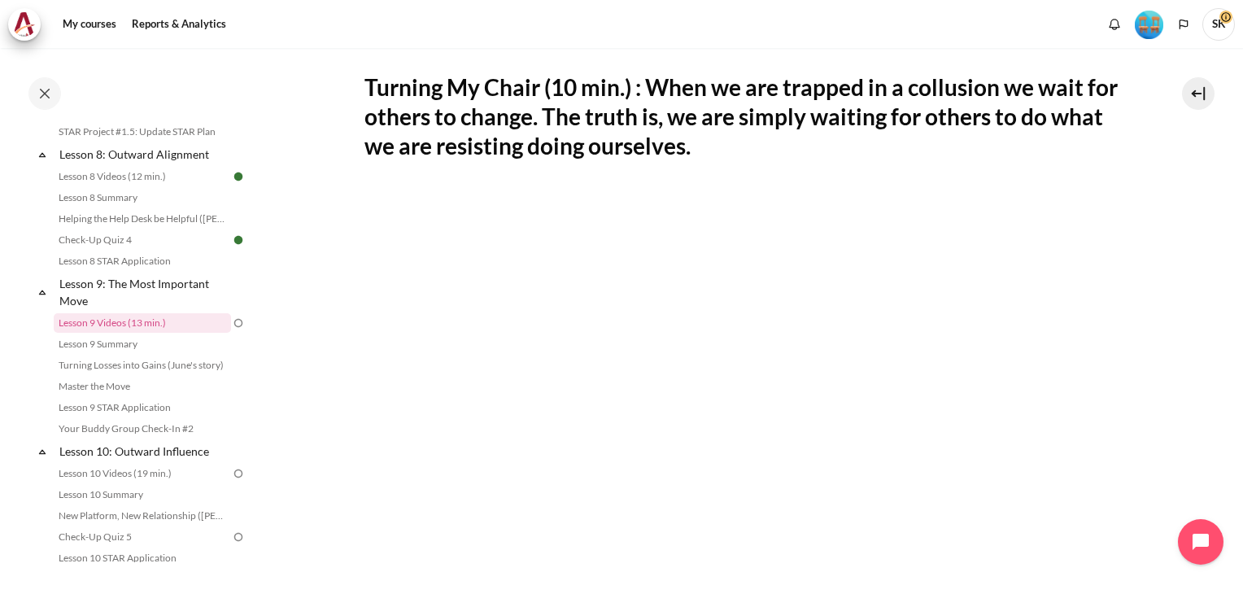
scroll to position [723, 0]
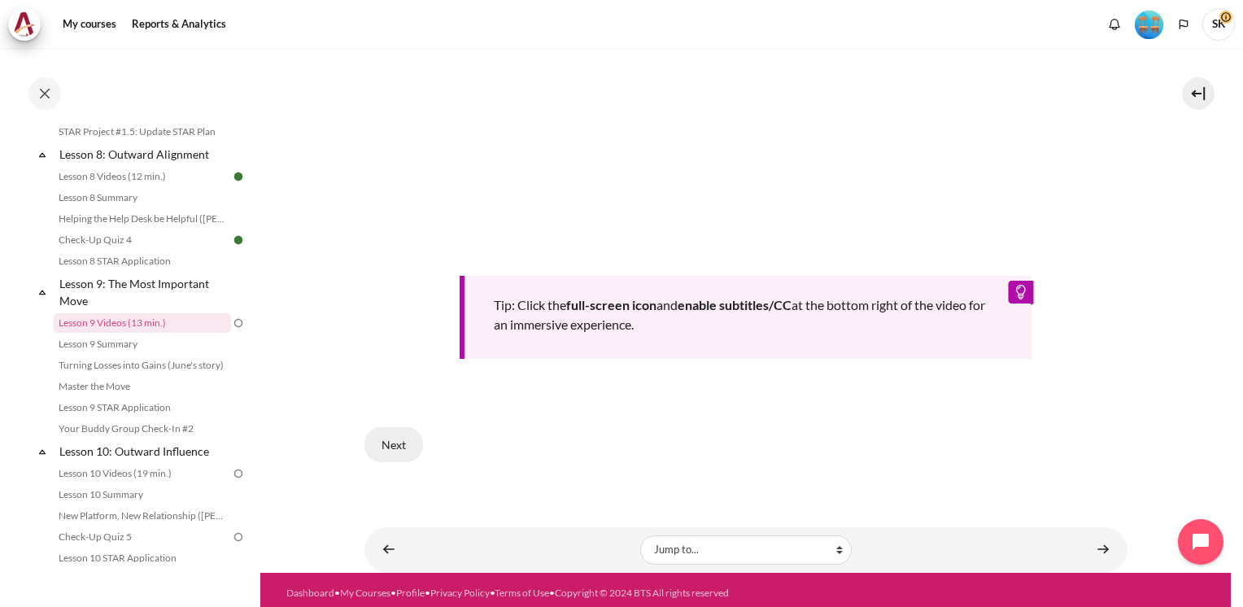
click at [394, 439] on button "Next" at bounding box center [393, 444] width 59 height 34
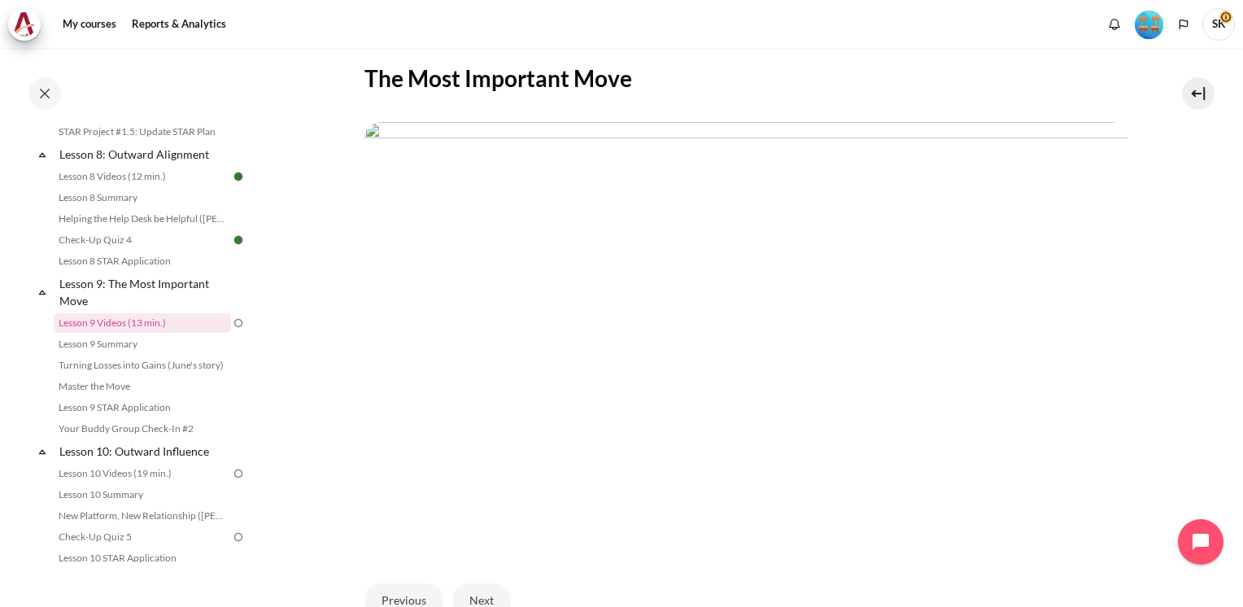
scroll to position [486, 0]
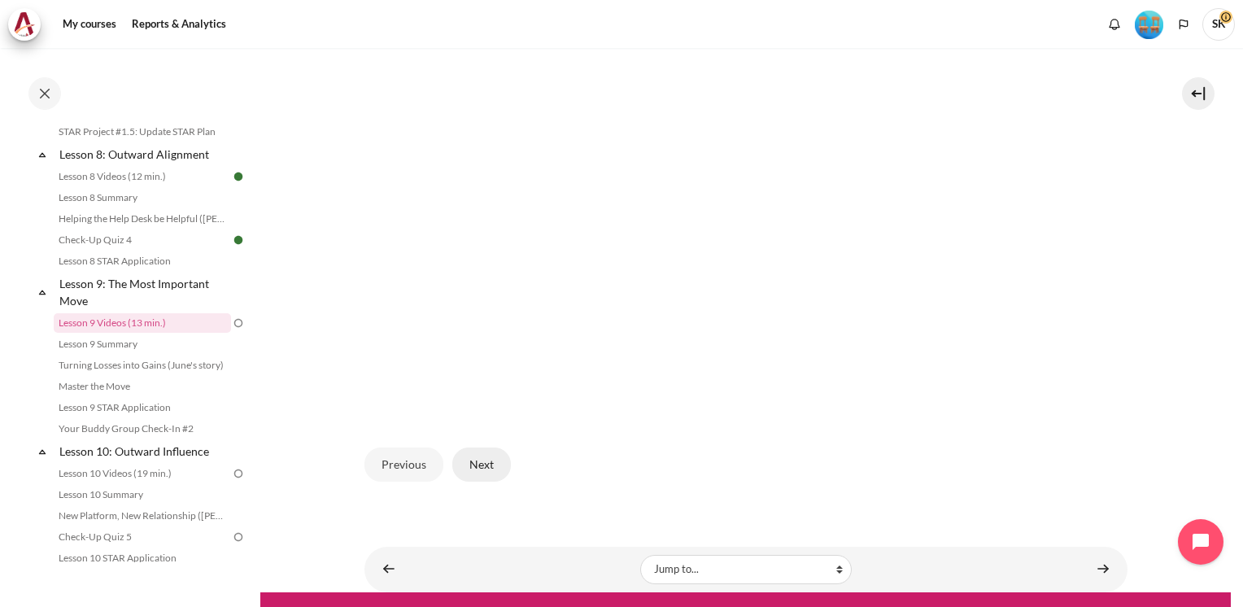
click at [472, 455] on button "Next" at bounding box center [481, 464] width 59 height 34
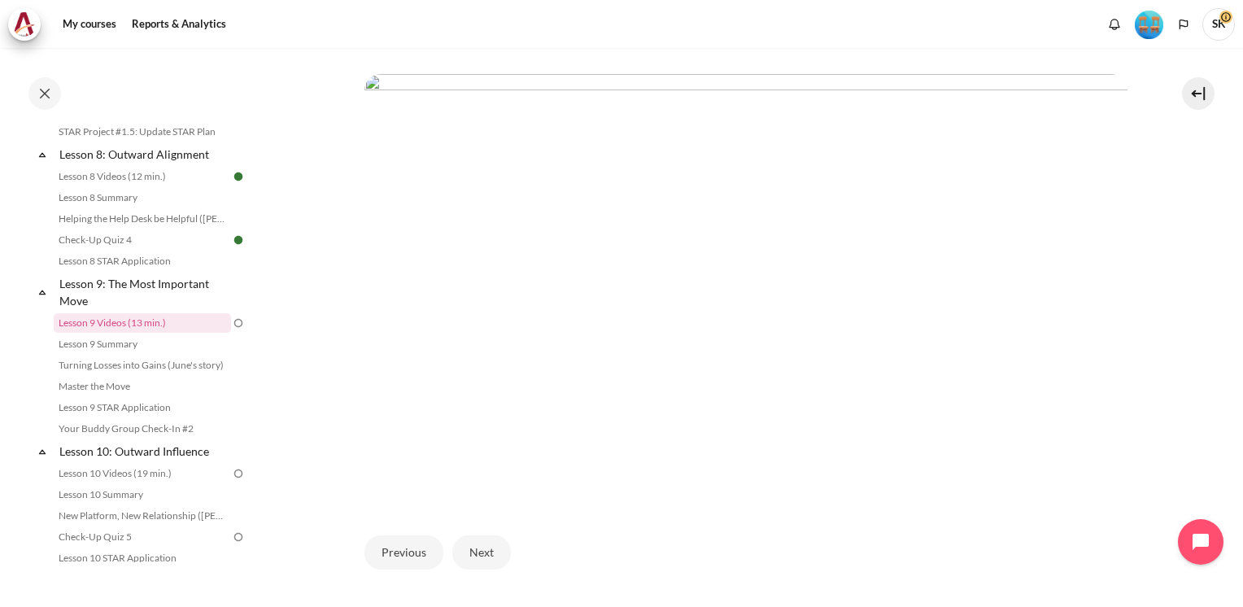
scroll to position [399, 0]
drag, startPoint x: 1233, startPoint y: 434, endPoint x: 1233, endPoint y: 519, distance: 84.6
click at [1233, 519] on div "My courses MYBN B3 Lesson 9: The Most Important Move Lesson 9 Videos (13 min.) …" at bounding box center [621, 327] width 1243 height 559
click at [493, 555] on button "Next" at bounding box center [481, 551] width 59 height 34
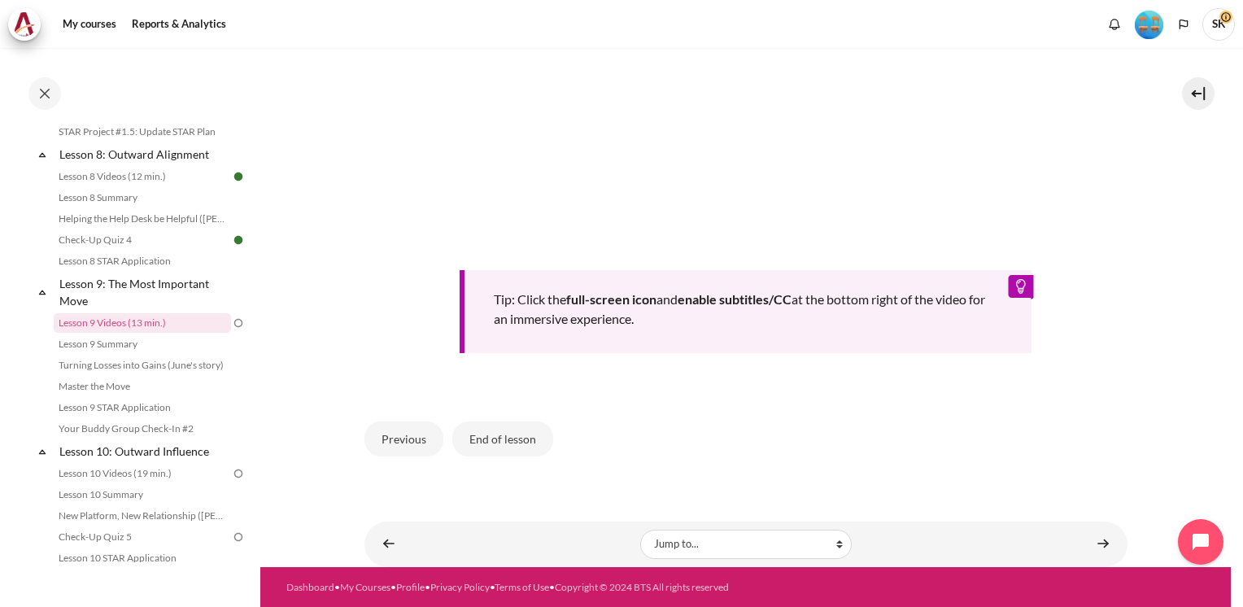
scroll to position [732, 0]
click at [539, 455] on button "End of lesson" at bounding box center [502, 438] width 101 height 34
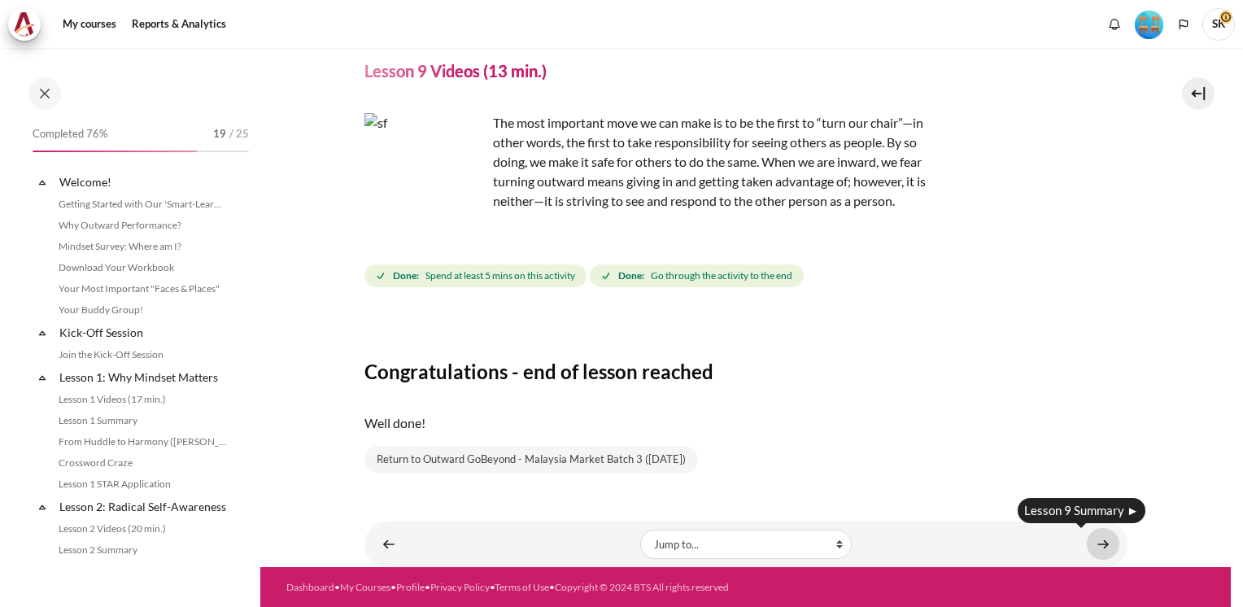
scroll to position [1207, 0]
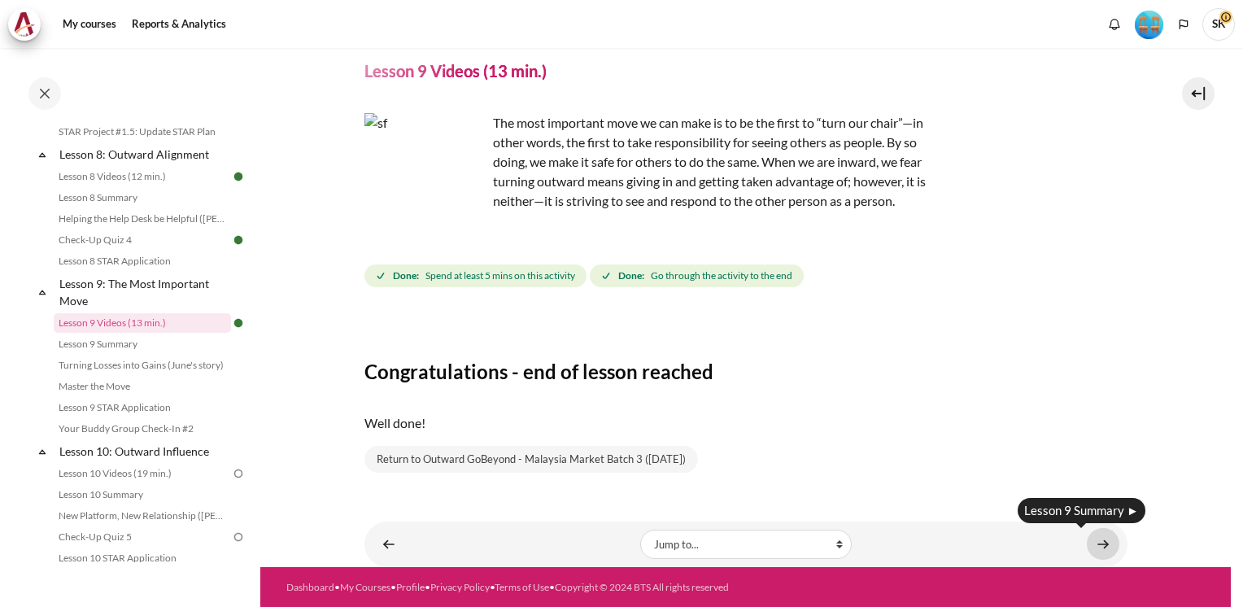
click at [1090, 538] on link "Content" at bounding box center [1103, 544] width 33 height 32
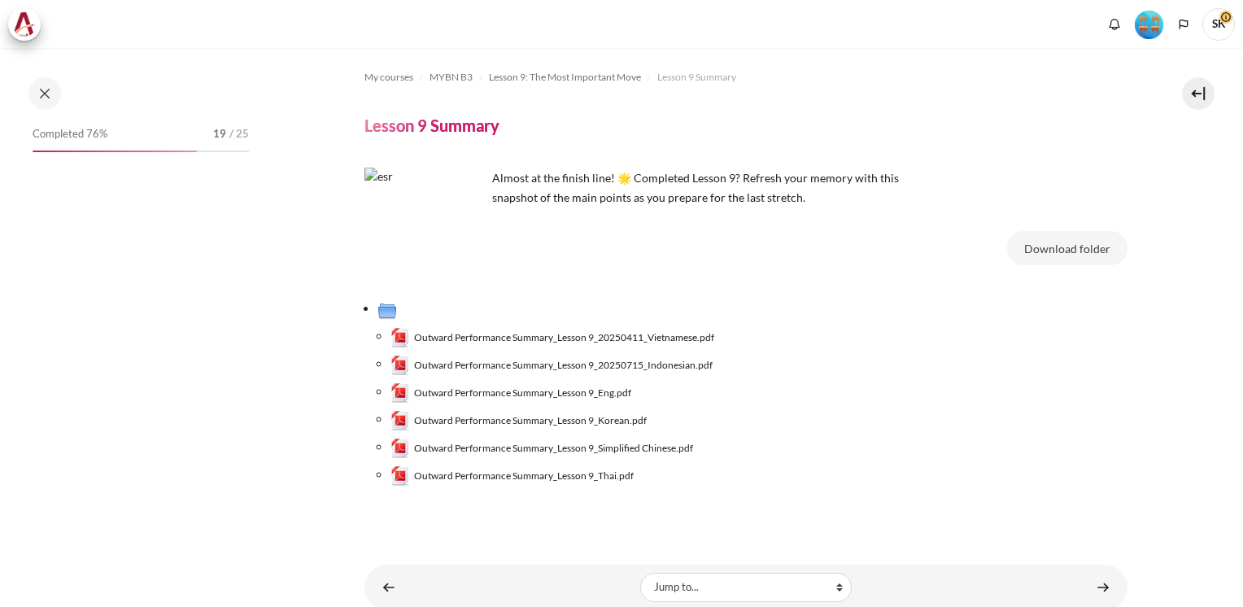
scroll to position [1228, 0]
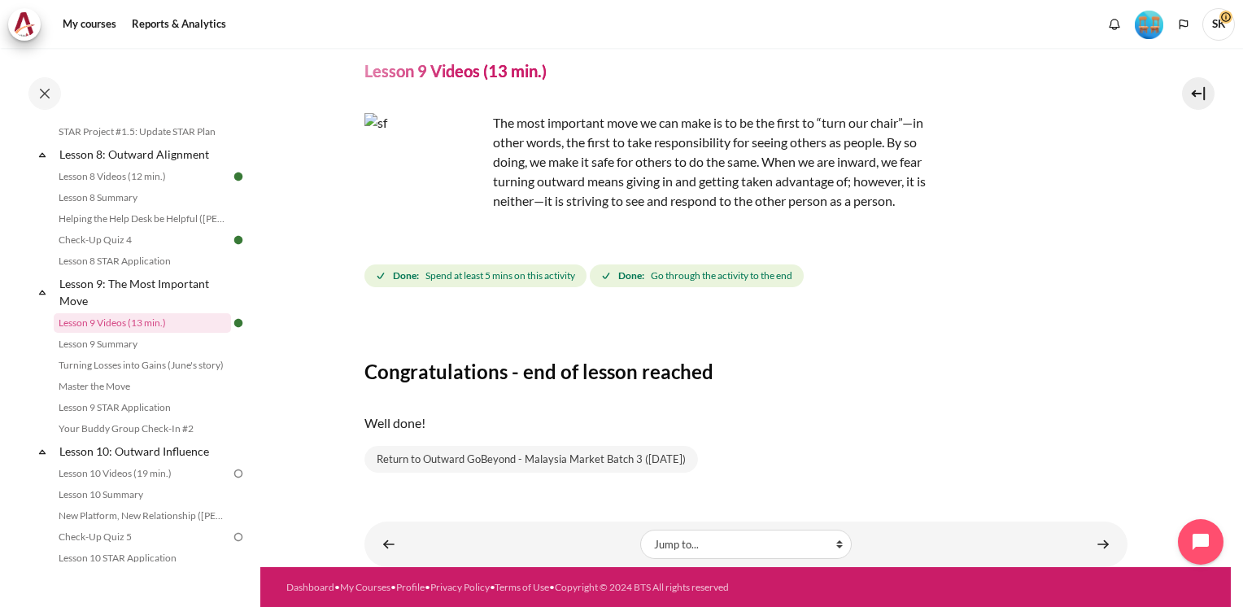
scroll to position [55, 0]
drag, startPoint x: 1237, startPoint y: 465, endPoint x: 934, endPoint y: 408, distance: 308.0
click at [934, 408] on div "Well done!" at bounding box center [745, 423] width 763 height 46
click at [1094, 543] on link "Content" at bounding box center [1103, 544] width 33 height 32
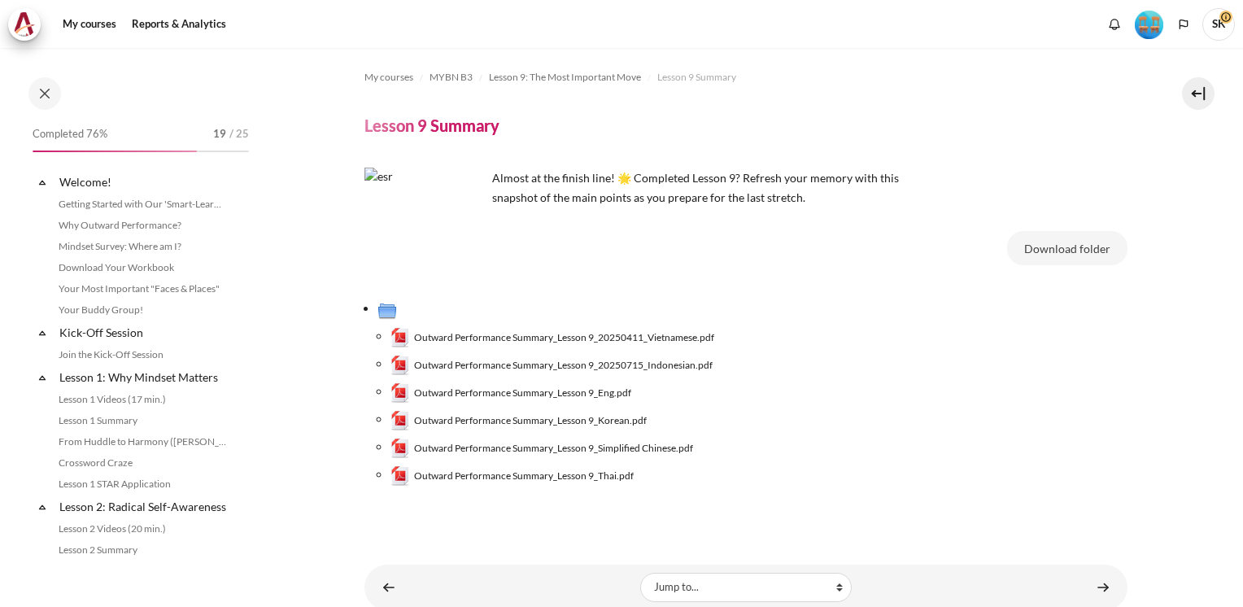
scroll to position [1228, 0]
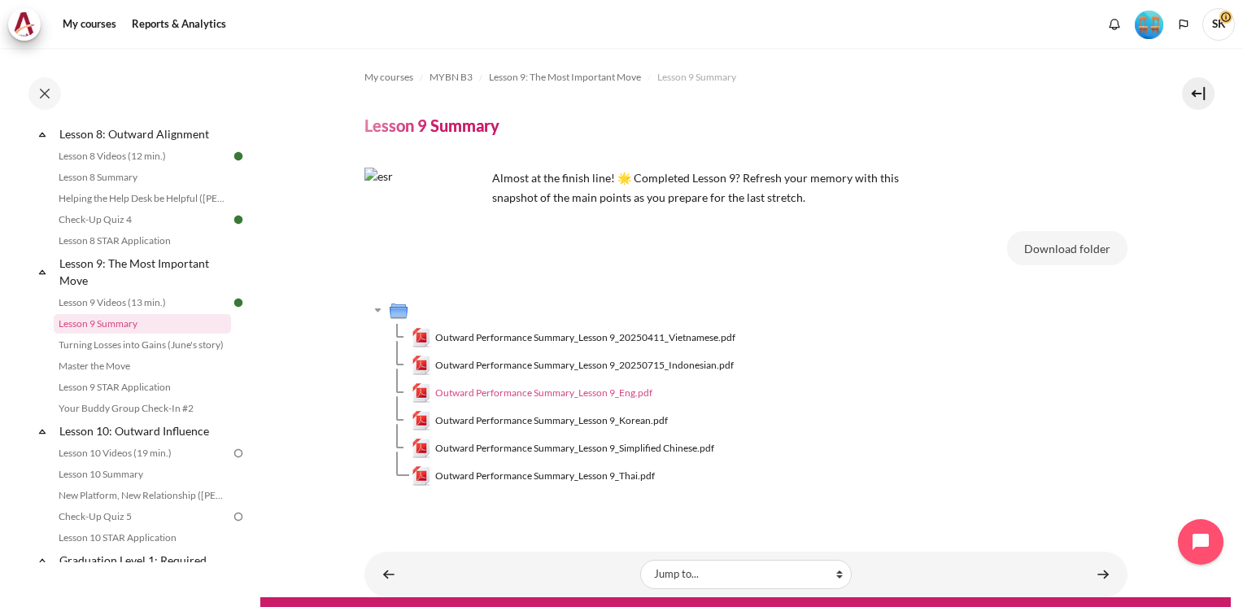
click at [586, 397] on span "Outward Performance Summary_Lesson 9_Eng.pdf" at bounding box center [543, 393] width 217 height 15
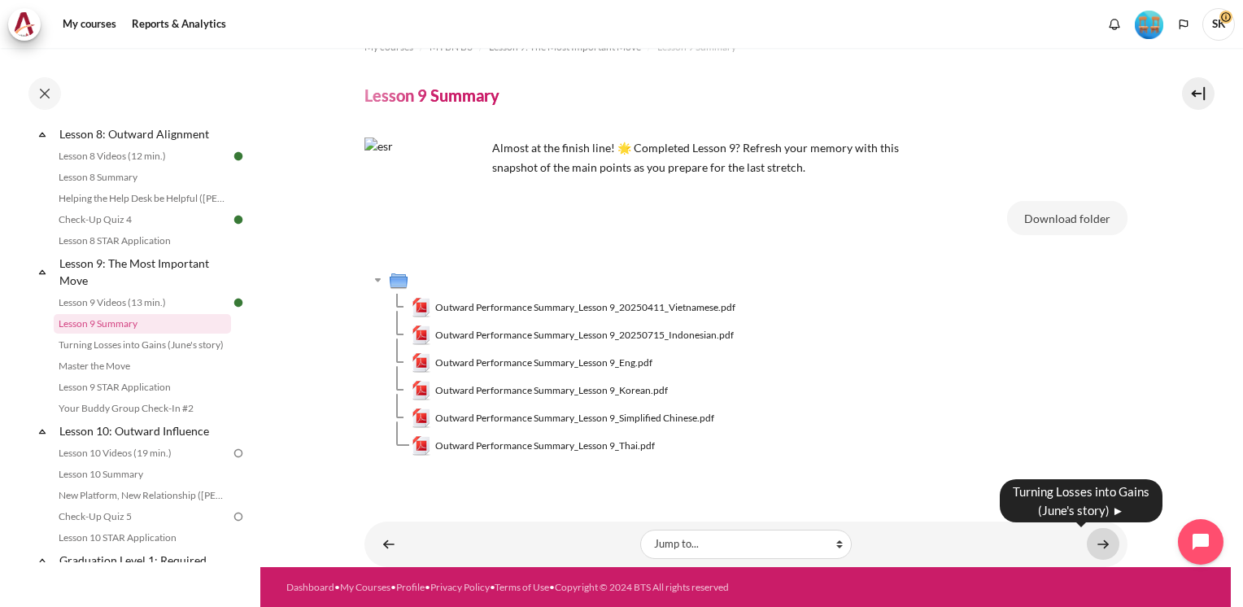
click at [1093, 543] on link "Content" at bounding box center [1103, 544] width 33 height 32
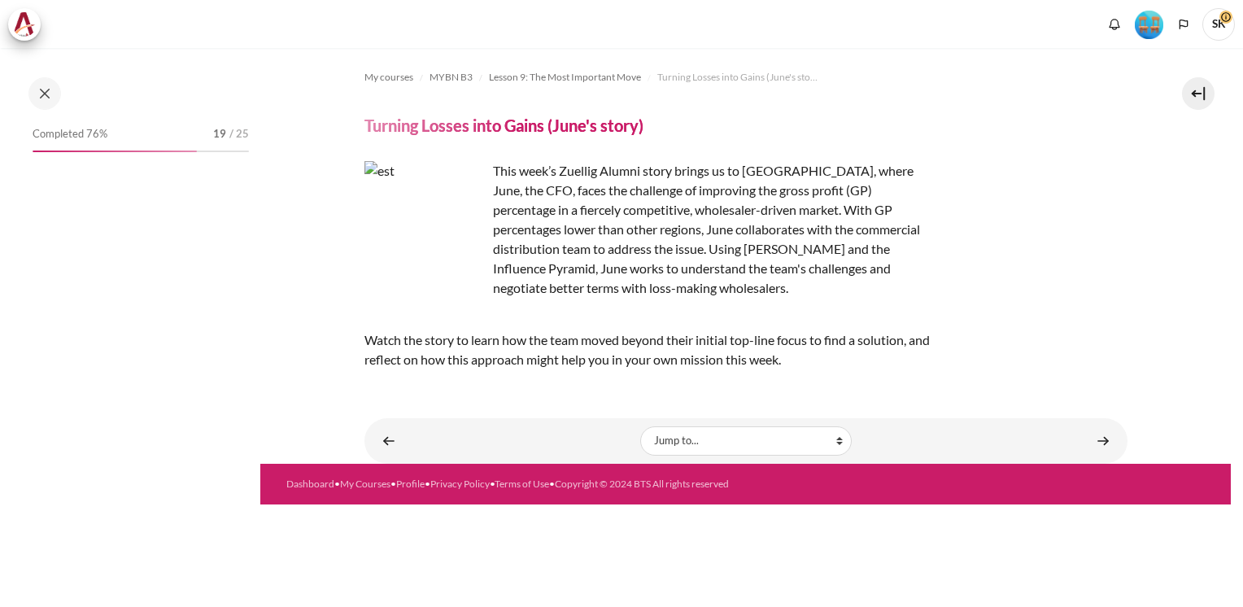
scroll to position [1250, 0]
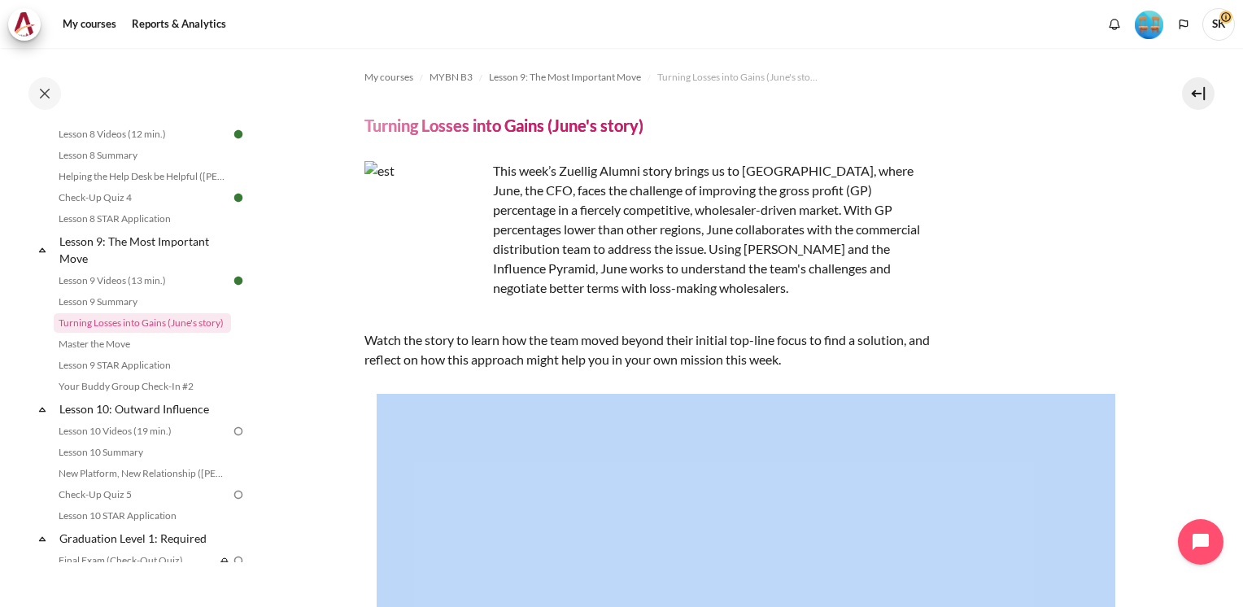
drag, startPoint x: 1233, startPoint y: 351, endPoint x: 1230, endPoint y: 424, distance: 72.5
click at [1230, 424] on div "My courses MYBN B3 Lesson 9: The Most Important Move Turning Losses into Gains …" at bounding box center [621, 327] width 1243 height 559
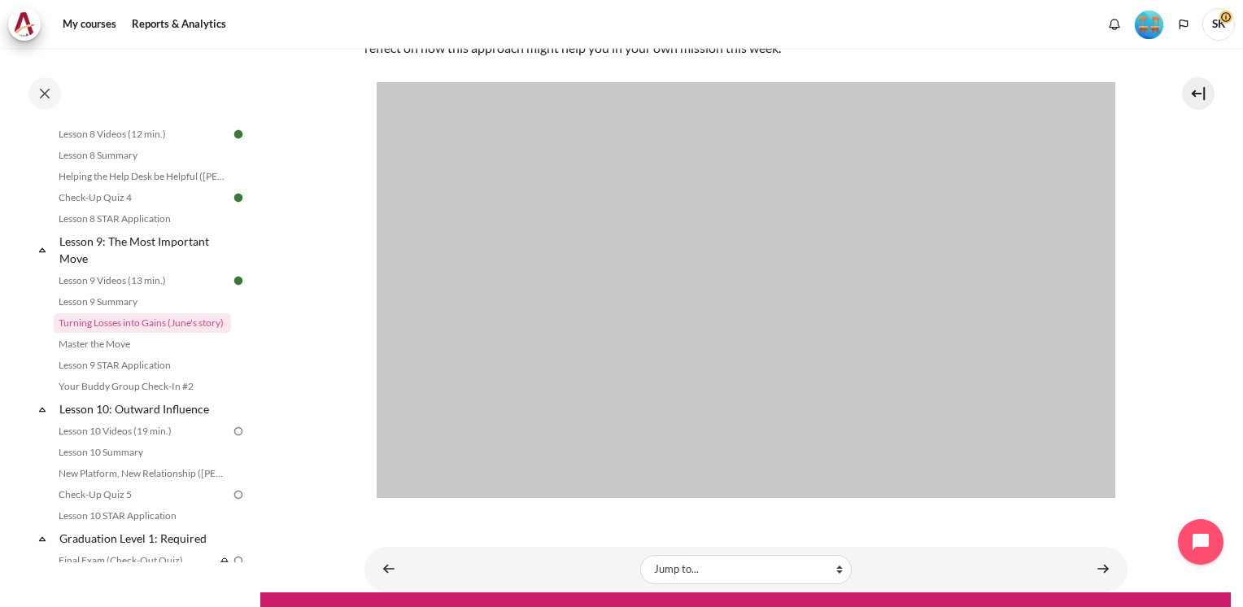
scroll to position [332, 0]
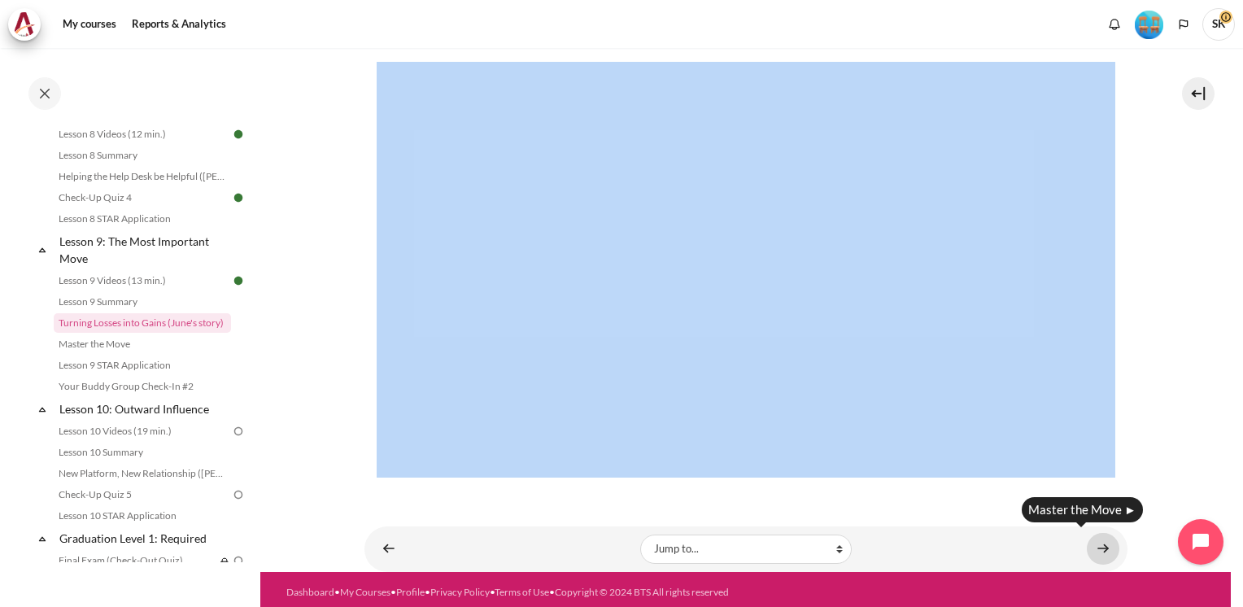
click at [1093, 536] on link "Content" at bounding box center [1103, 549] width 33 height 32
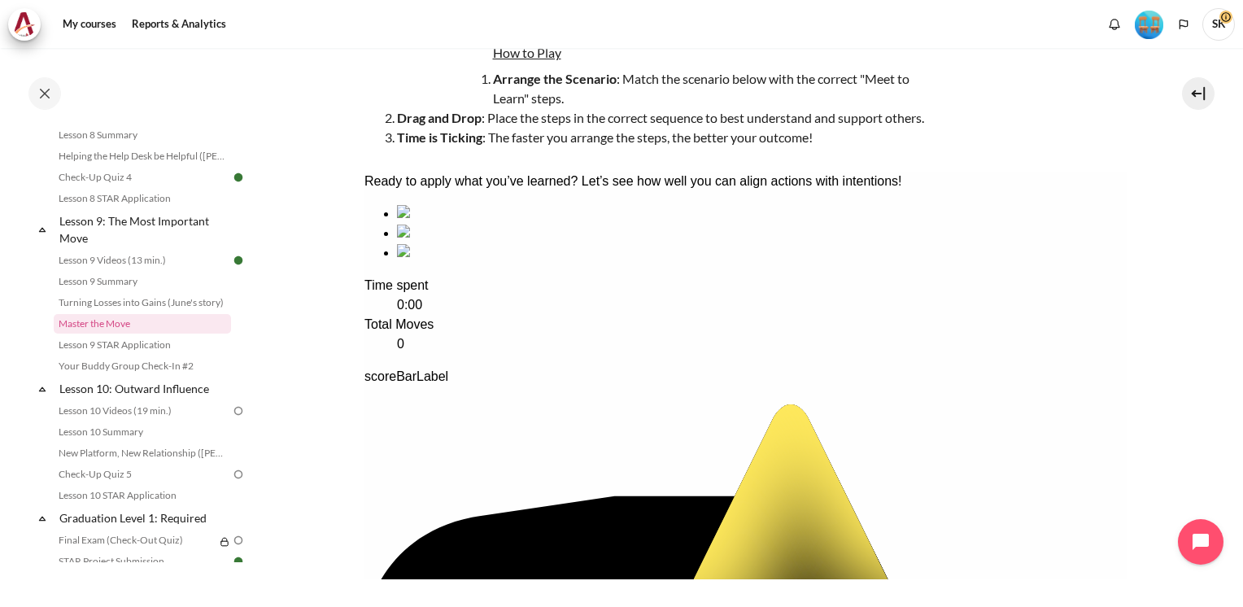
scroll to position [191, 0]
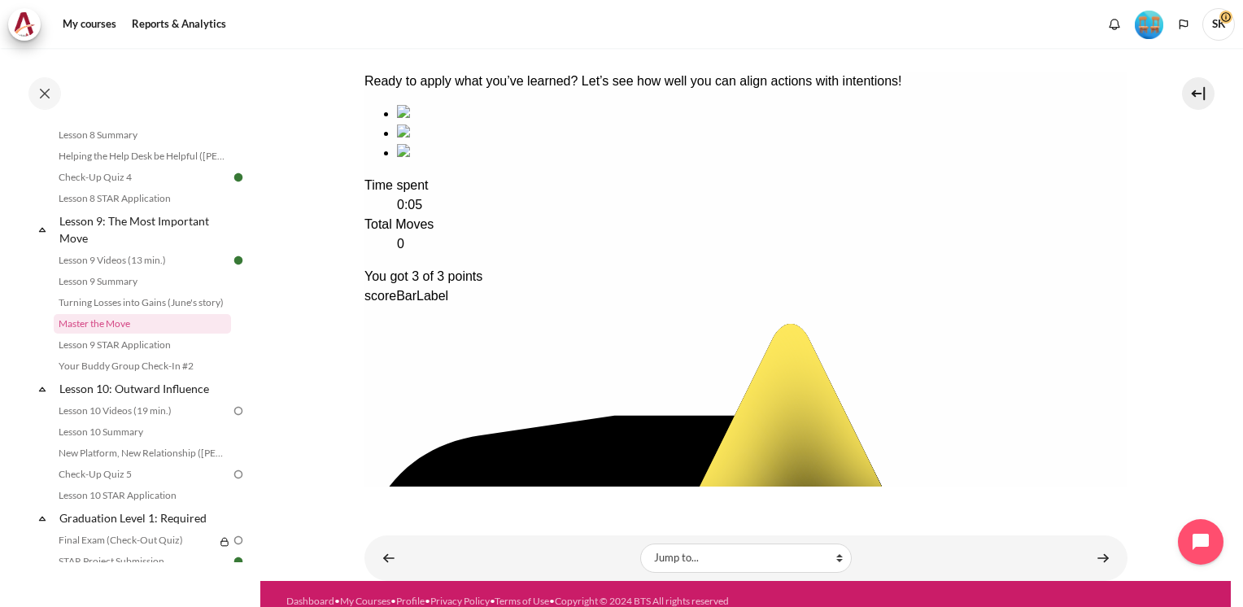
scroll to position [303, 0]
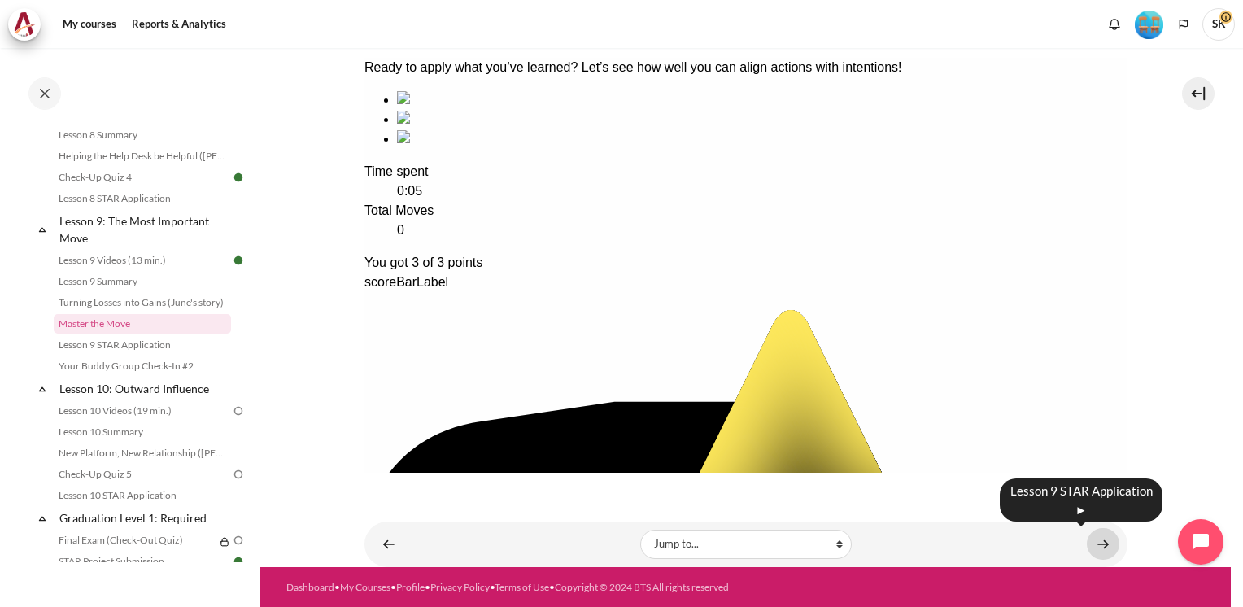
click at [1087, 539] on link "Content" at bounding box center [1103, 544] width 33 height 32
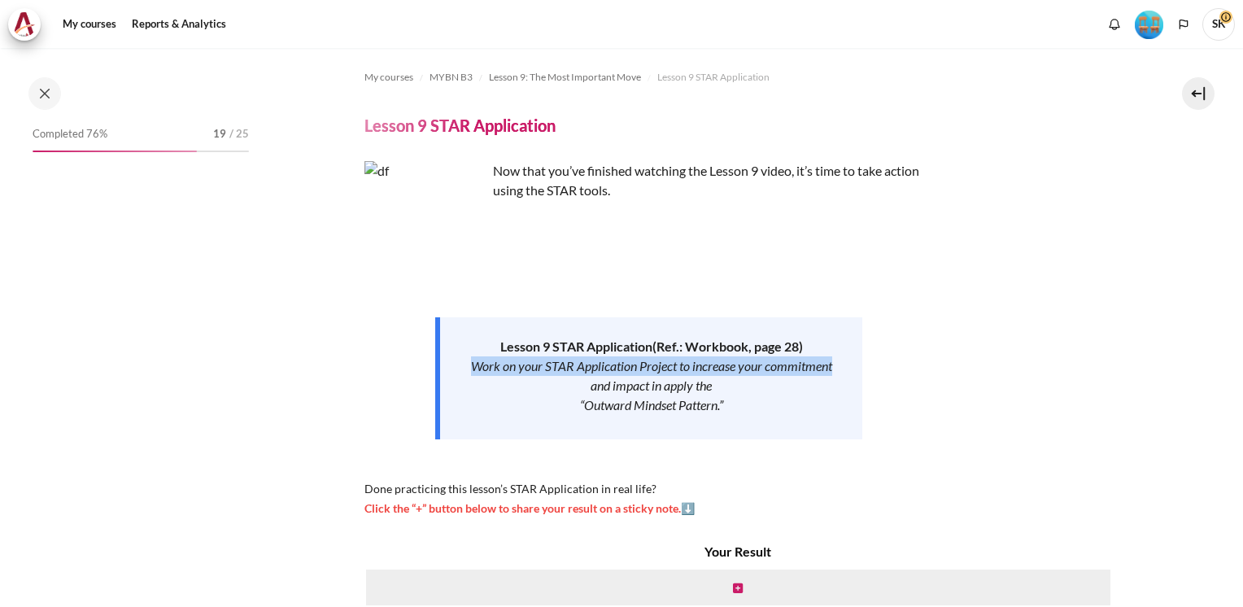
click at [1230, 363] on div "My courses MYBN B3 Lesson 9: The Most Important Move Lesson 9 STAR Application …" at bounding box center [621, 327] width 1243 height 559
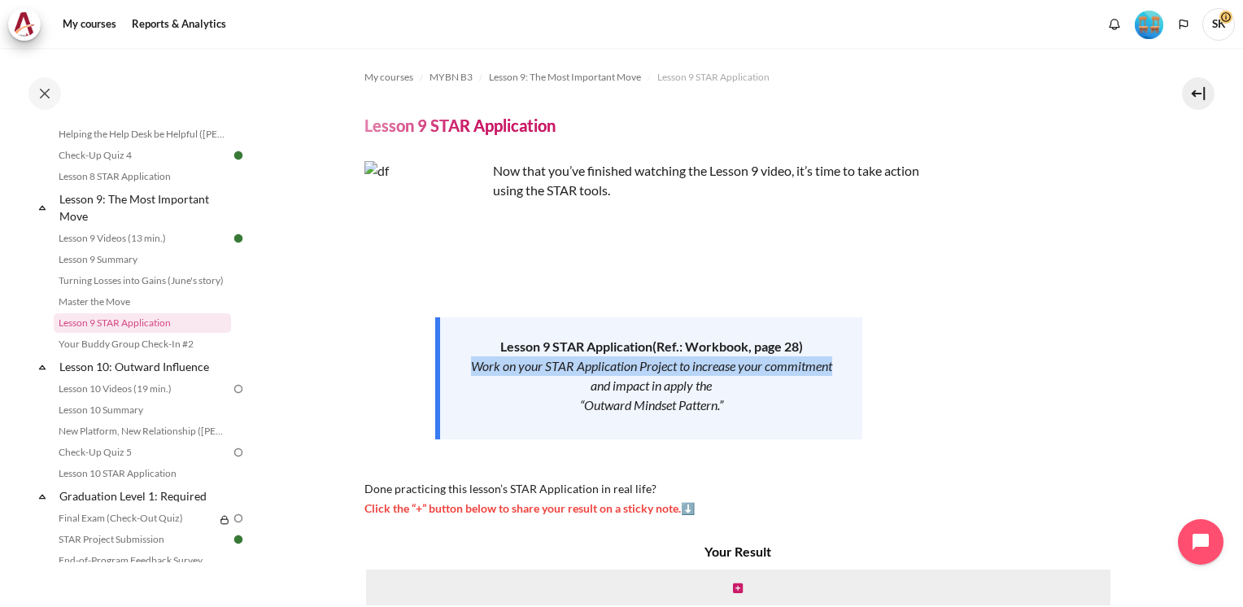
click at [1031, 331] on div "Now that you’ve finished watching the Lesson 9 video, it’s time to take action …" at bounding box center [745, 339] width 763 height 356
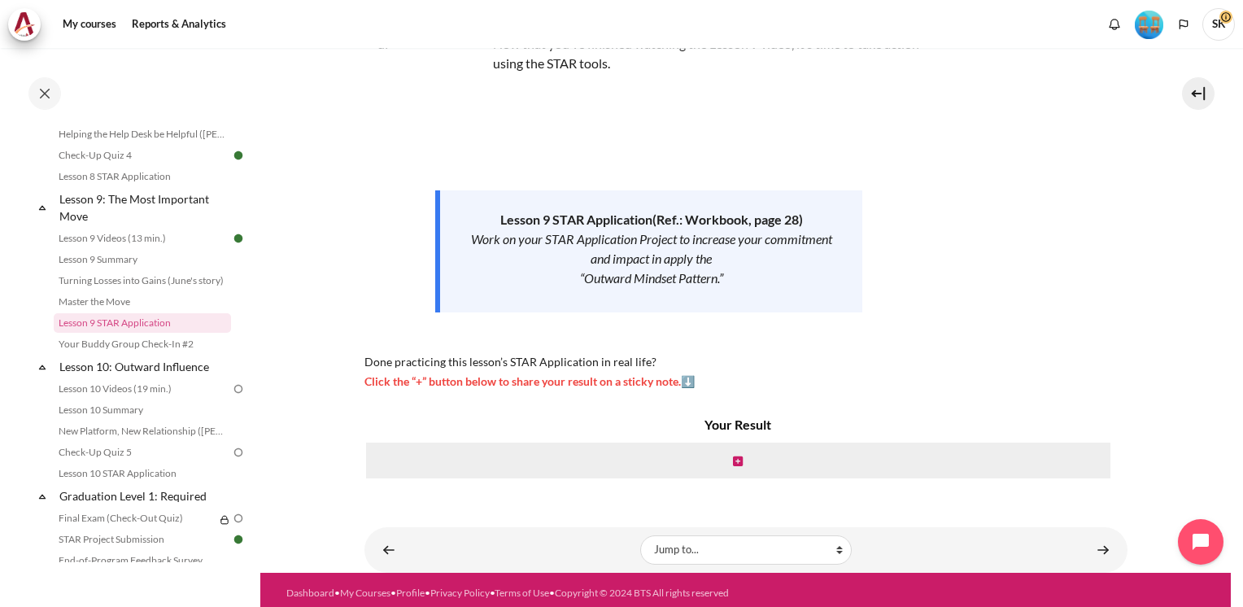
scroll to position [133, 0]
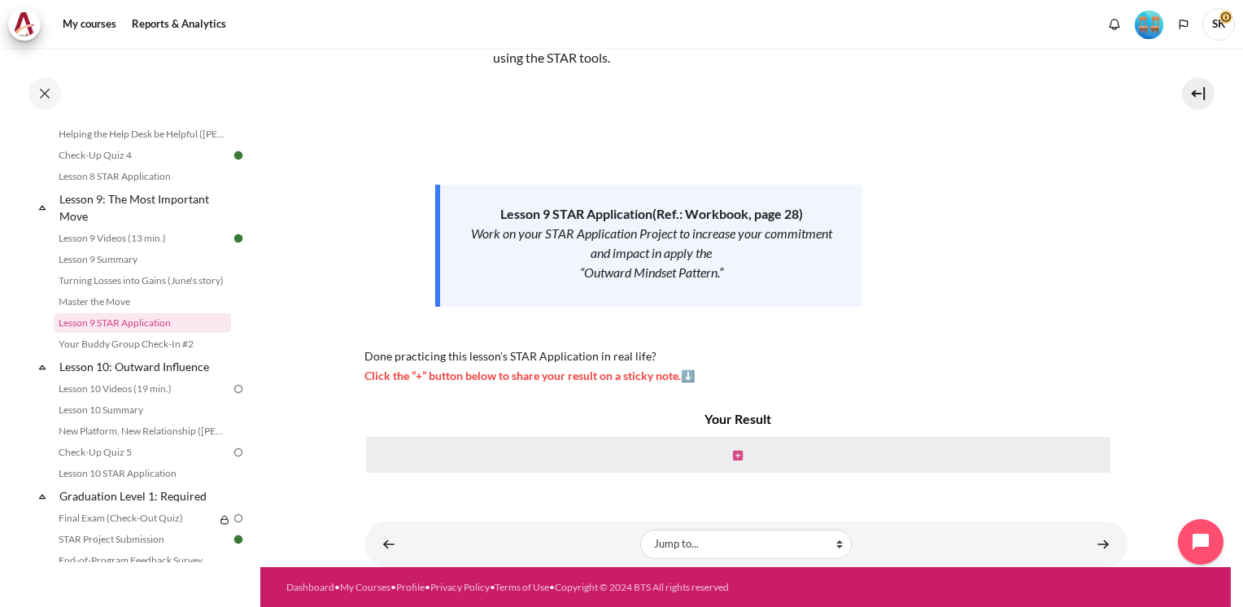
click at [733, 460] on icon "Content" at bounding box center [738, 455] width 10 height 11
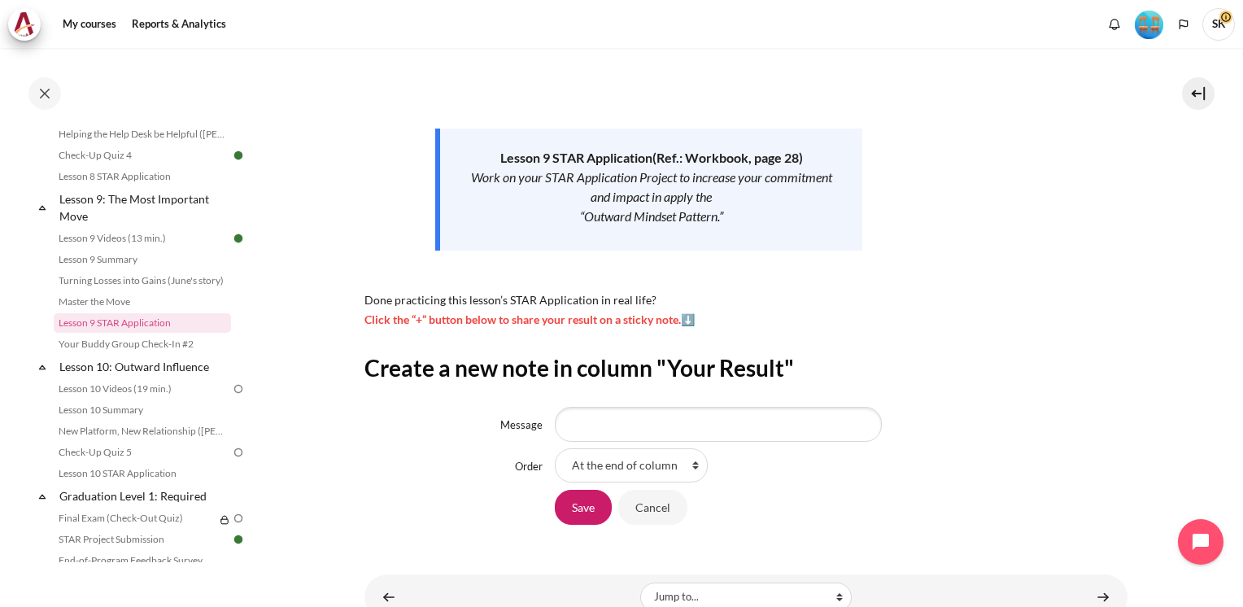
scroll to position [242, 0]
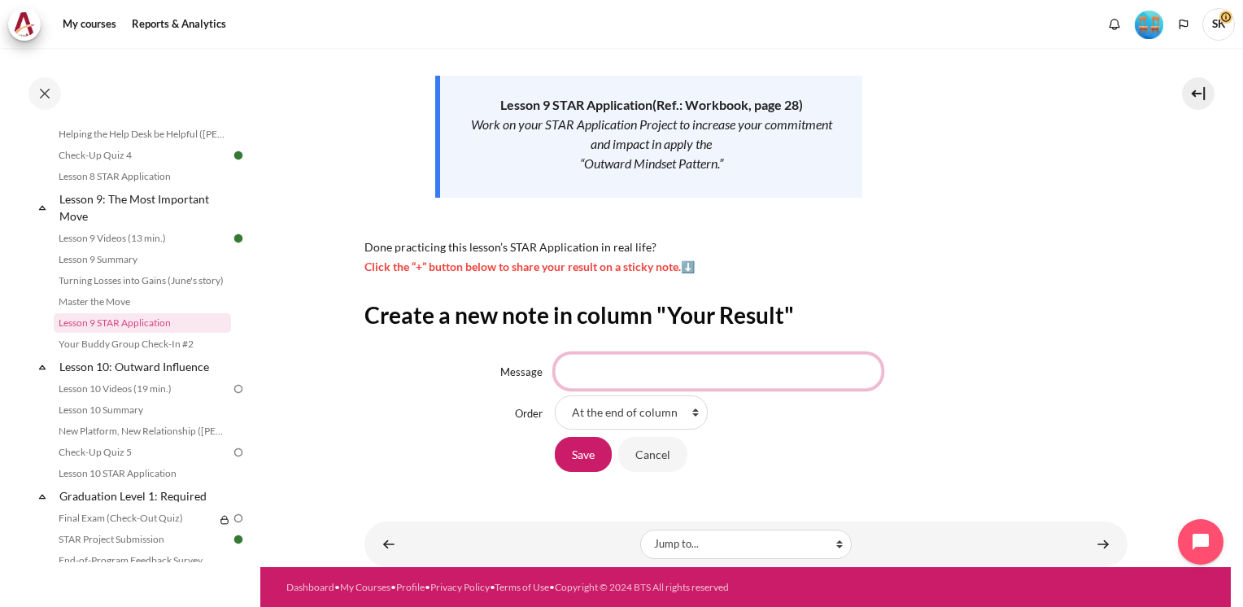
click at [687, 381] on input "Message" at bounding box center [718, 371] width 327 height 34
drag, startPoint x: 863, startPoint y: 365, endPoint x: 359, endPoint y: 391, distance: 505.0
click at [359, 391] on section "My courses MYBN B3 Lesson 9: The Most Important Move Lesson 9 STAR Application …" at bounding box center [745, 186] width 971 height 761
click at [857, 371] on input "We don't change for others. We change to become a better version of ourselves." at bounding box center [718, 371] width 327 height 34
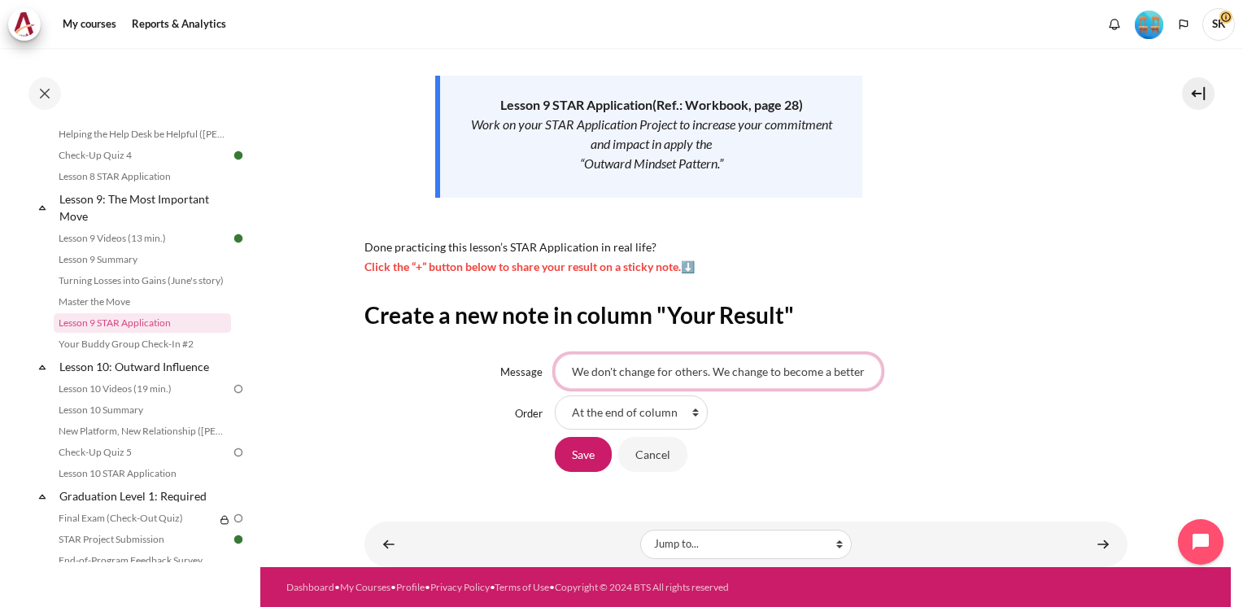
click at [834, 373] on input "We don't change for others. We change to become a better version of ourselves." at bounding box center [718, 371] width 327 height 34
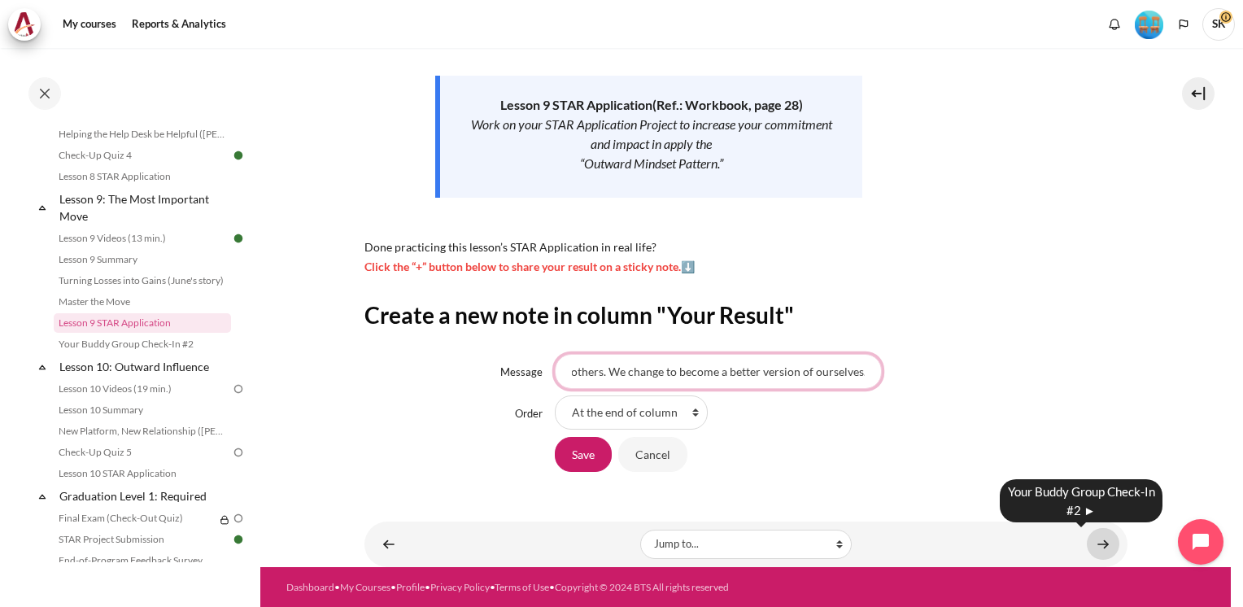
type input "We don't change for others. We change to become a better version of ourselves."
click at [1093, 542] on link "Content" at bounding box center [1103, 544] width 33 height 32
click at [591, 453] on input "Save" at bounding box center [583, 454] width 57 height 34
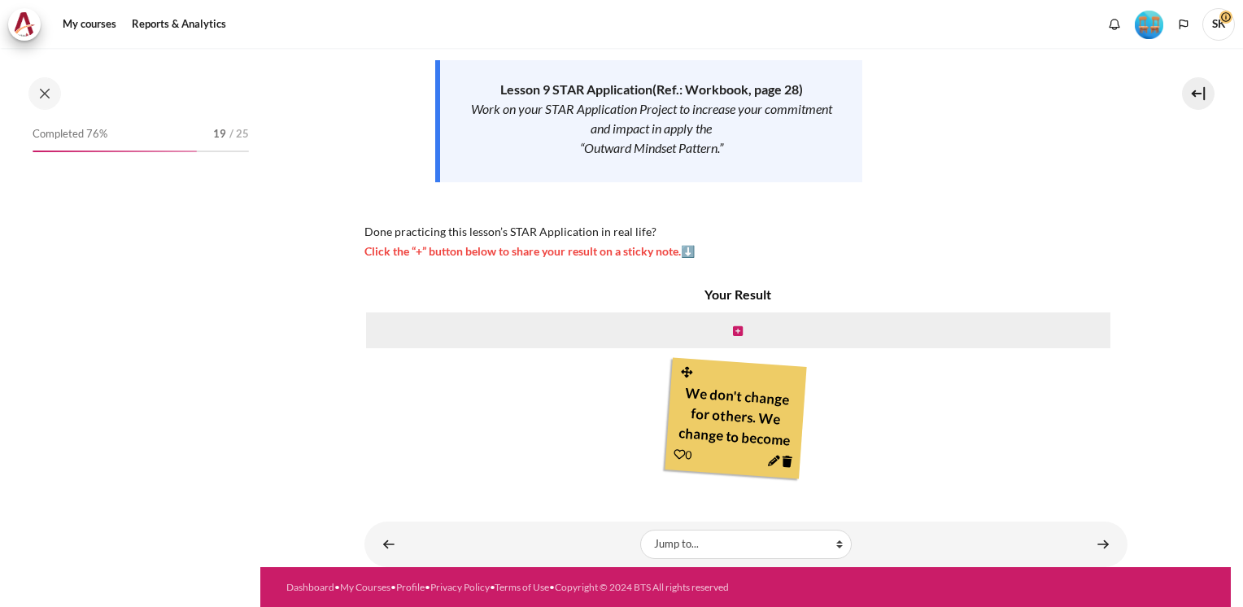
scroll to position [1292, 0]
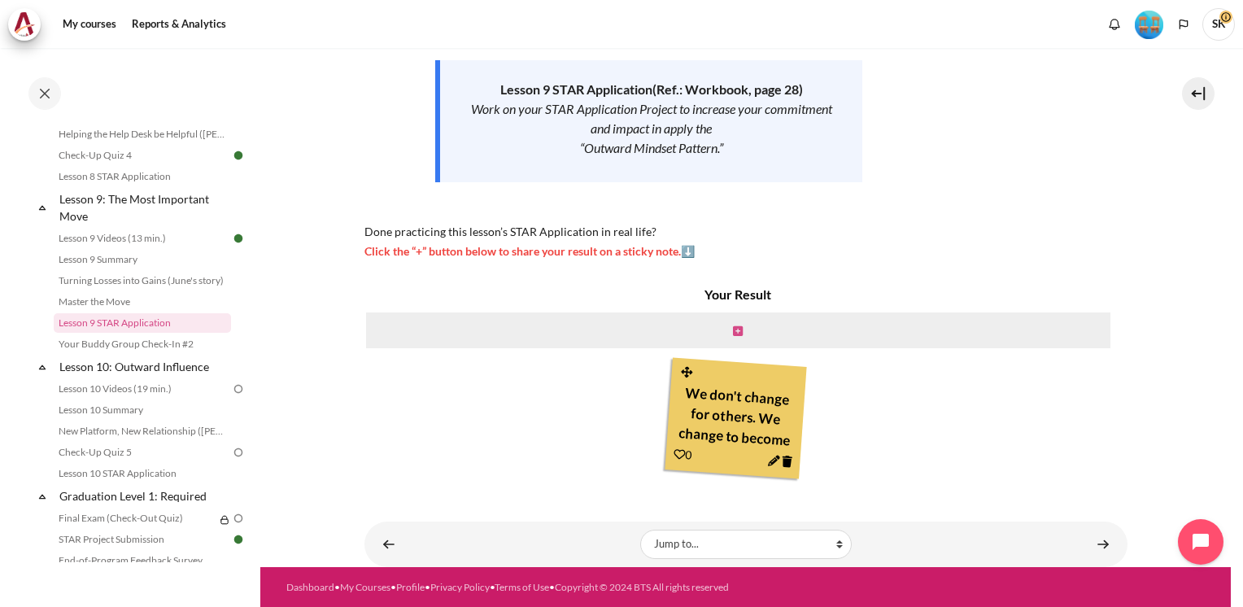
click at [736, 328] on icon "Content" at bounding box center [738, 330] width 10 height 11
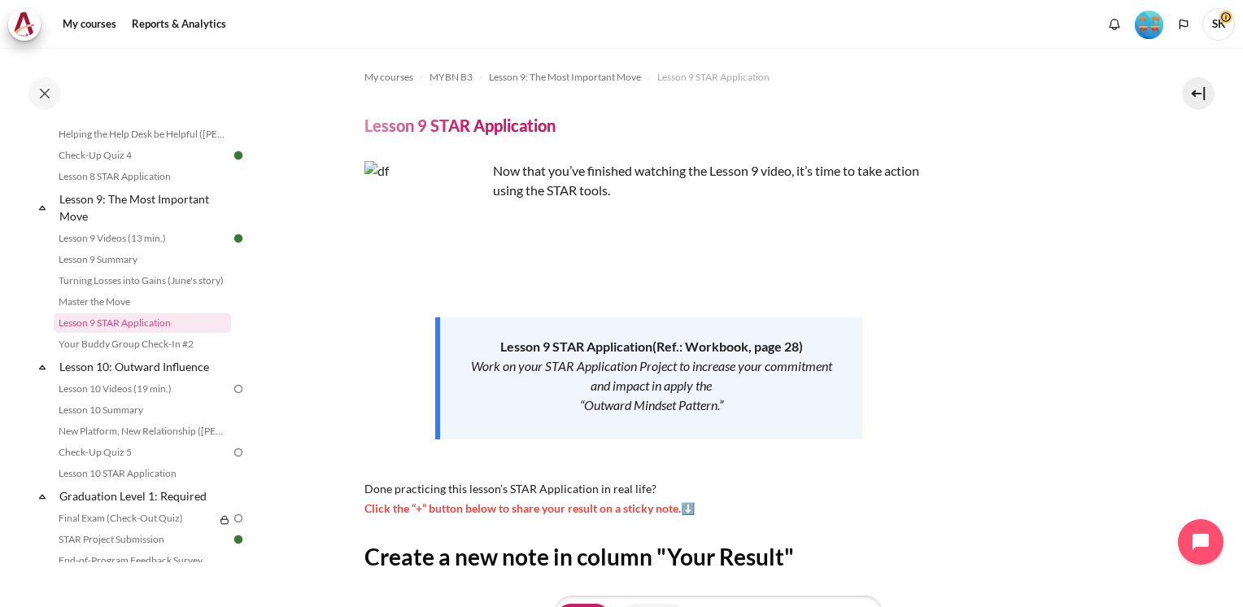
scroll to position [242, 0]
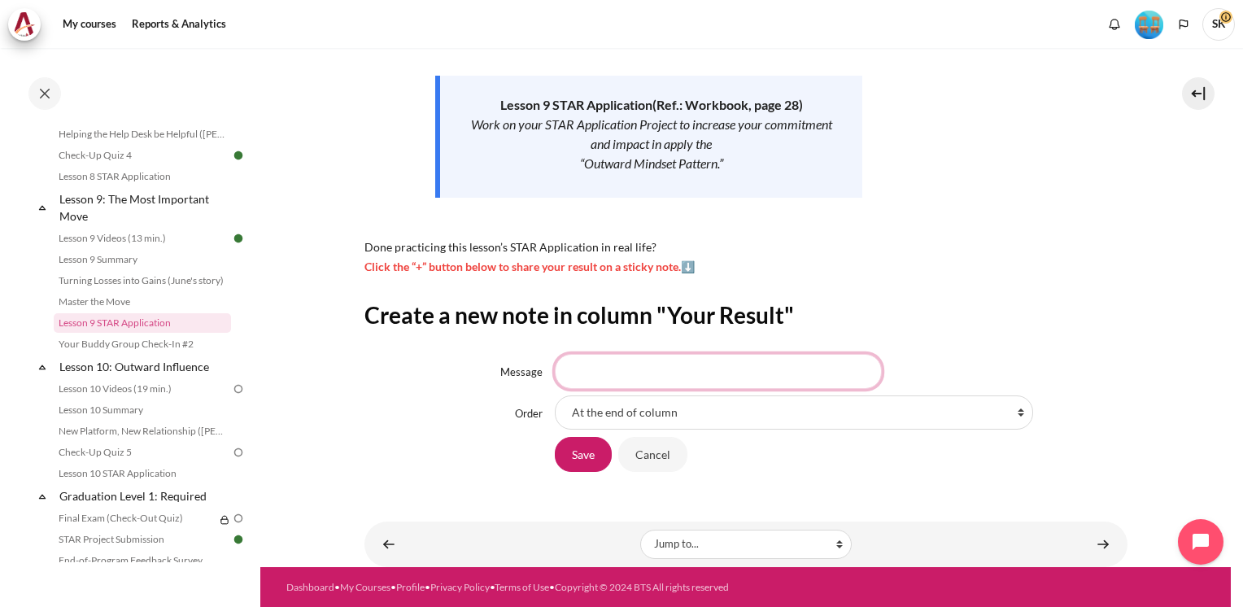
click at [664, 375] on input "Message" at bounding box center [718, 371] width 327 height 34
type input "Change isn't about pleasing others"
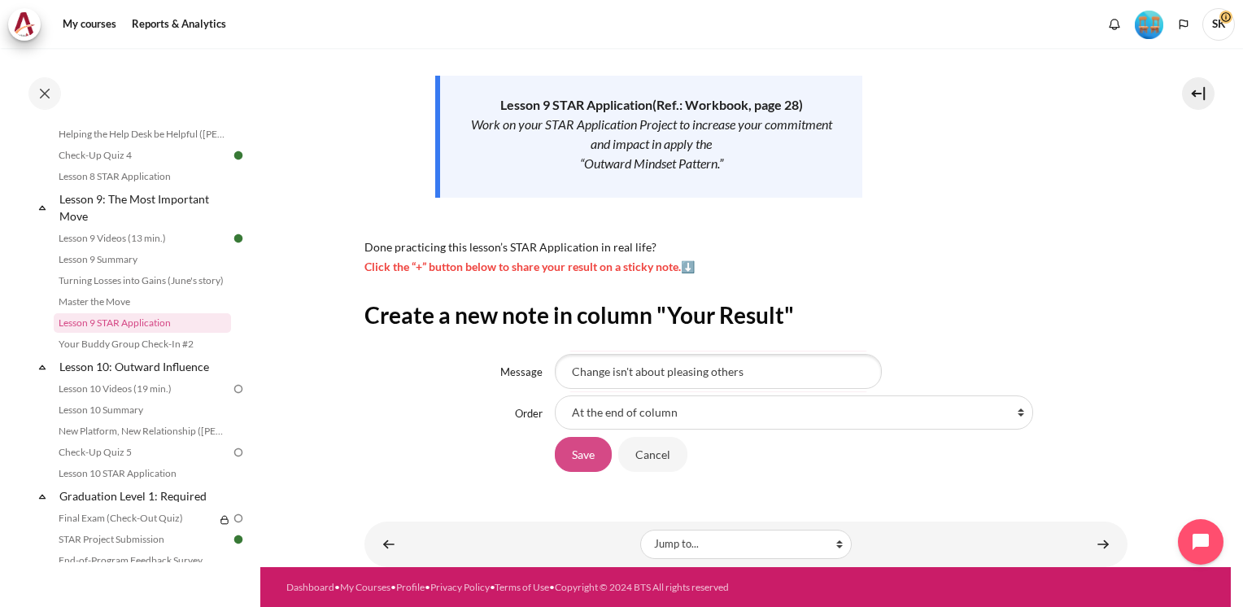
click at [586, 447] on input "Save" at bounding box center [583, 454] width 57 height 34
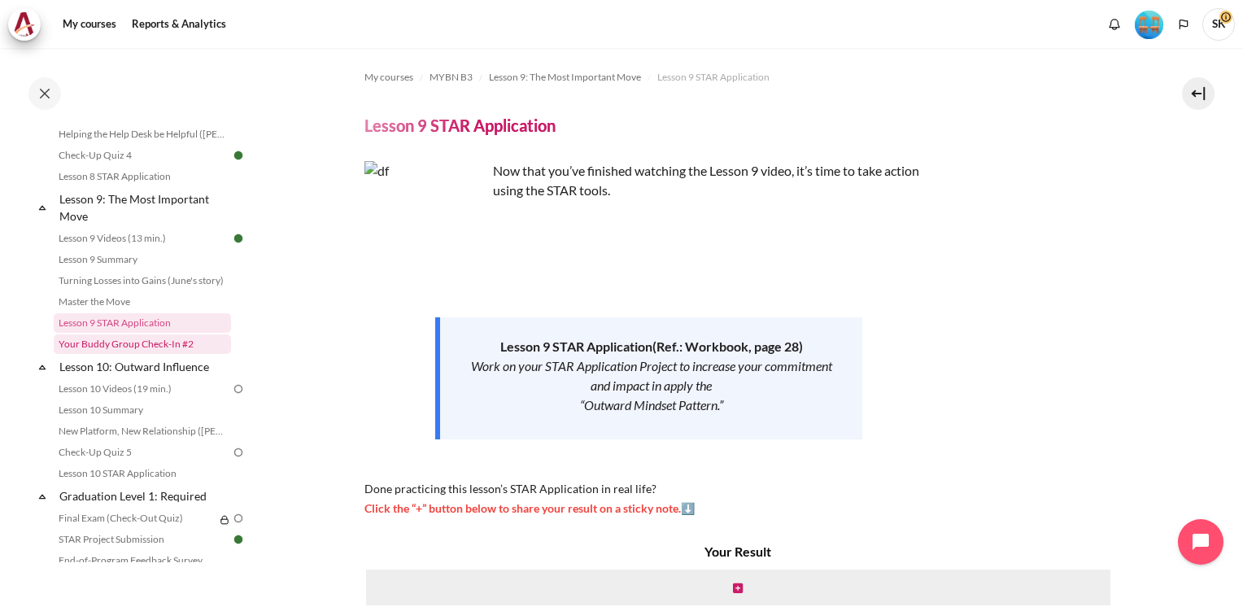
click at [163, 354] on link "Your Buddy Group Check-In #2" at bounding box center [142, 344] width 177 height 20
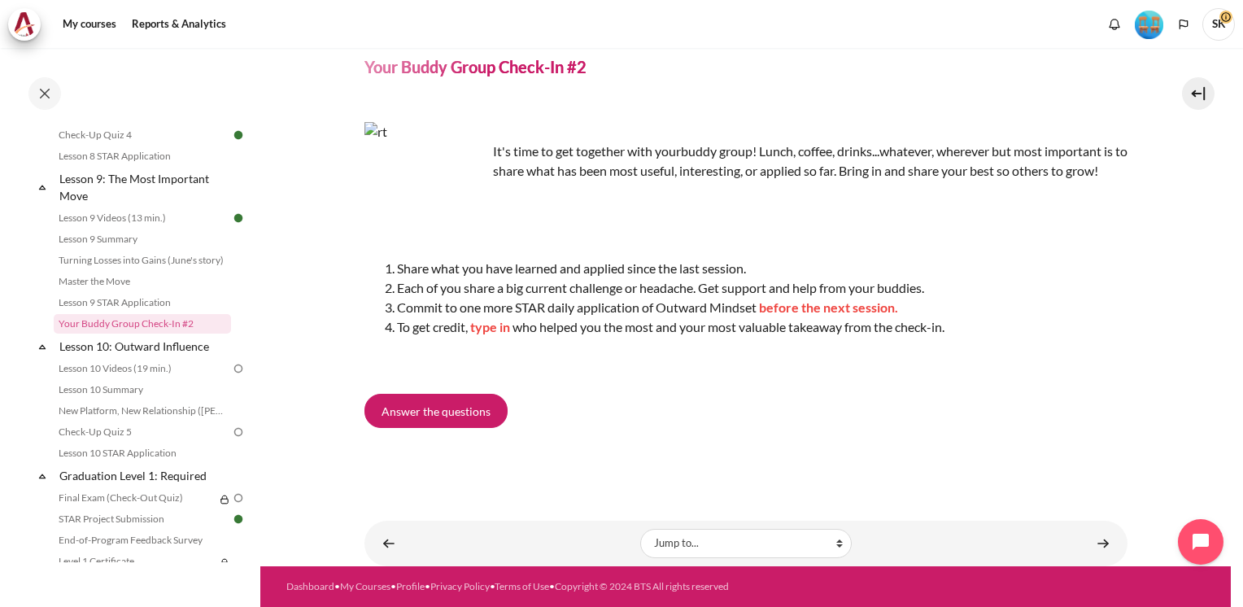
scroll to position [77, 0]
click at [473, 409] on span "Answer the questions" at bounding box center [436, 411] width 109 height 17
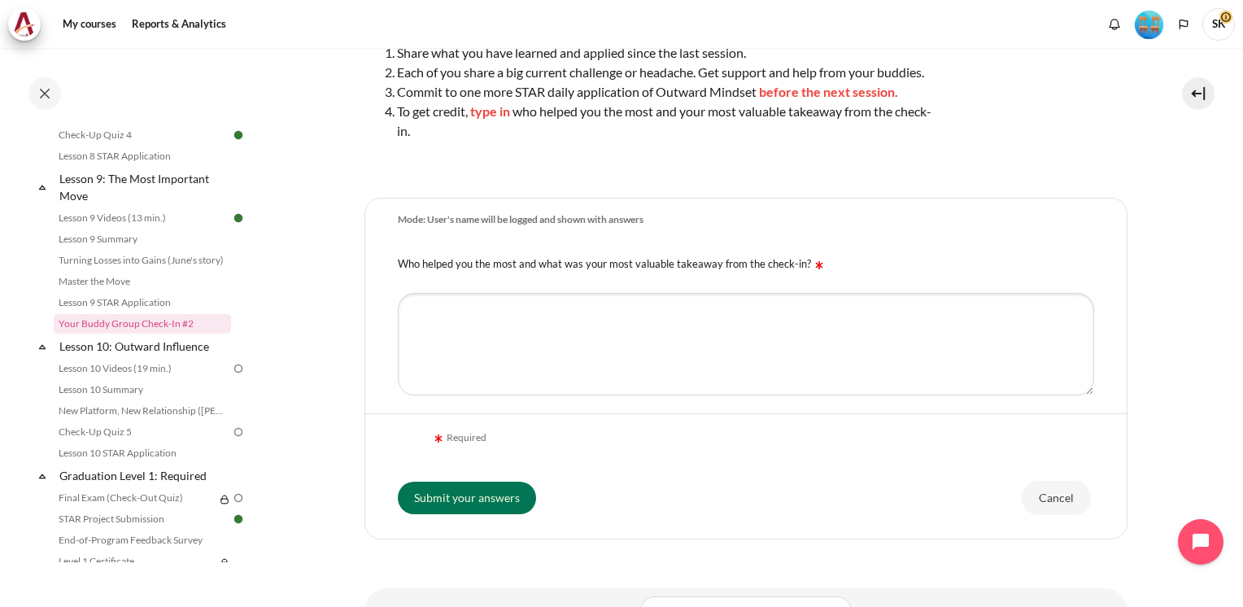
scroll to position [366, 0]
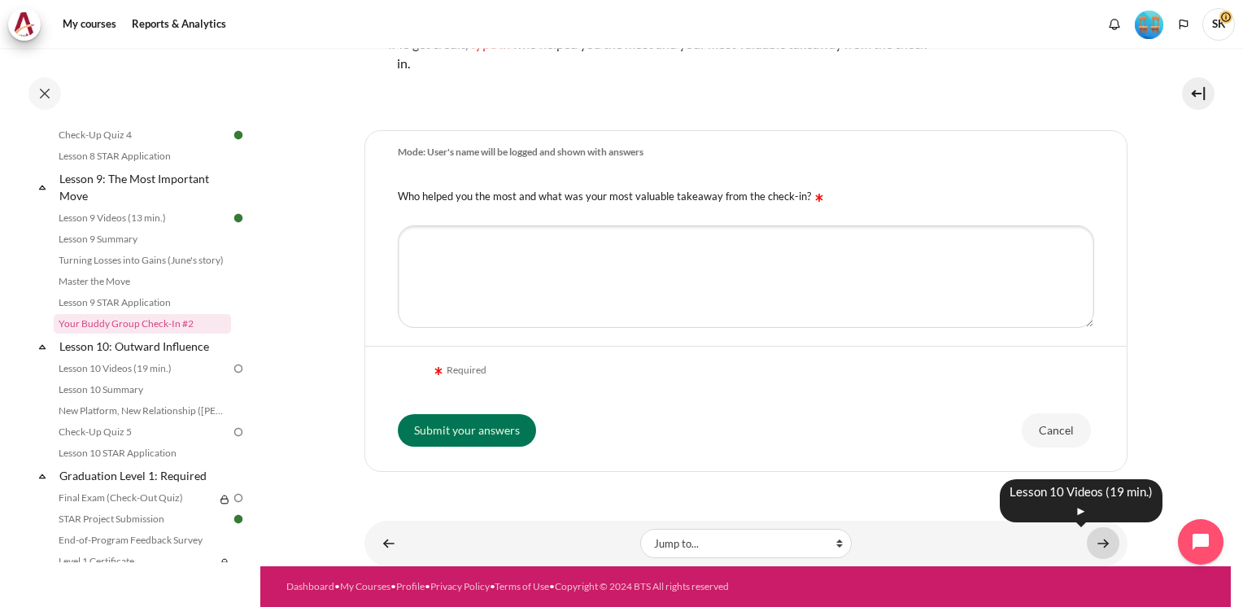
click at [1093, 542] on link "Content" at bounding box center [1103, 543] width 33 height 32
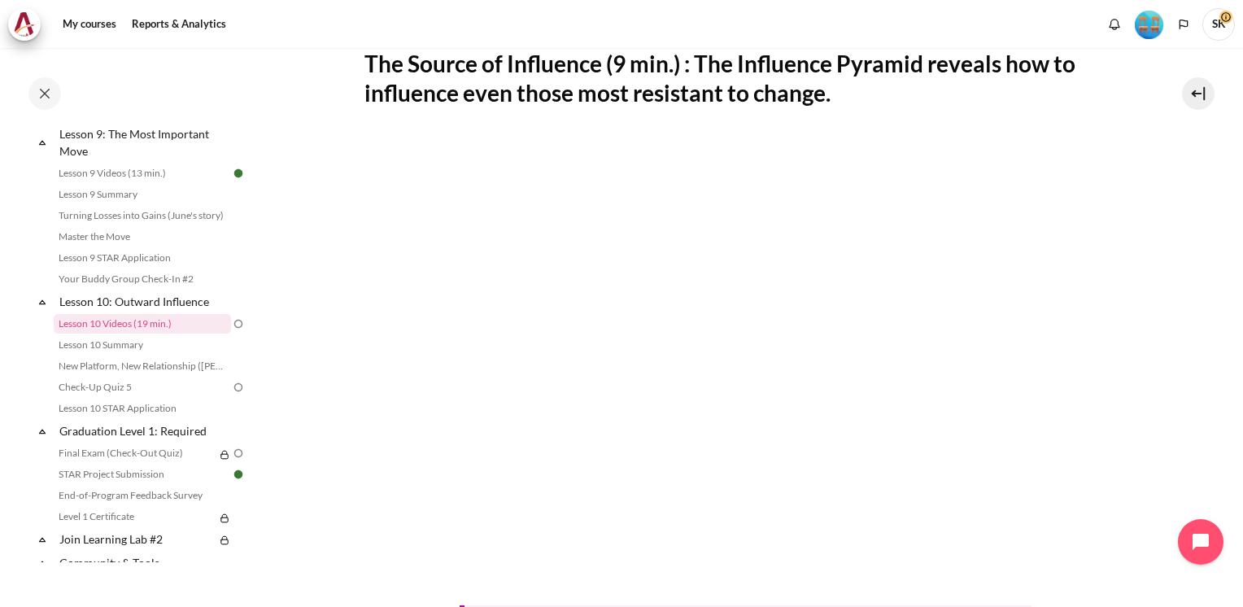
scroll to position [674, 0]
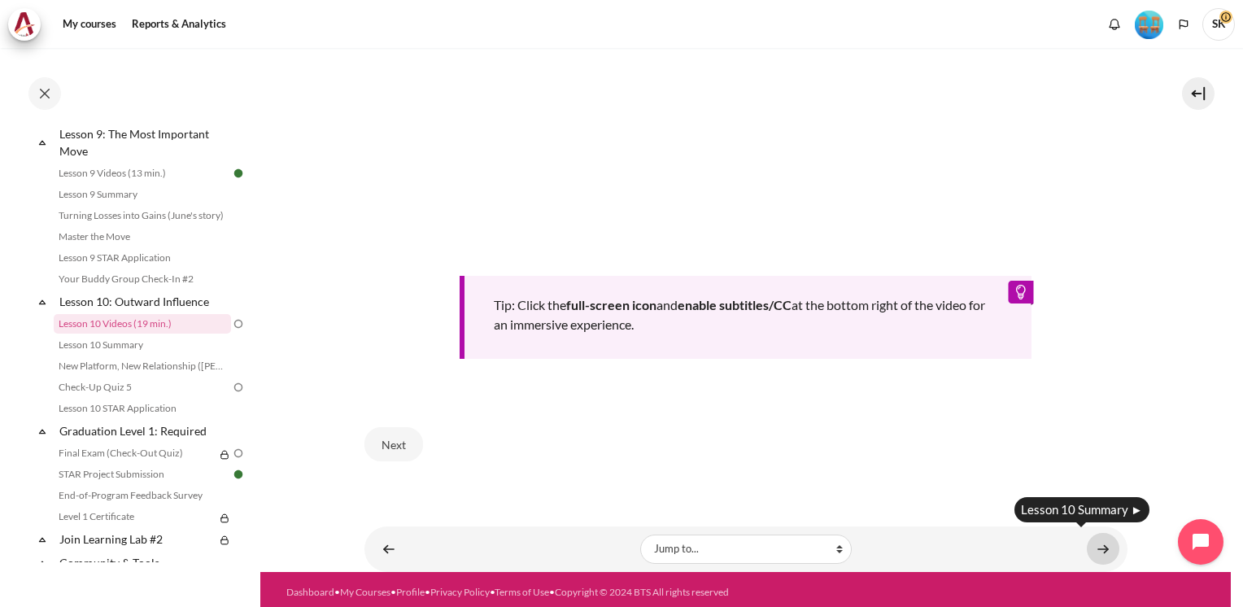
click at [1099, 552] on link "Content" at bounding box center [1103, 549] width 33 height 32
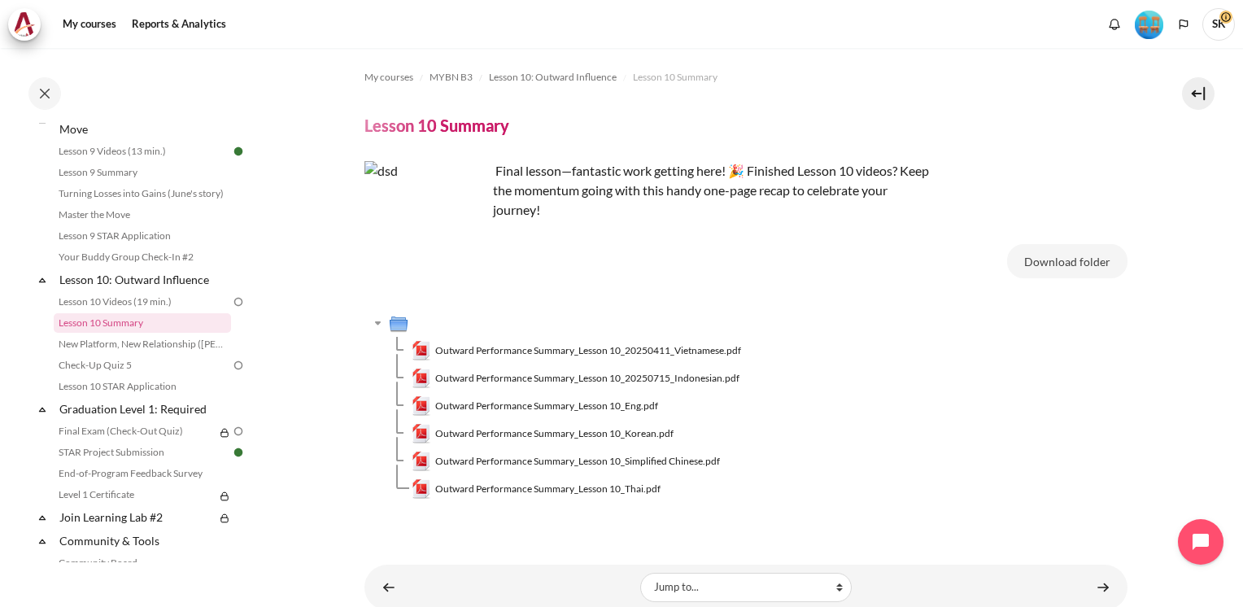
scroll to position [43, 0]
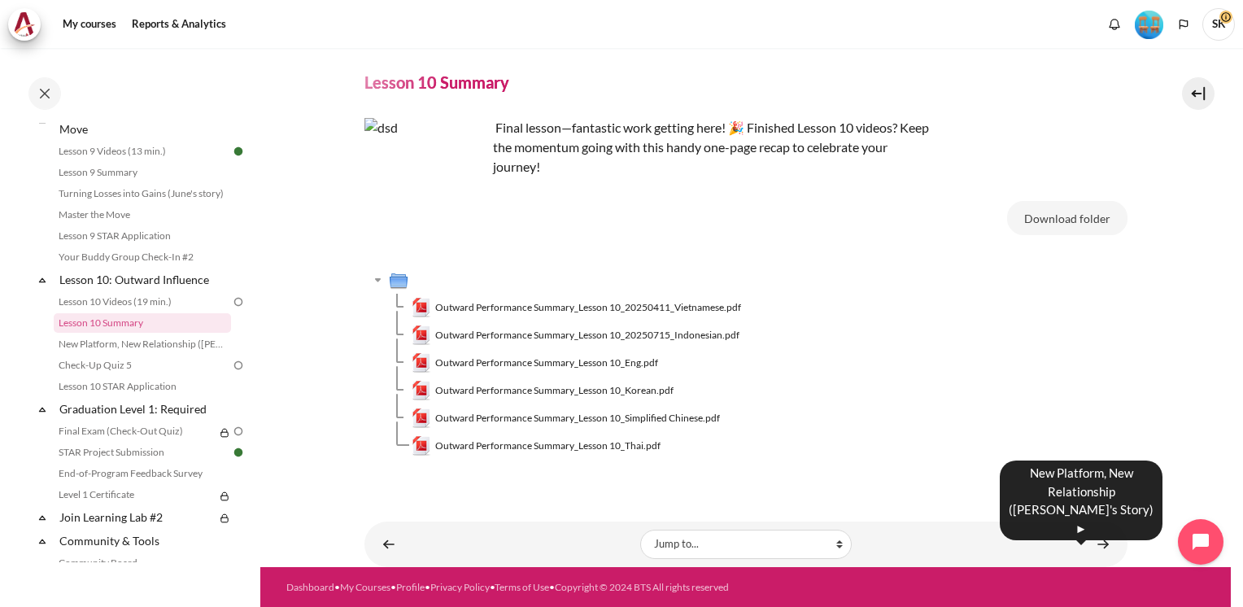
drag, startPoint x: 1096, startPoint y: 549, endPoint x: 1077, endPoint y: 549, distance: 18.7
click at [1096, 549] on link "Content" at bounding box center [1103, 544] width 33 height 32
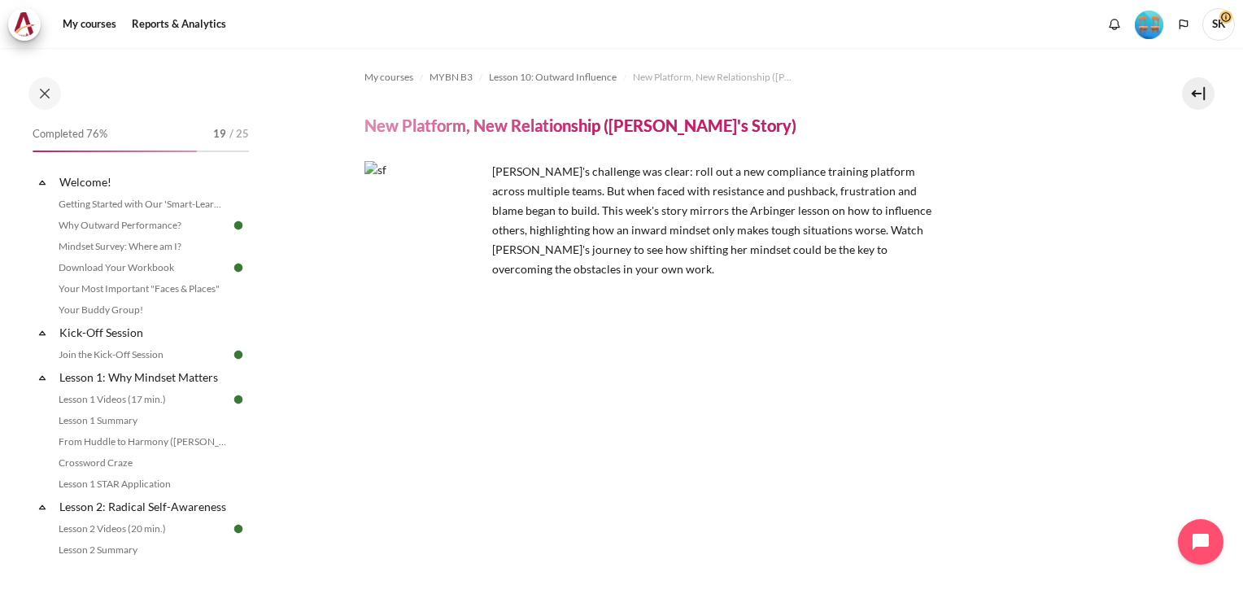
scroll to position [1399, 0]
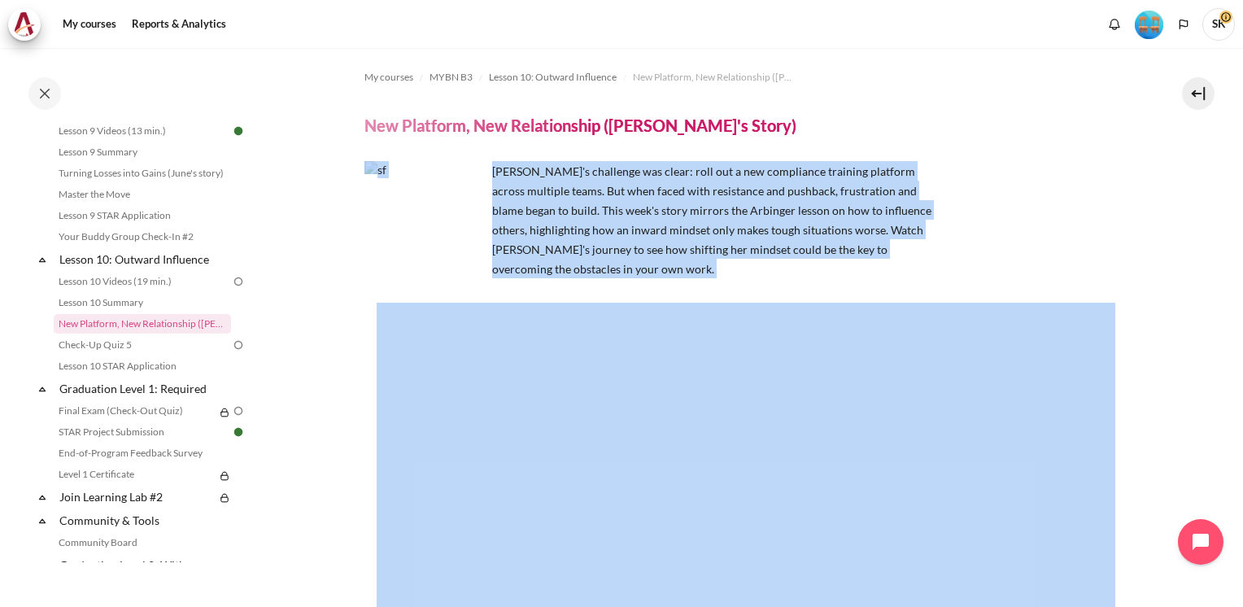
drag, startPoint x: 1233, startPoint y: 278, endPoint x: 1237, endPoint y: 381, distance: 102.6
click at [1237, 381] on div "My courses MYBN B3 Lesson 10: Outward Influence New Platform, New Relationship …" at bounding box center [621, 327] width 1243 height 559
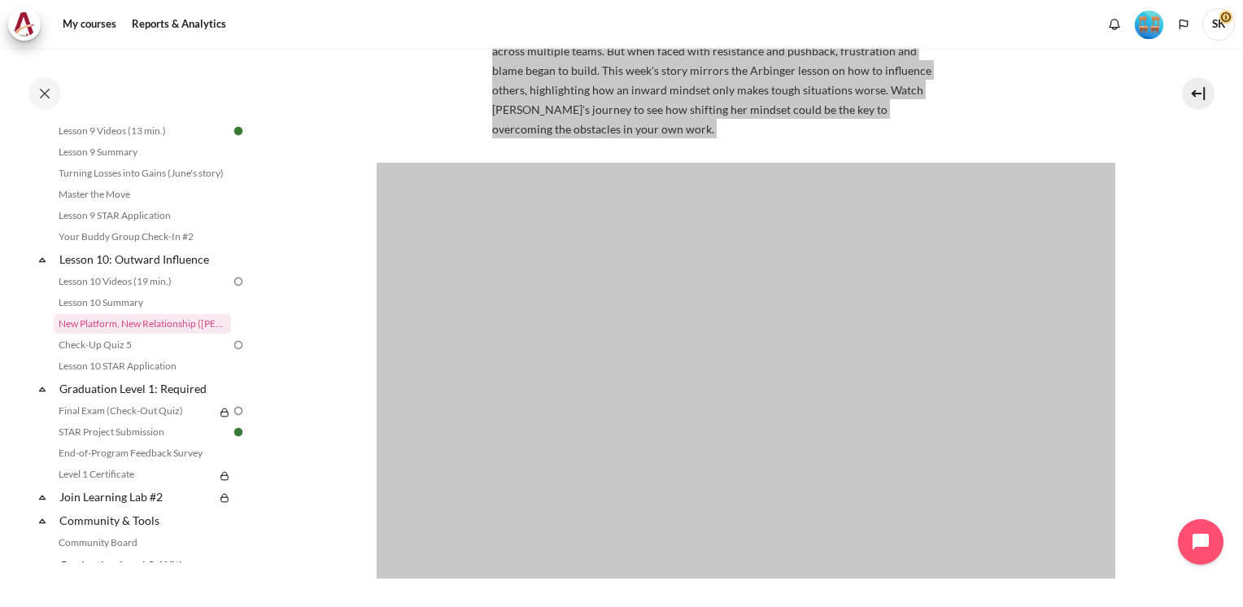
scroll to position [242, 0]
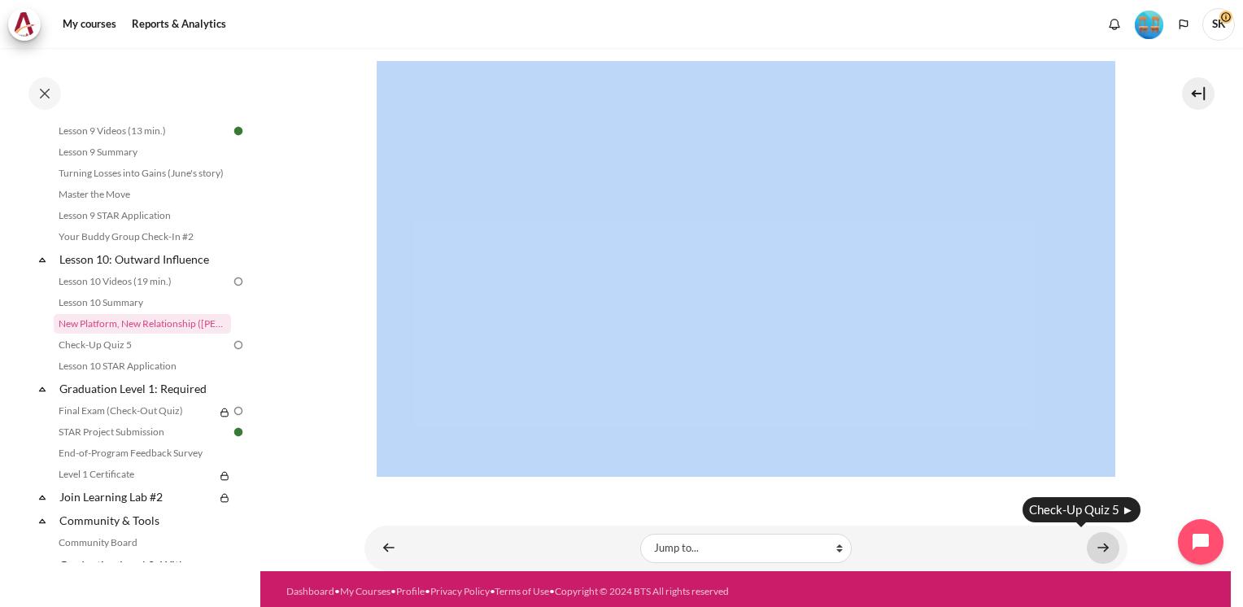
click at [1088, 545] on link "Content" at bounding box center [1103, 548] width 33 height 32
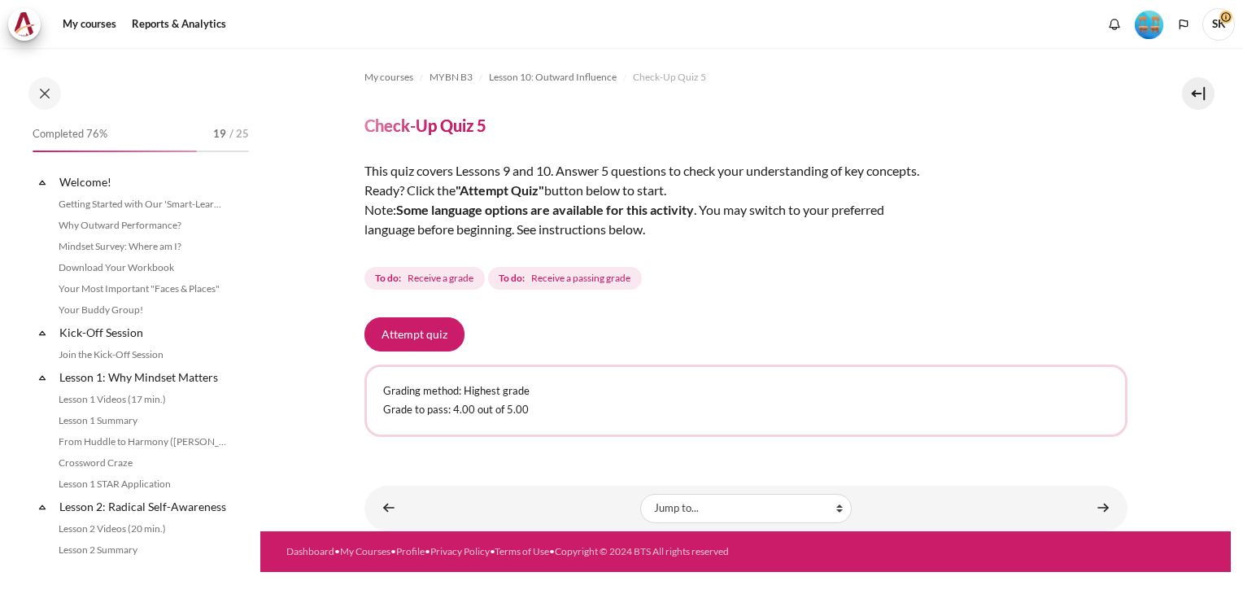
scroll to position [1421, 0]
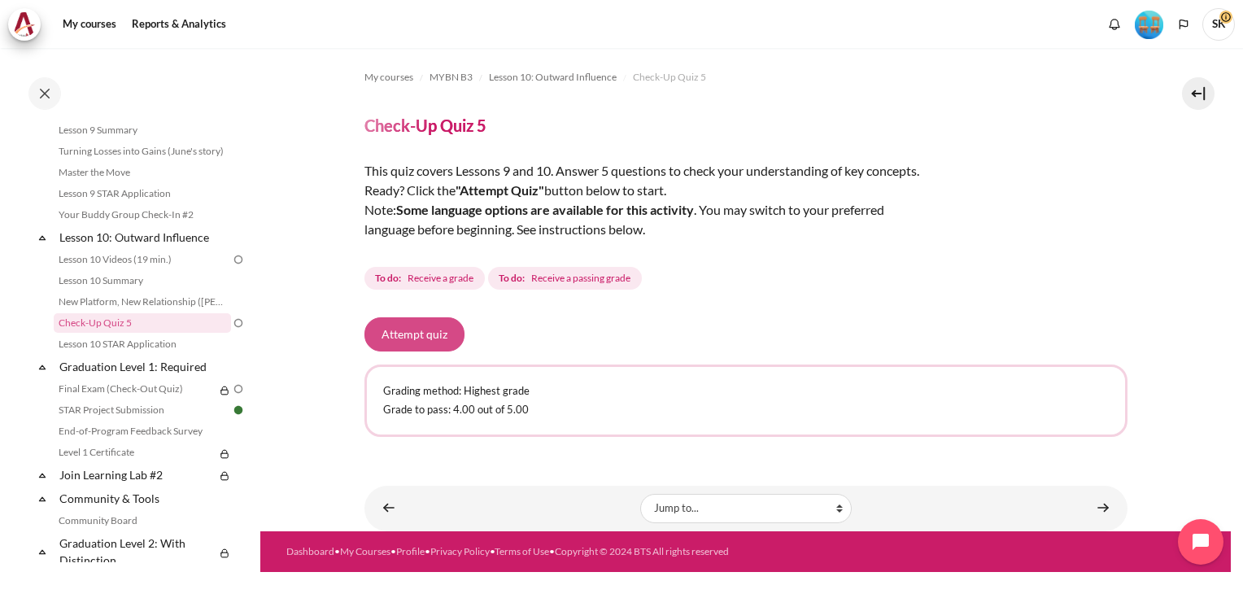
click at [408, 327] on button "Attempt quiz" at bounding box center [414, 334] width 100 height 34
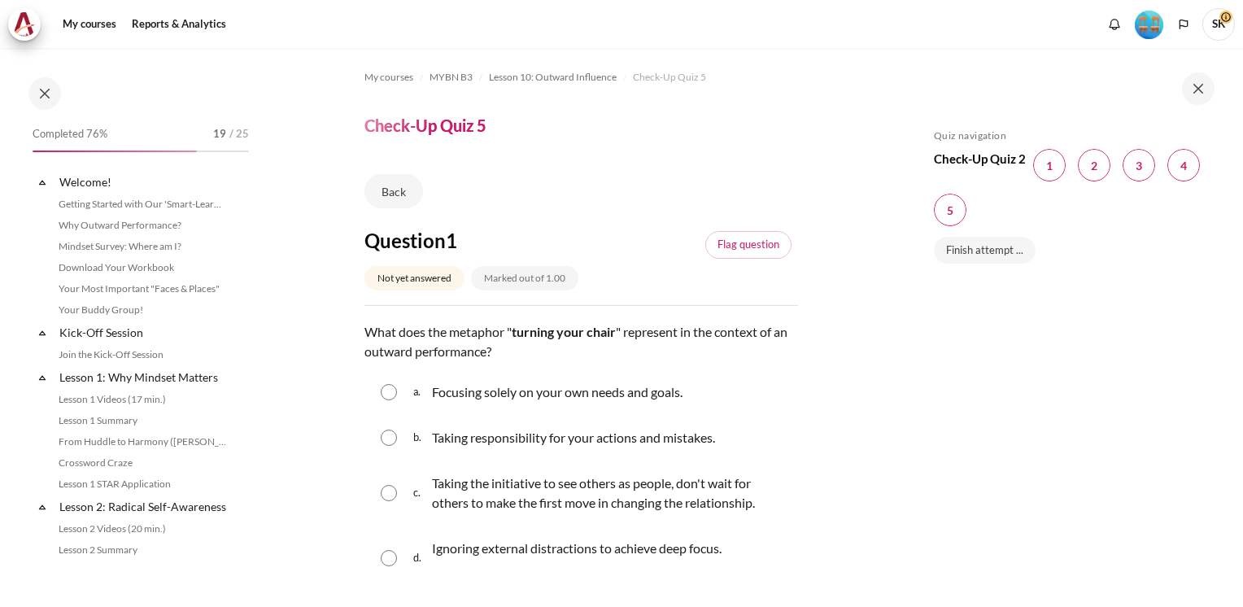
scroll to position [1421, 0]
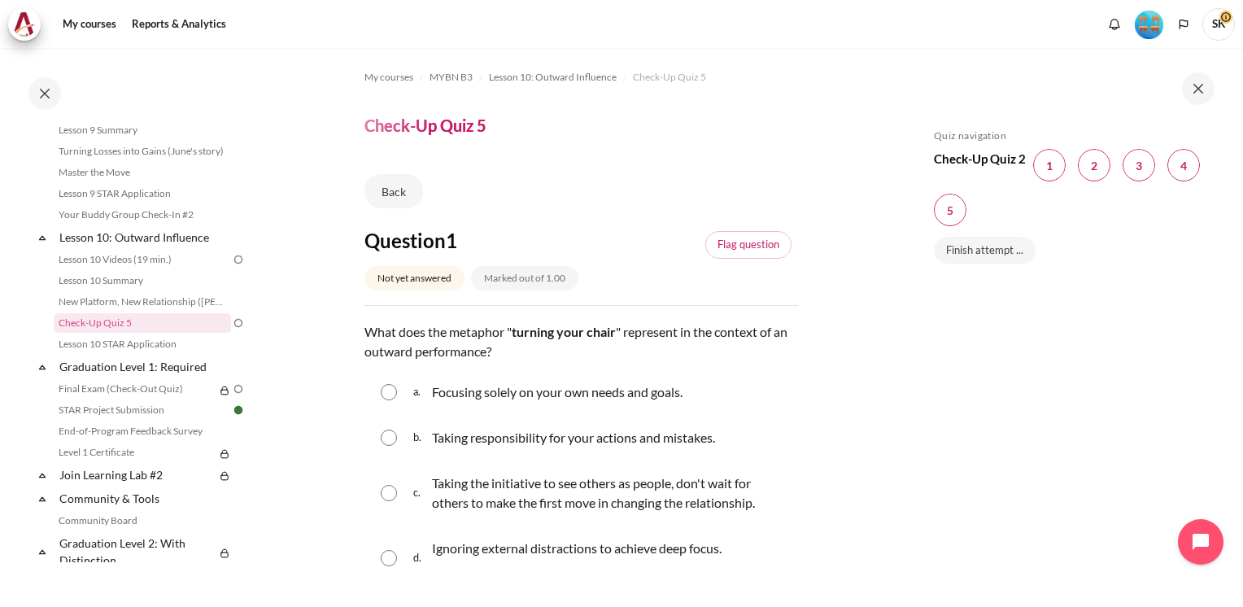
click at [391, 491] on input "Content" at bounding box center [389, 493] width 16 height 16
radio input "true"
drag, startPoint x: 1032, startPoint y: 414, endPoint x: 683, endPoint y: 416, distance: 349.0
click at [1026, 415] on div "Skip Quiz navigation Quiz navigation Check-Up Quiz 2 Question 1 This page Quest…" at bounding box center [1071, 339] width 290 height 420
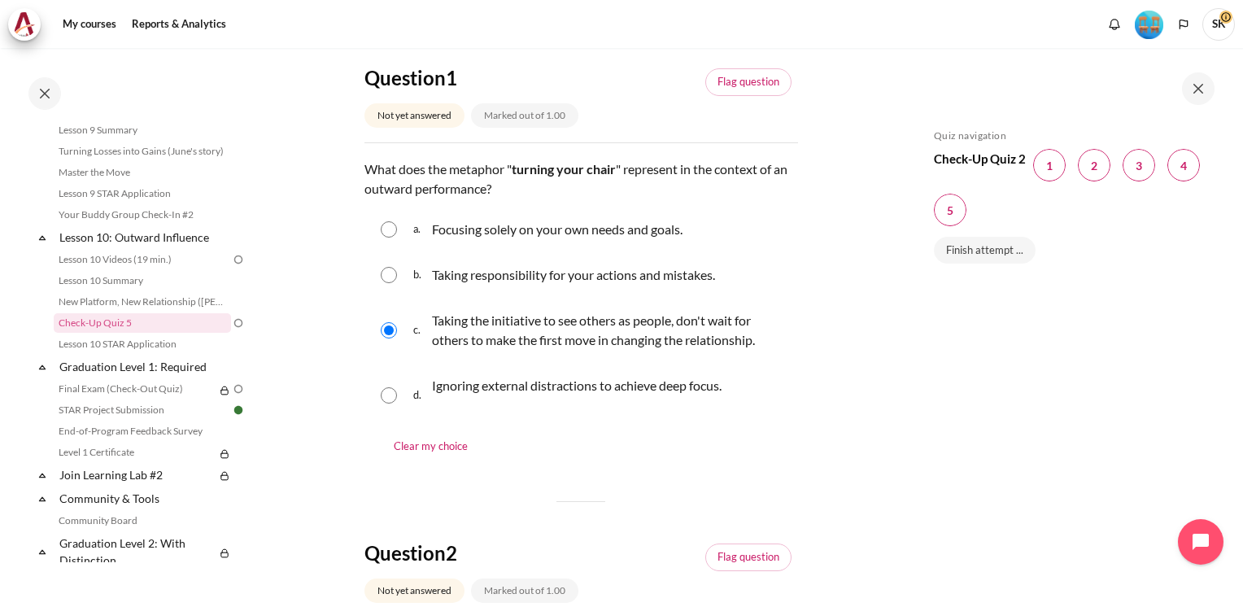
scroll to position [195, 0]
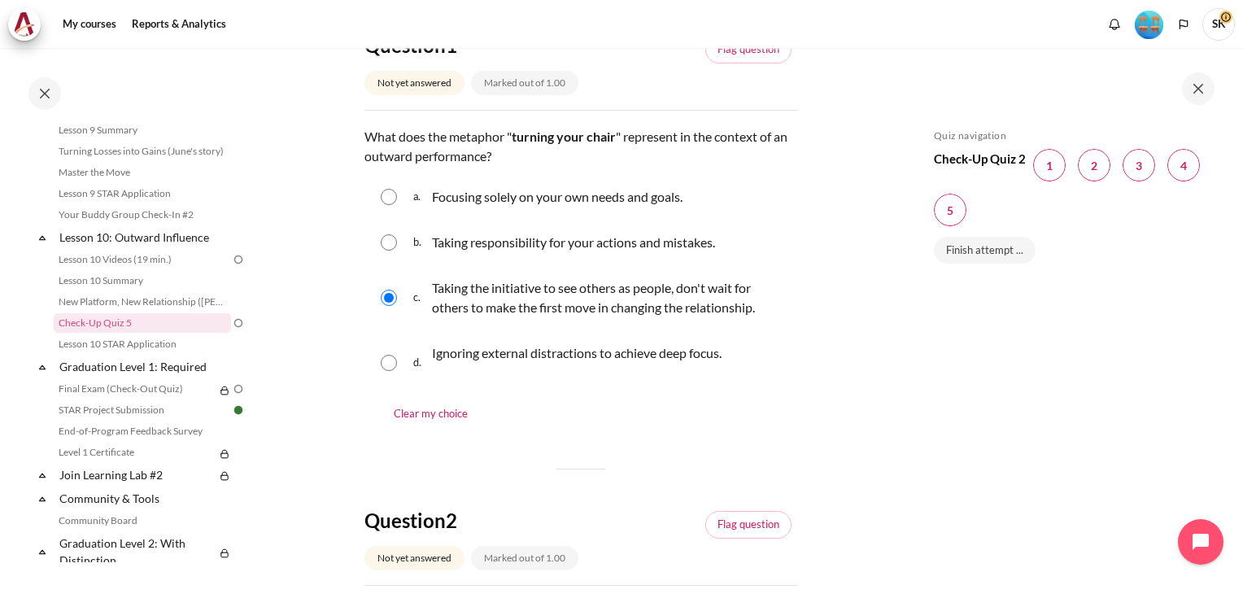
click at [729, 399] on fieldset "Question 1 Answer a. Focusing solely on your own needs and goals. b. Taking res…" at bounding box center [581, 301] width 434 height 258
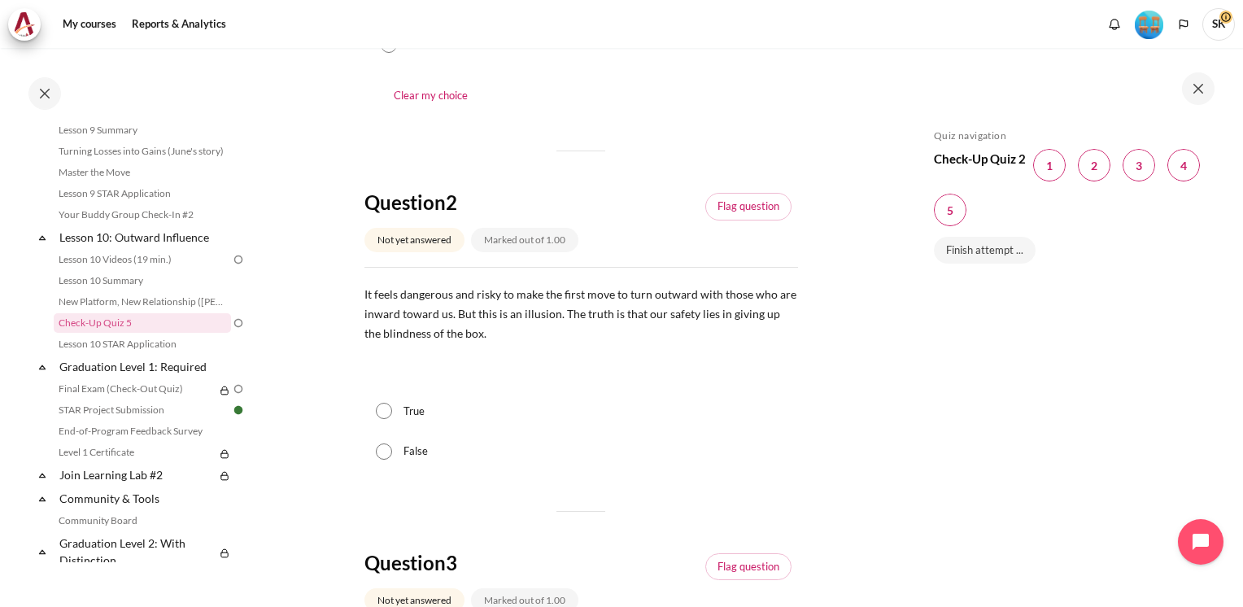
scroll to position [553, 0]
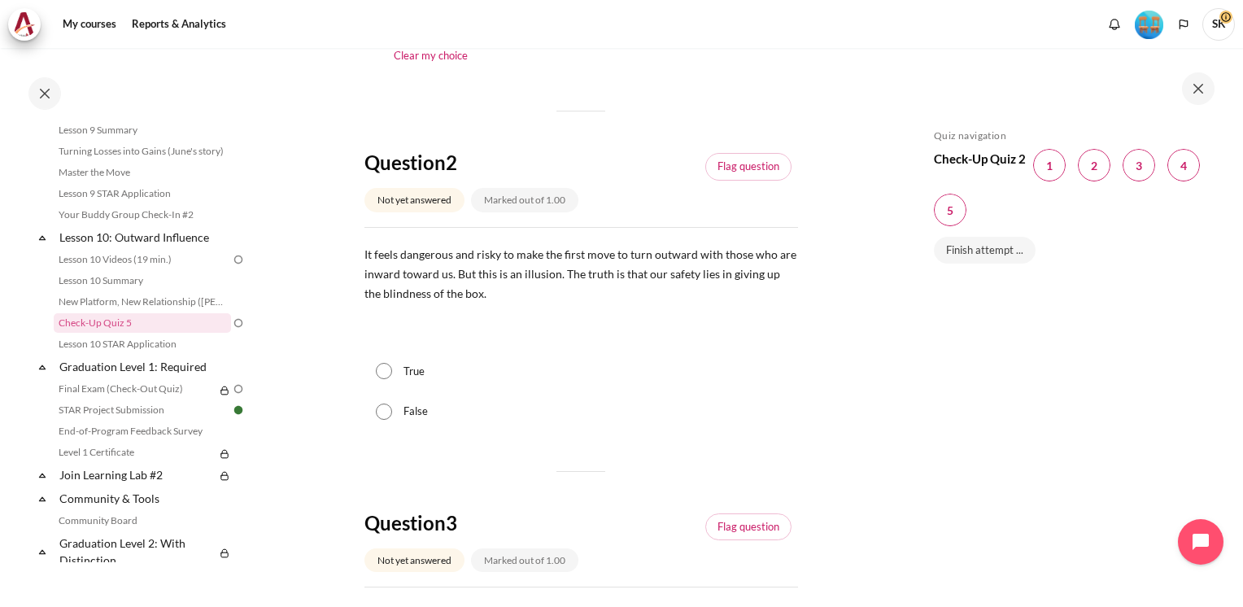
click at [392, 375] on div "True" at bounding box center [581, 371] width 434 height 41
click at [378, 373] on input "True" at bounding box center [384, 371] width 16 height 16
radio input "true"
click at [672, 389] on div "True" at bounding box center [581, 371] width 434 height 41
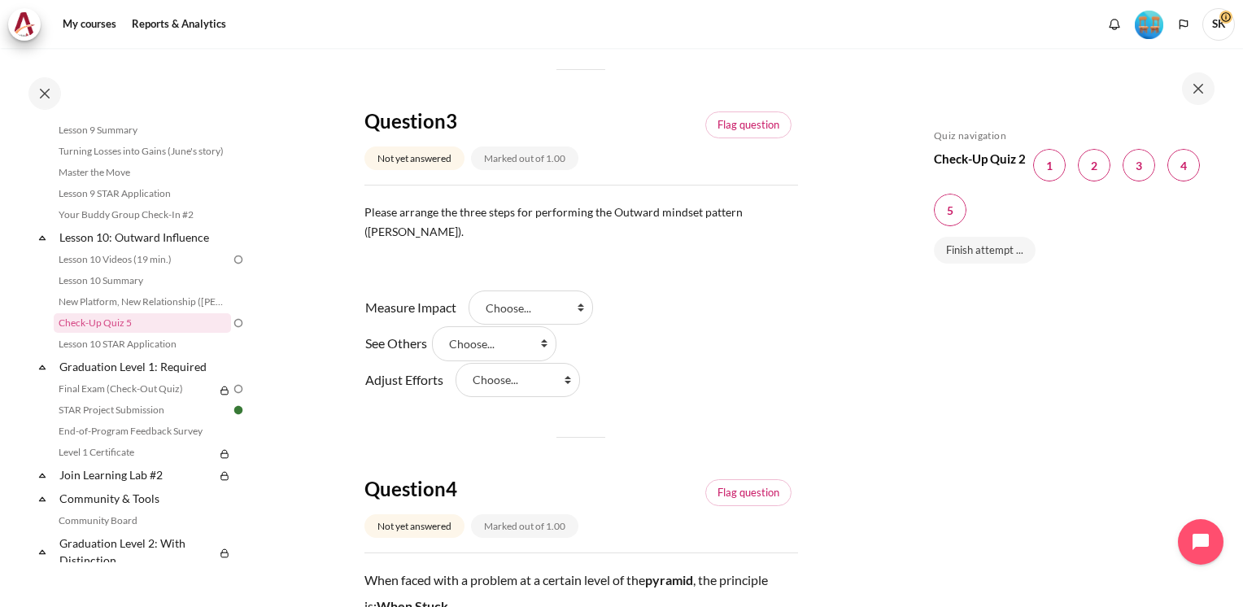
scroll to position [976, 0]
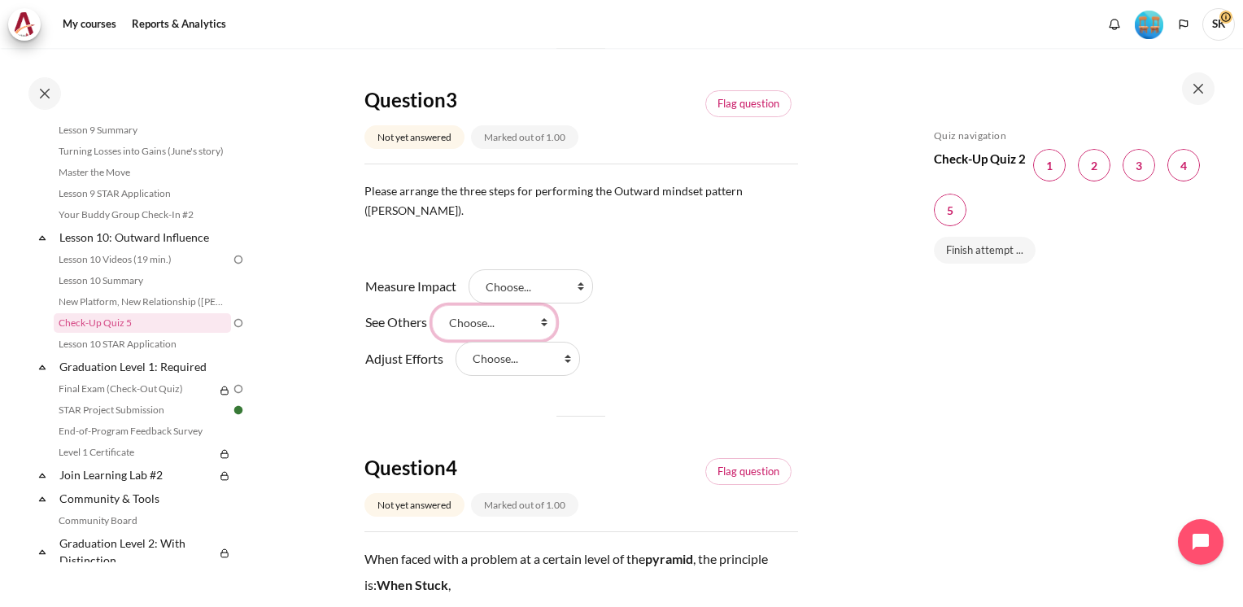
click at [553, 305] on select "Choose... Step 2 (步骤 2 ) Step 3 (步骤 3) Step 1 (步骤 1)" at bounding box center [494, 322] width 124 height 34
select select "2"
click at [443, 305] on select "Choose... Step 2 (步骤 2 ) Step 3 (步骤 3) Step 1 (步骤 1)" at bounding box center [494, 322] width 124 height 34
click at [570, 342] on select "Choose... Step 2 (步骤 2 ) Step 3 (步骤 3) Step 1 (步骤 1)" at bounding box center [518, 359] width 124 height 34
select select "1"
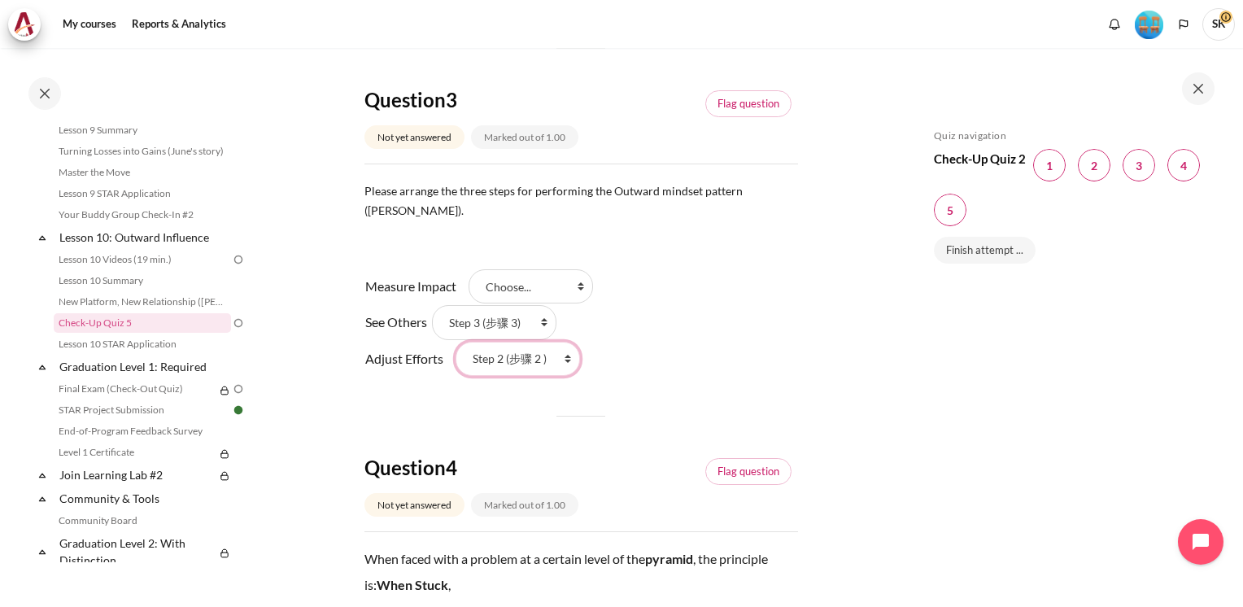
click at [456, 342] on select "Choose... Step 2 (步骤 2 ) Step 3 (步骤 3) Step 1 (步骤 1)" at bounding box center [518, 359] width 124 height 34
click at [556, 305] on select "Choose... Step 2 (步骤 2 ) Step 3 (步骤 3) Step 1 (步骤 1)" at bounding box center [494, 322] width 124 height 34
select select "3"
click at [443, 305] on select "Choose... Step 2 (步骤 2 ) Step 3 (步骤 3) Step 1 (步骤 1)" at bounding box center [494, 322] width 124 height 34
click at [578, 269] on select "Choose... Step 2 (步骤 2 ) Step 3 (步骤 3) Step 1 (步骤 1)" at bounding box center [531, 286] width 124 height 34
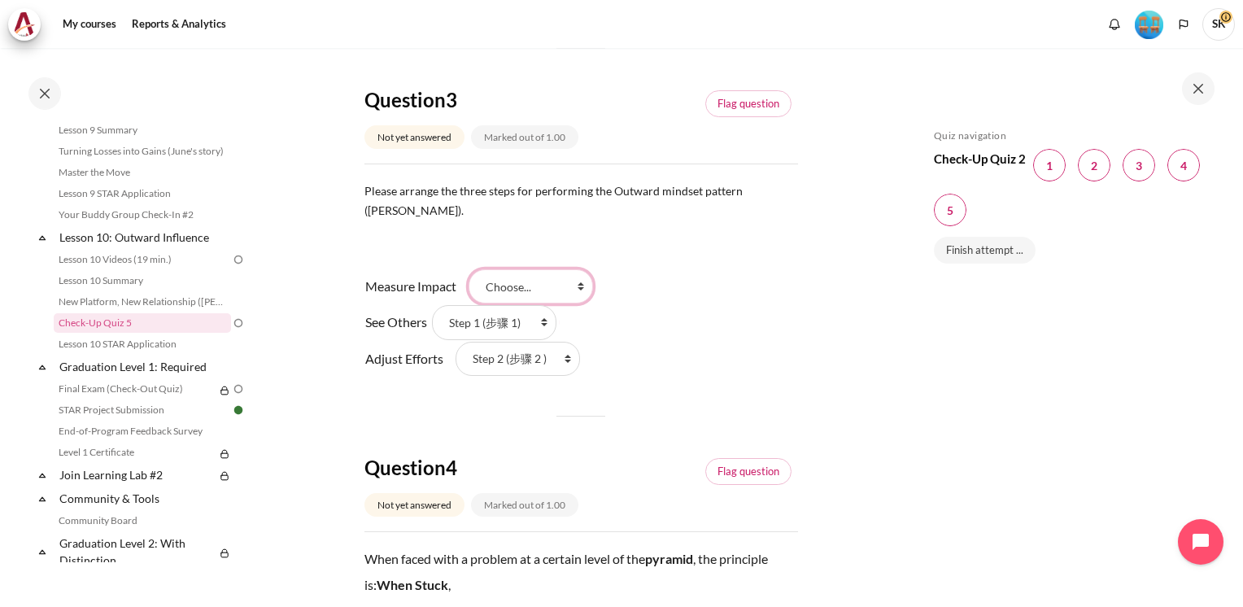
select select "2"
click at [469, 269] on select "Choose... Step 2 (步骤 2 ) Step 3 (步骤 3) Step 1 (步骤 1)" at bounding box center [531, 286] width 124 height 34
drag, startPoint x: 613, startPoint y: 411, endPoint x: 556, endPoint y: 415, distance: 57.9
click at [613, 408] on div "Question 1 Not yet answered Marked out of 1.00 Flag question Question text What…" at bounding box center [581, 237] width 434 height 1970
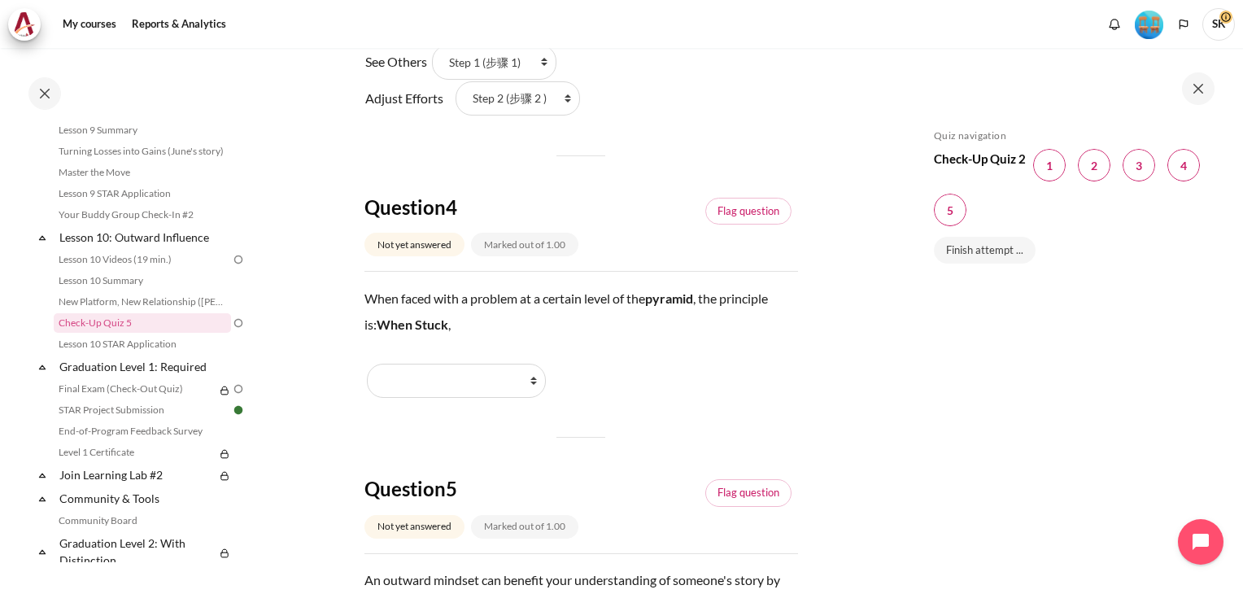
scroll to position [1269, 0]
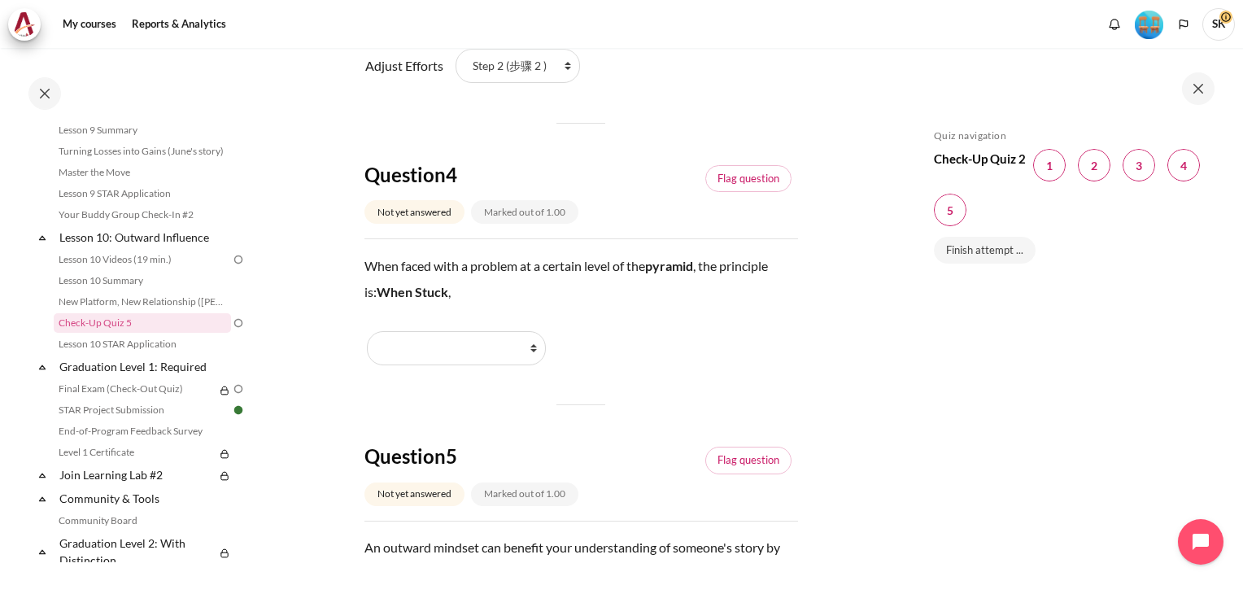
drag, startPoint x: 648, startPoint y: 397, endPoint x: 633, endPoint y: 399, distance: 14.7
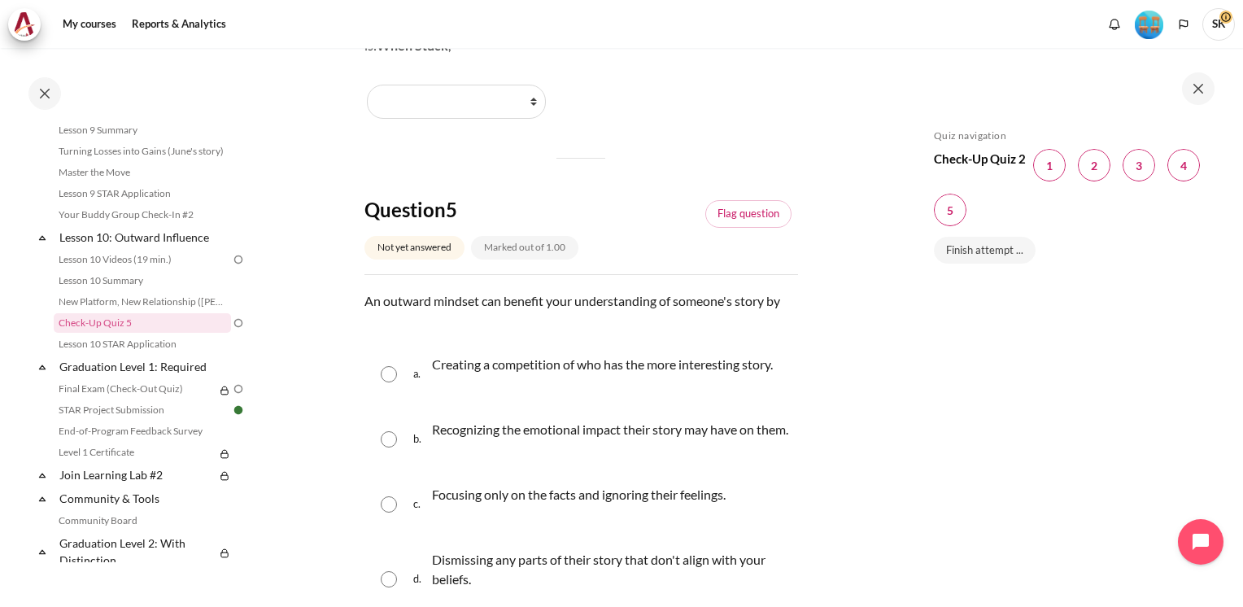
scroll to position [1562, 0]
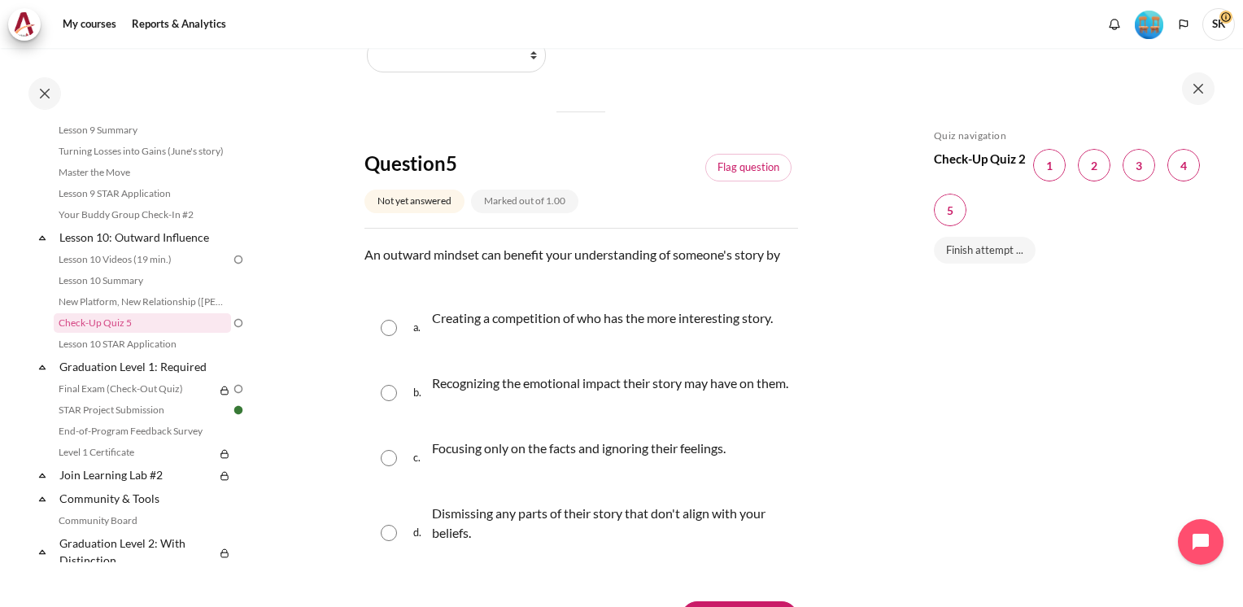
drag, startPoint x: 394, startPoint y: 378, endPoint x: 394, endPoint y: 389, distance: 11.4
click at [393, 385] on input "Content" at bounding box center [389, 393] width 16 height 16
radio input "true"
click at [381, 320] on input "Content" at bounding box center [389, 328] width 16 height 16
radio input "true"
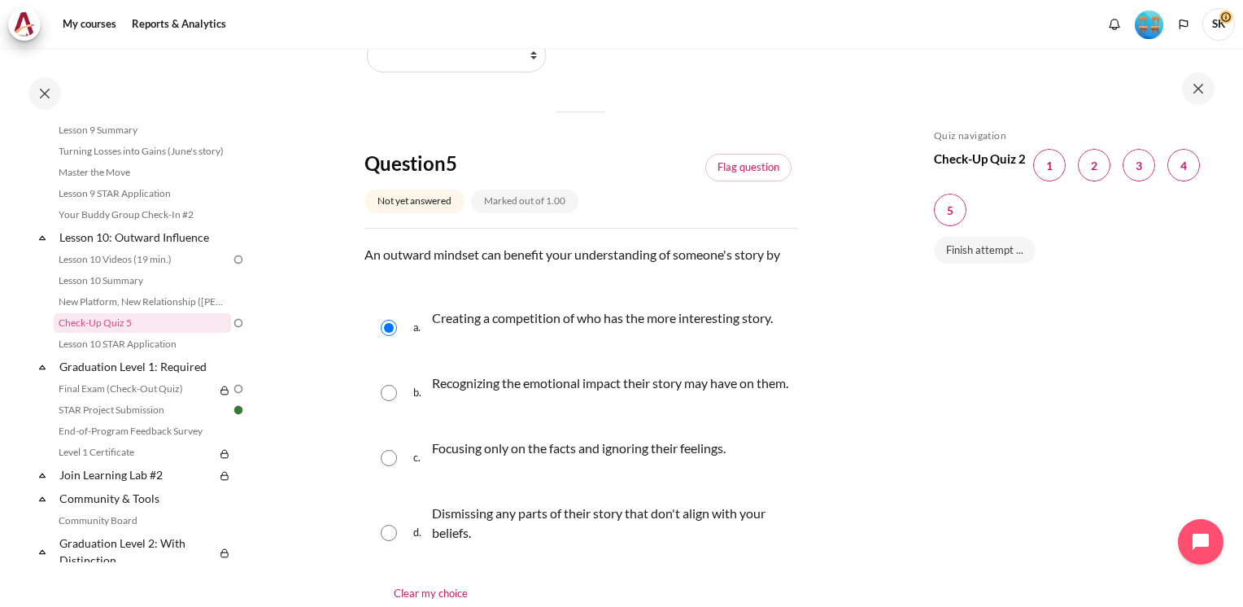
click at [381, 525] on input "Content" at bounding box center [389, 533] width 16 height 16
radio input "true"
click at [381, 450] on input "Content" at bounding box center [389, 458] width 16 height 16
radio input "true"
click at [381, 385] on input "Content" at bounding box center [389, 393] width 16 height 16
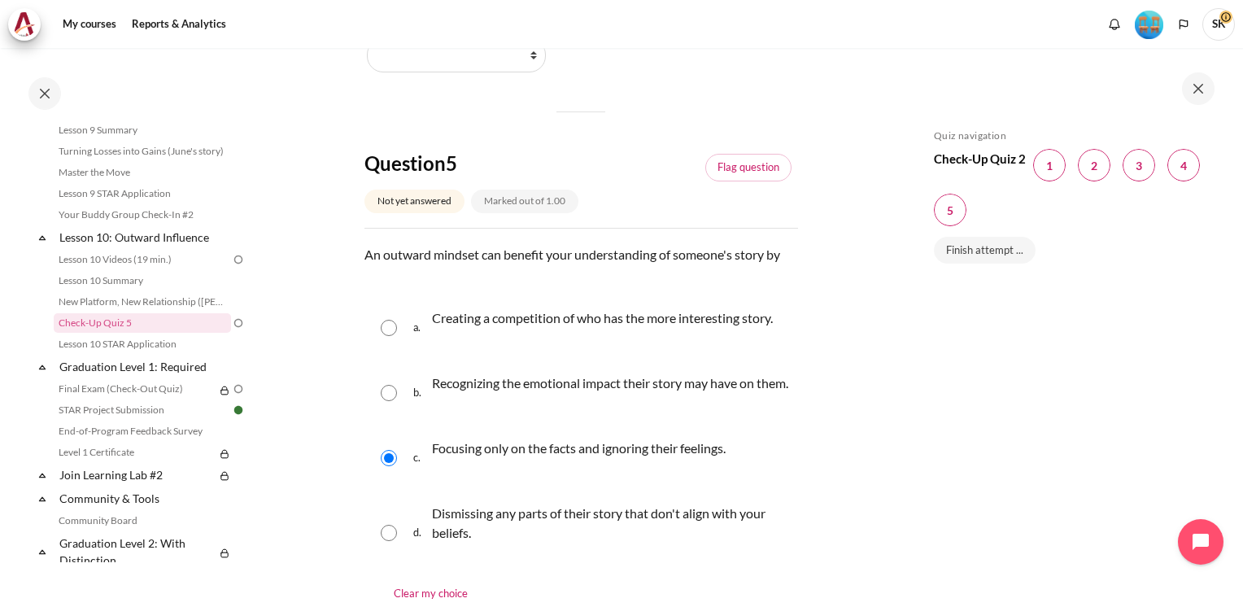
radio input "true"
click at [381, 320] on input "Content" at bounding box center [389, 328] width 16 height 16
radio input "true"
click at [394, 393] on div "b. Recognizing the emotional impact their story may have on them." at bounding box center [581, 393] width 434 height 62
click at [387, 385] on input "Content" at bounding box center [389, 393] width 16 height 16
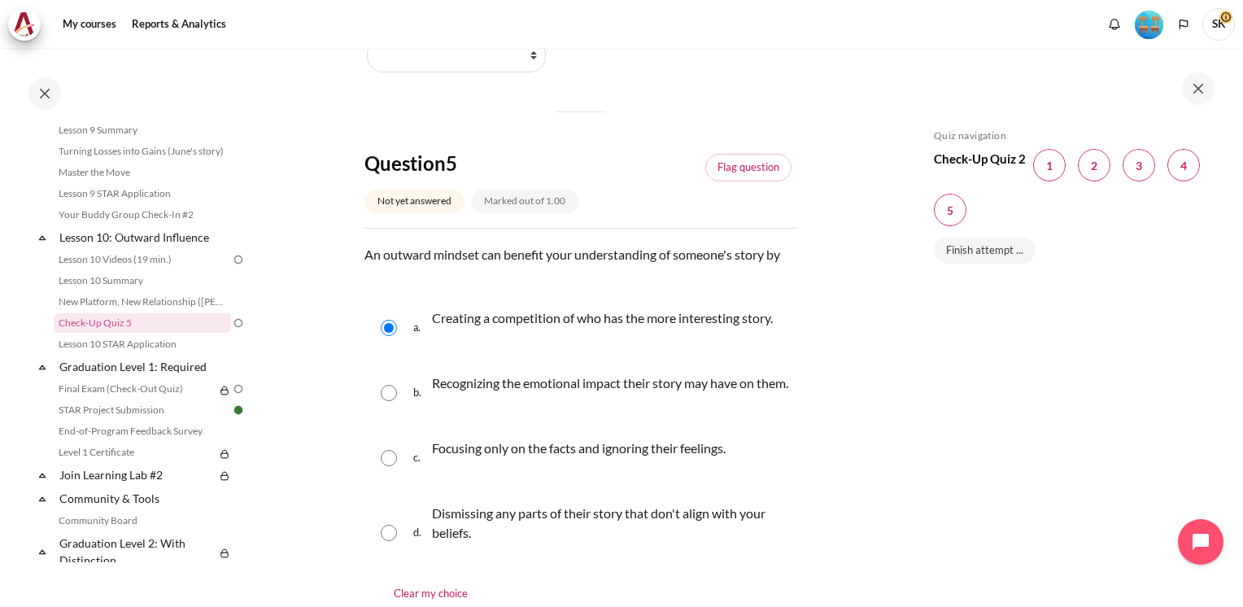
radio input "true"
drag, startPoint x: 837, startPoint y: 426, endPoint x: 787, endPoint y: 456, distance: 58.7
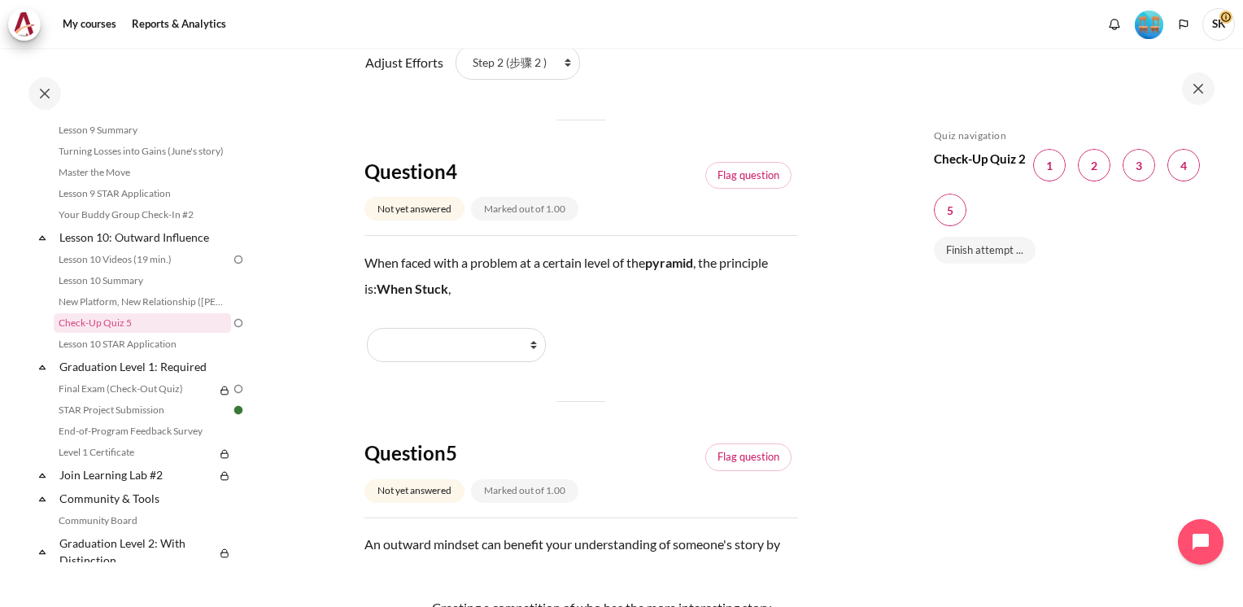
scroll to position [1269, 0]
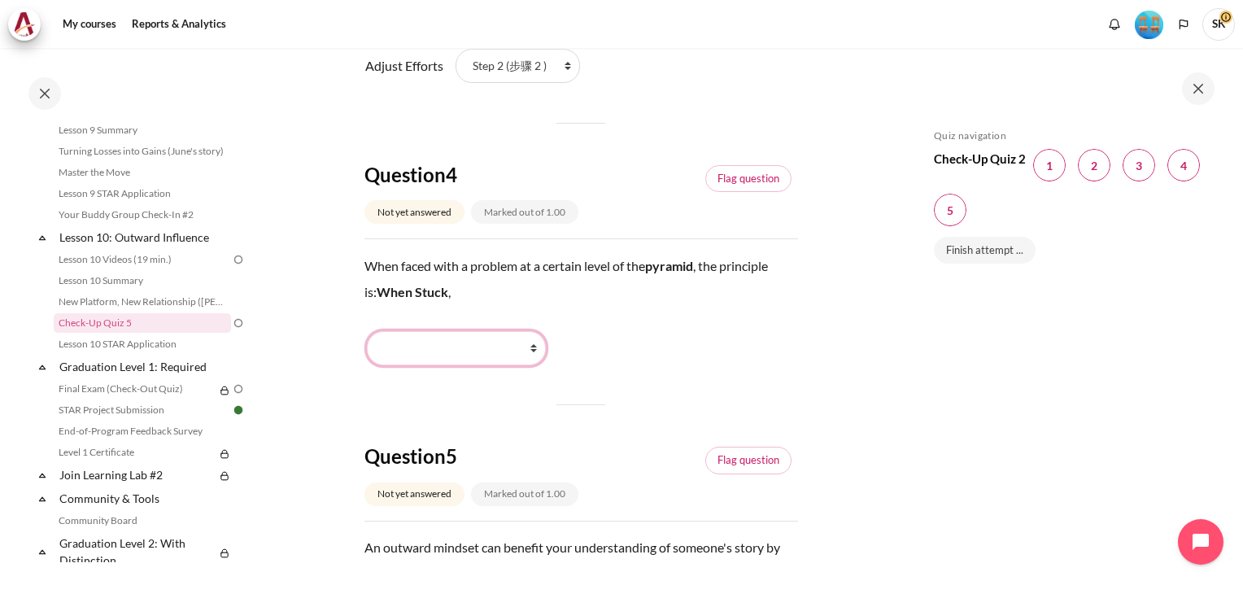
click at [536, 331] on select "Go Lower (向下走) Go Higher (向上走) Stay Put (保持原位) Work Harder (更加努力)" at bounding box center [456, 348] width 179 height 34
select select "1"
click at [367, 331] on select "Go Lower (向下走) Go Higher (向上走) Stay Put (保持原位) Work Harder (更加努力)" at bounding box center [456, 348] width 179 height 34
drag, startPoint x: 905, startPoint y: 369, endPoint x: 766, endPoint y: 408, distance: 144.5
click at [905, 369] on div "Skip Quiz navigation Quiz navigation Check-Up Quiz 2 Question 1 This page Quest…" at bounding box center [1072, 327] width 342 height 558
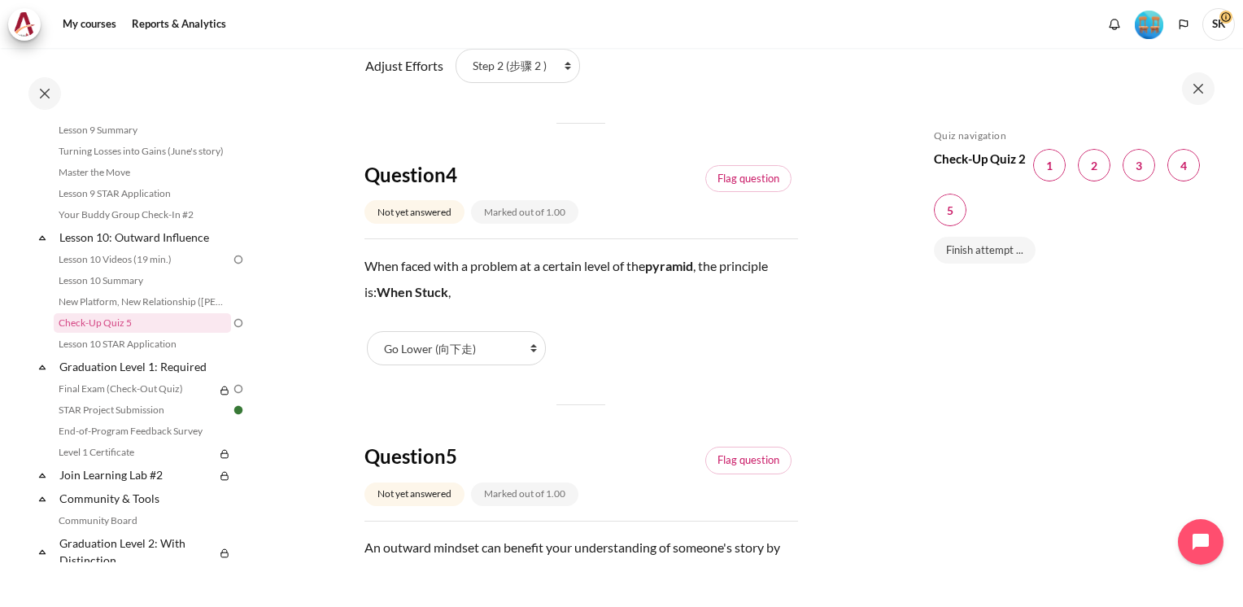
drag, startPoint x: 860, startPoint y: 396, endPoint x: 860, endPoint y: 410, distance: 13.8
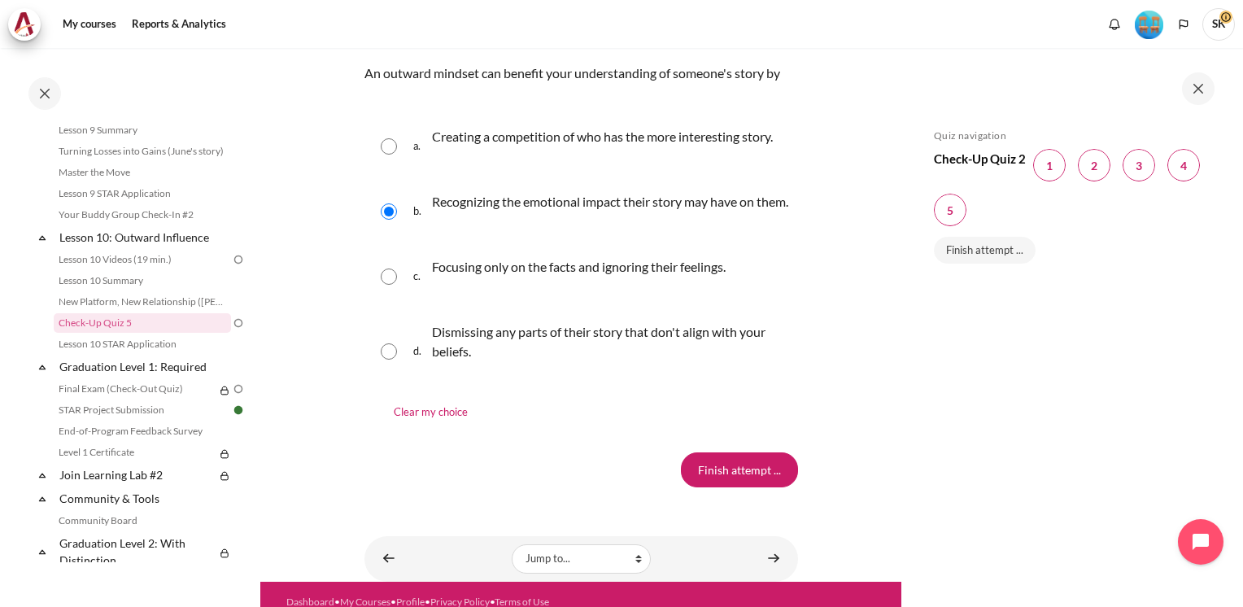
scroll to position [1773, 0]
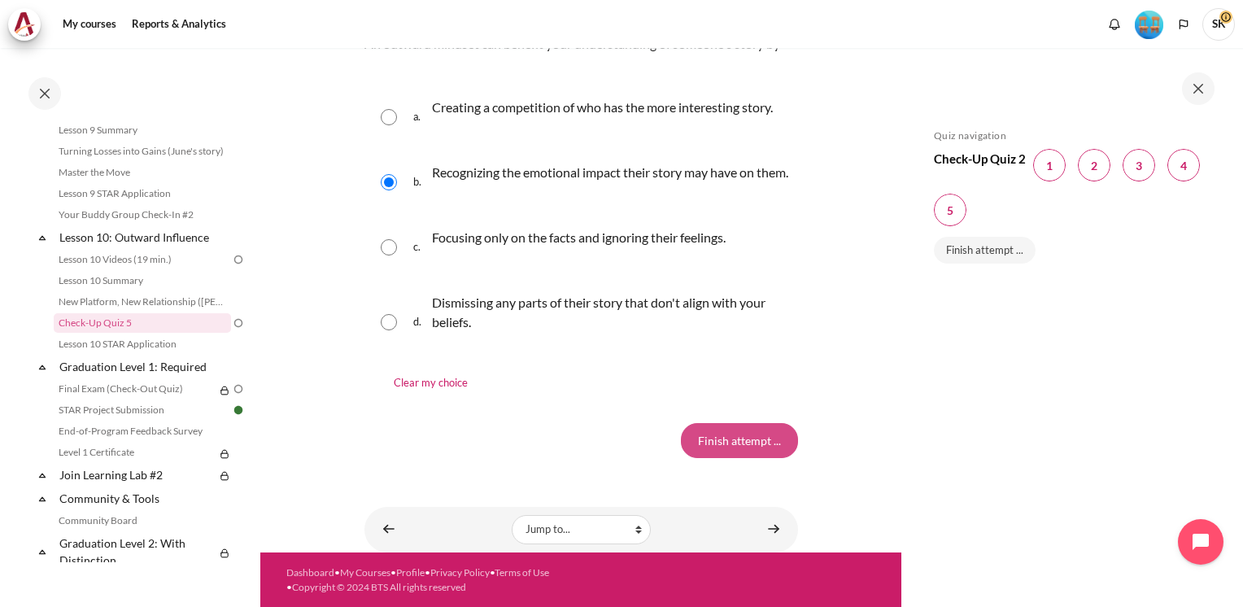
click at [727, 448] on input "Finish attempt ..." at bounding box center [739, 440] width 117 height 34
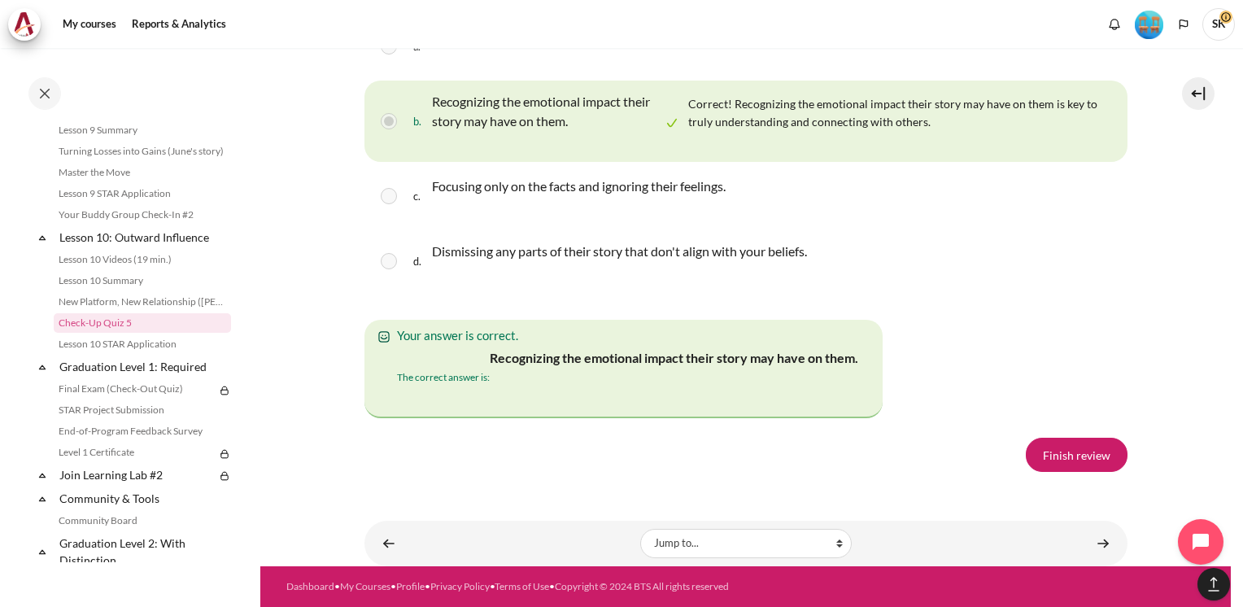
scroll to position [3127, 0]
click at [1093, 460] on link "Finish review" at bounding box center [1077, 455] width 102 height 34
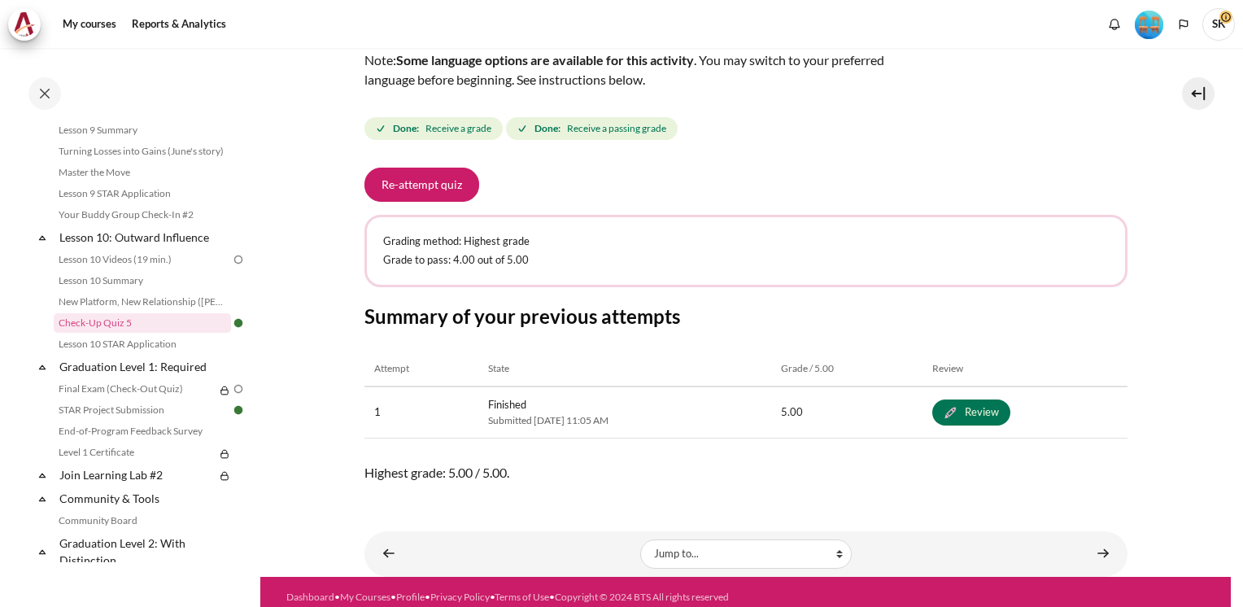
scroll to position [157, 0]
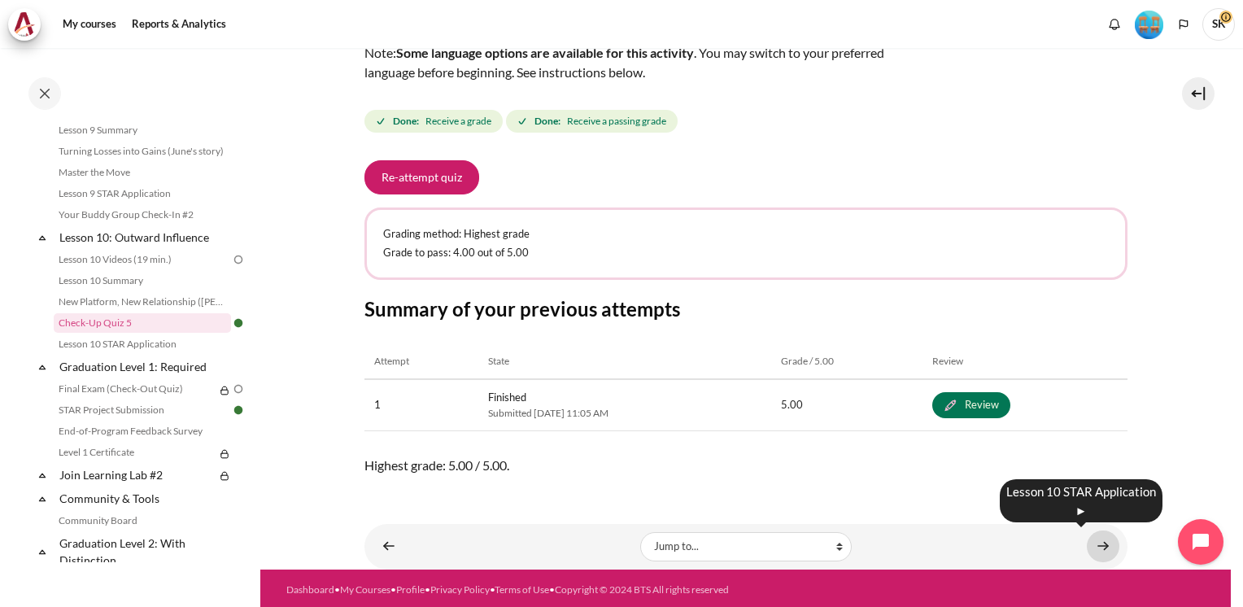
click at [1094, 537] on link "Content" at bounding box center [1103, 546] width 33 height 32
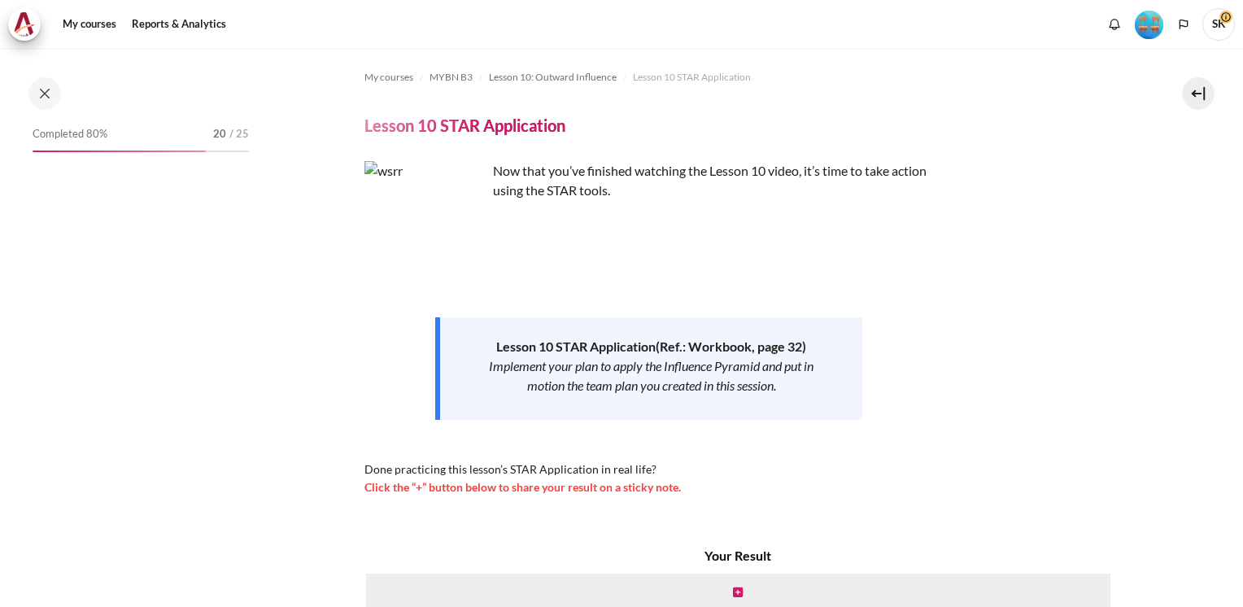
scroll to position [1442, 0]
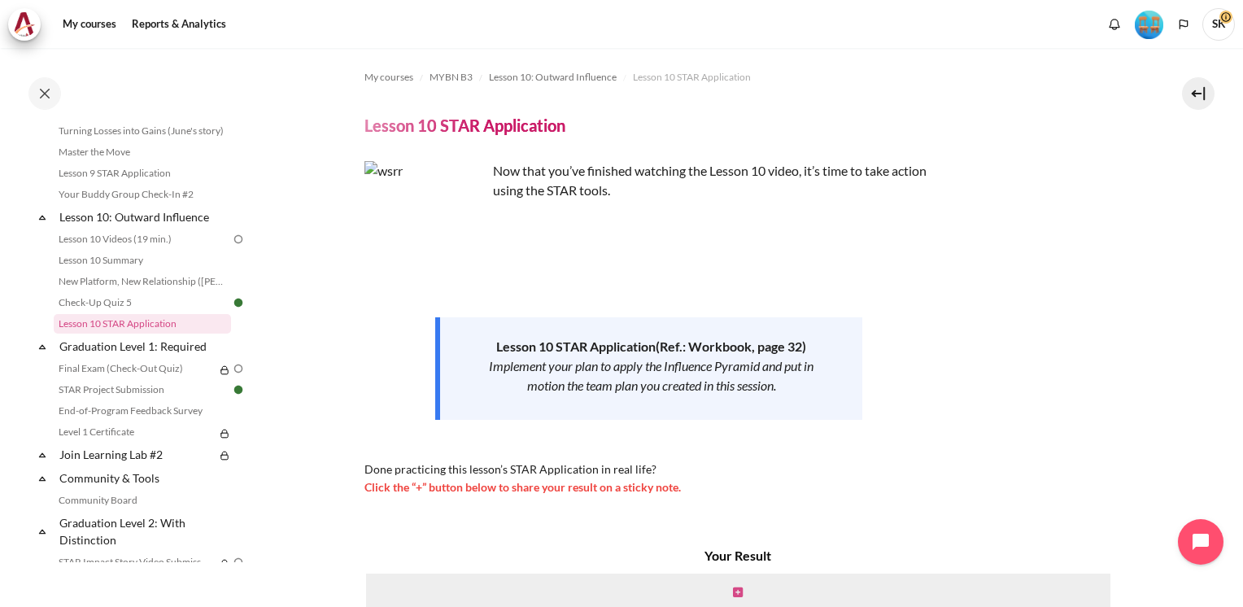
click at [735, 592] on icon "Content" at bounding box center [738, 592] width 10 height 11
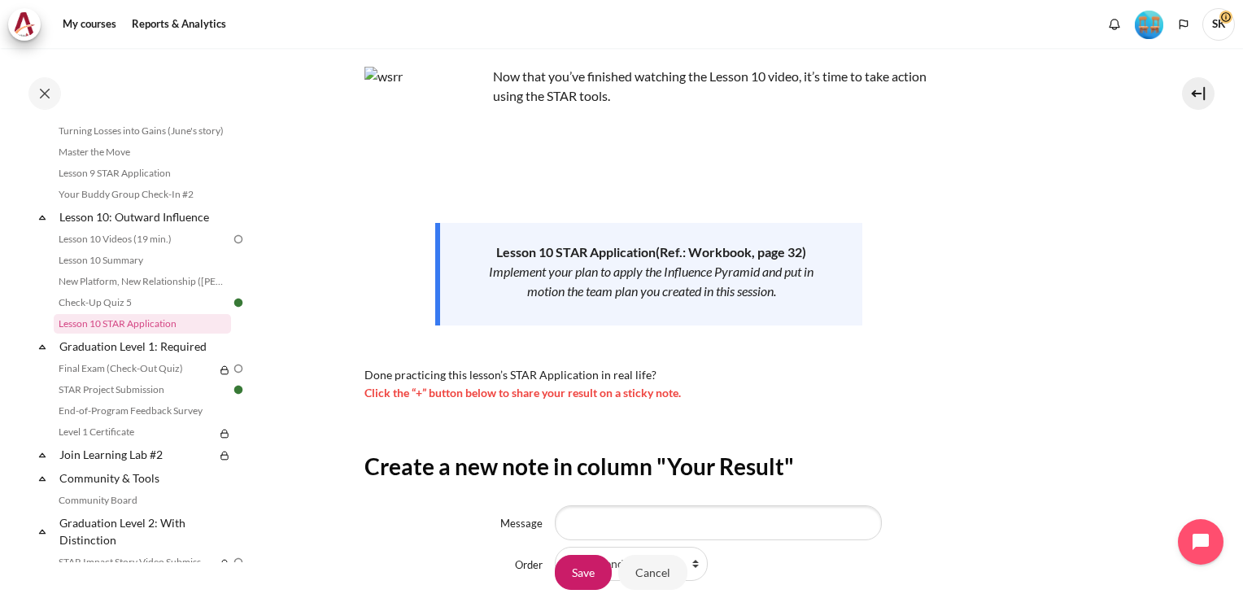
scroll to position [162, 0]
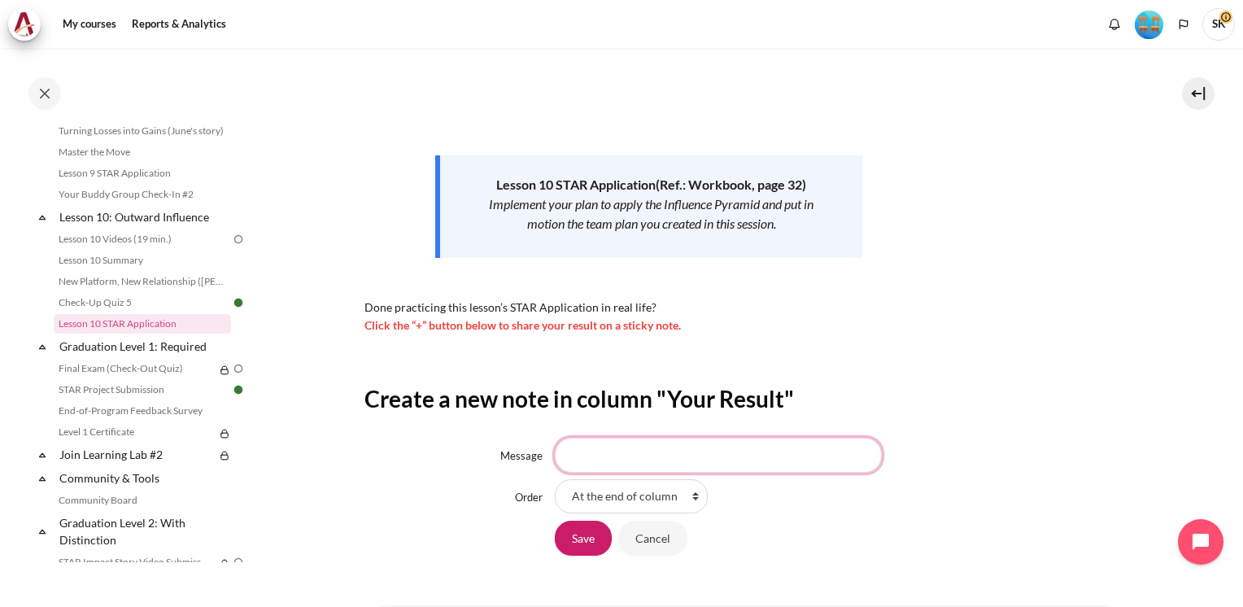
click at [775, 460] on input "Message" at bounding box center [718, 455] width 327 height 34
type input "A"
type input "Practice listen and learn and ask question to understand other's challenges."
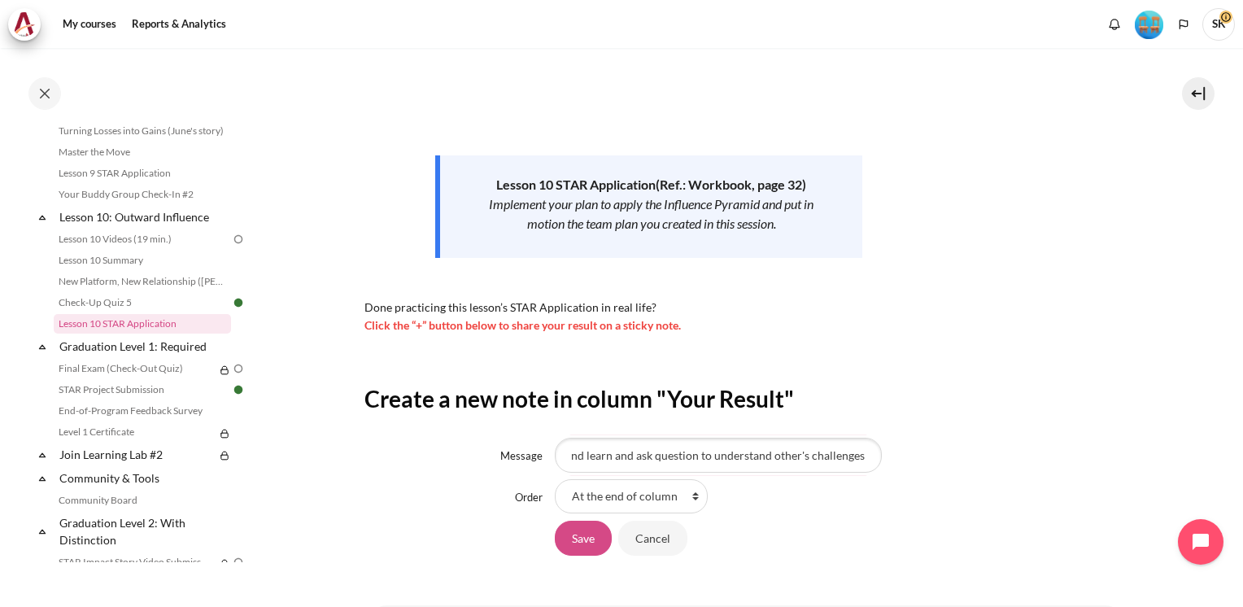
click at [590, 531] on input "Save" at bounding box center [583, 538] width 57 height 34
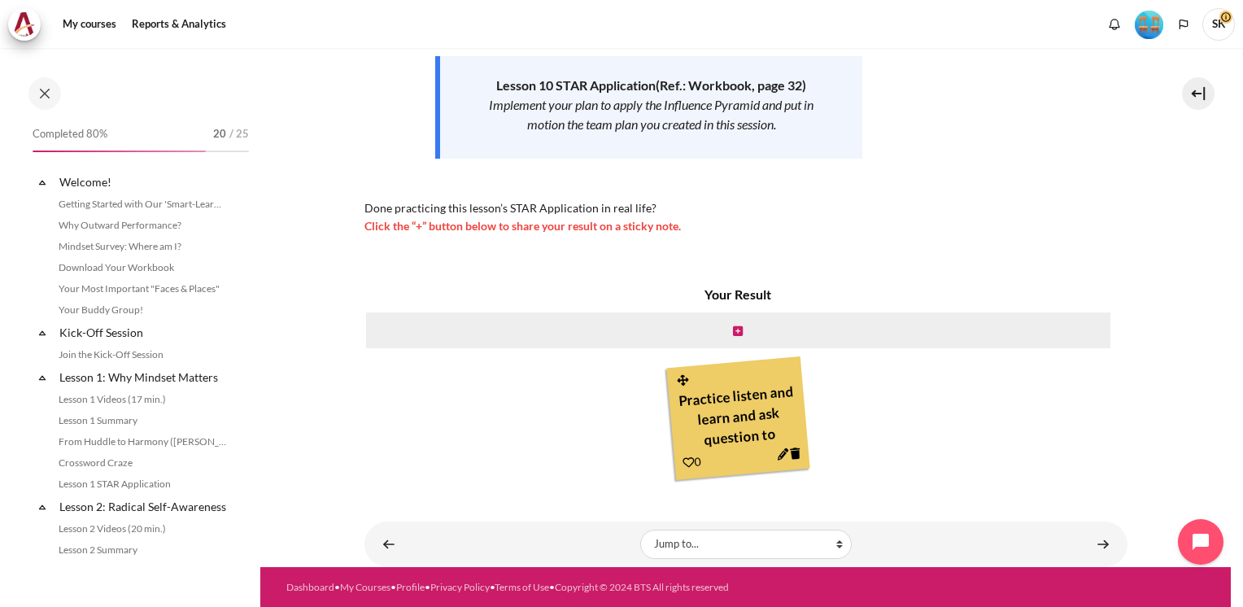
scroll to position [1442, 0]
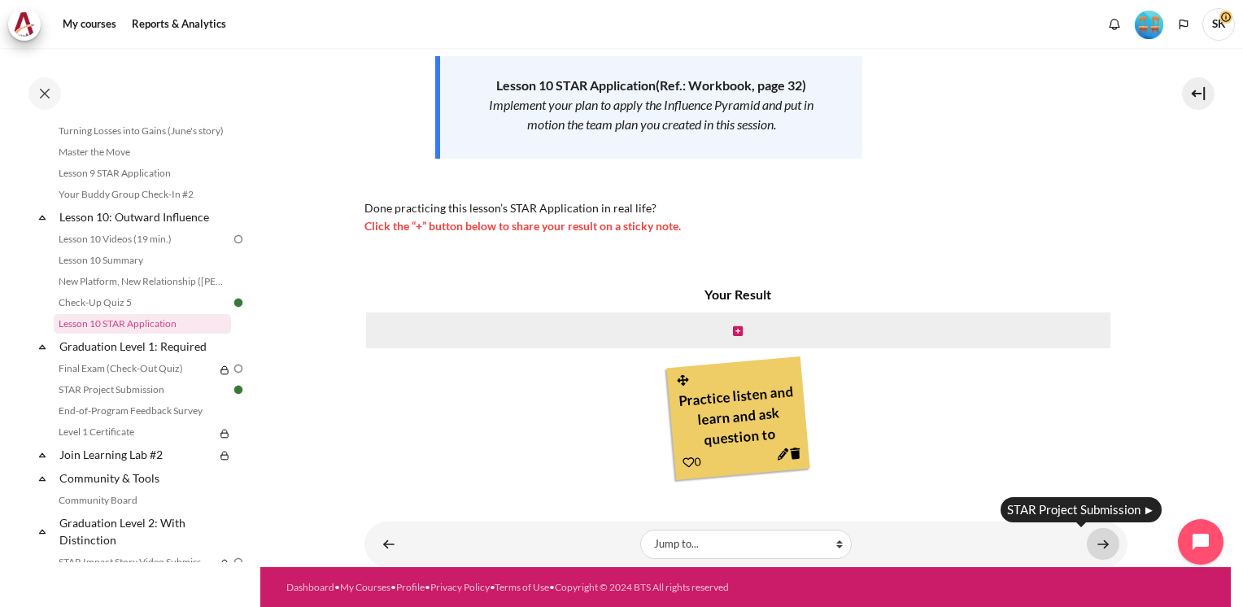
click at [1096, 540] on link "Content" at bounding box center [1103, 544] width 33 height 32
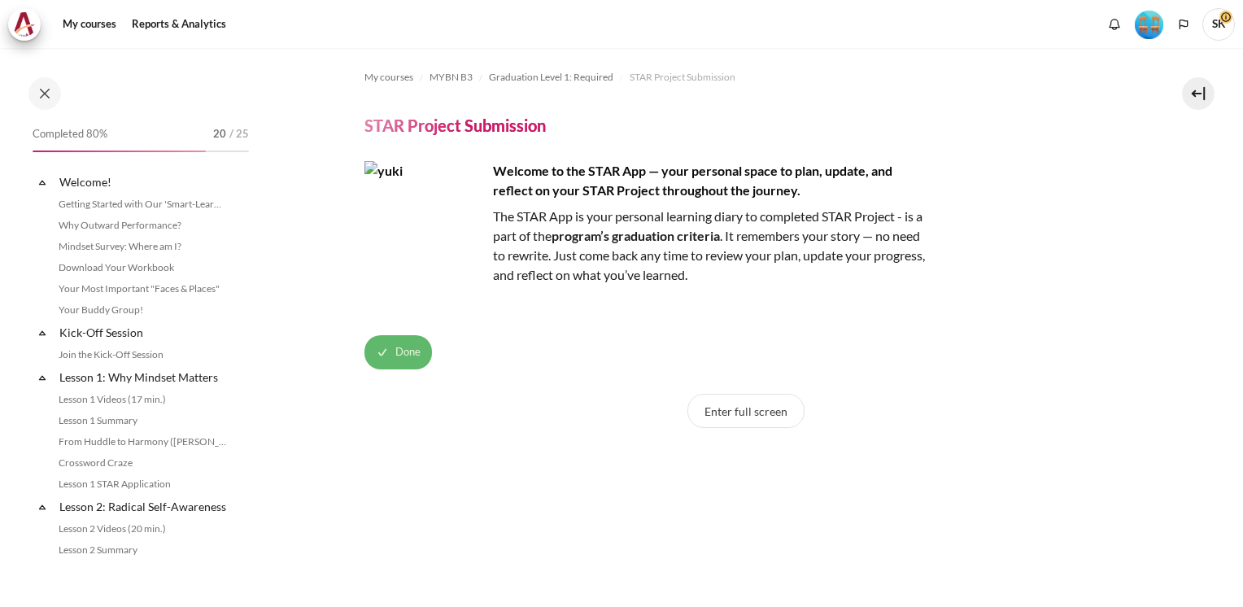
scroll to position [1508, 0]
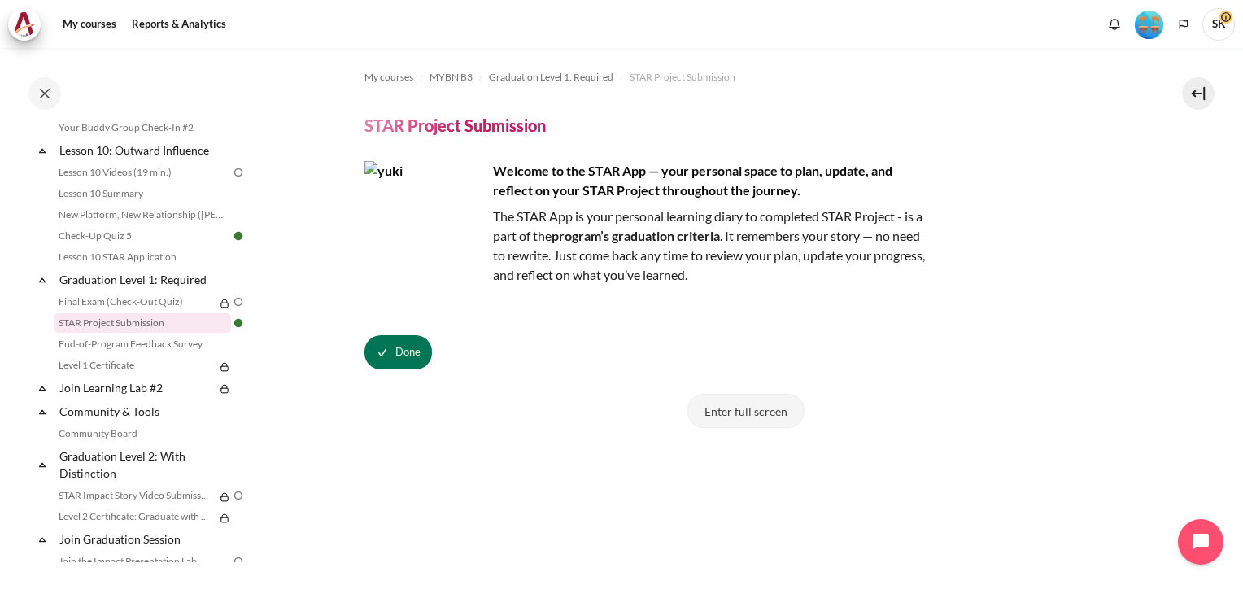
click at [770, 416] on button "Enter full screen" at bounding box center [745, 411] width 117 height 34
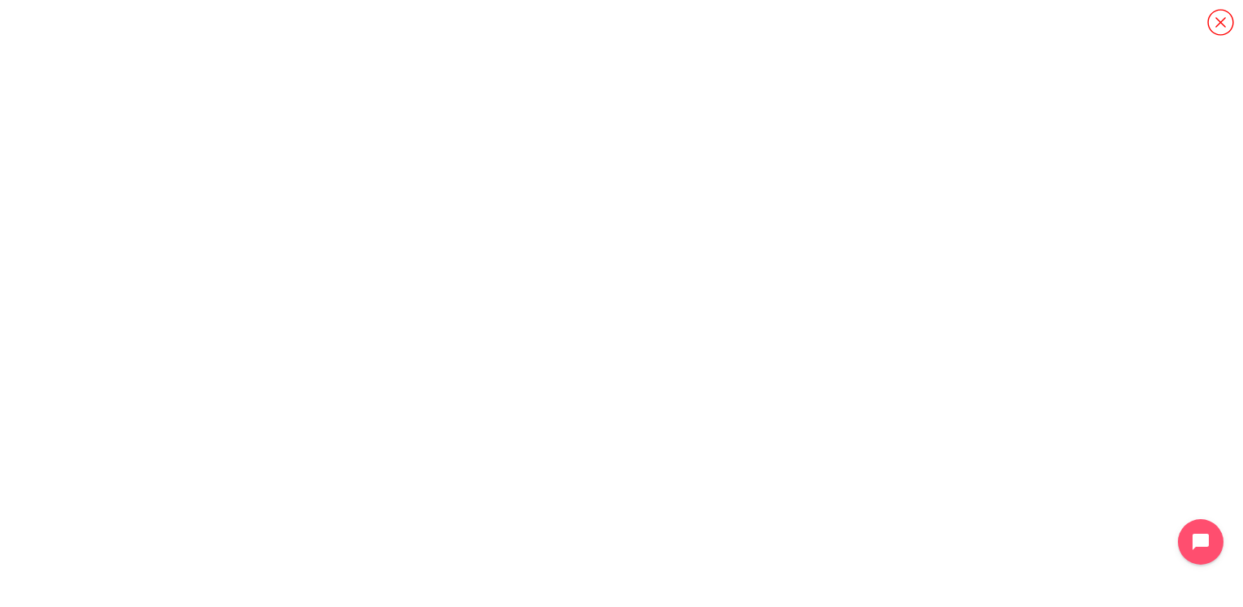
drag, startPoint x: 1234, startPoint y: 350, endPoint x: 1246, endPoint y: 184, distance: 166.4
click at [1242, 184] on html "Skip to main content Open course index Completed 80% 20 / 25 Expand Collapse" at bounding box center [621, 303] width 1243 height 607
click at [1222, 14] on icon "Content" at bounding box center [1221, 22] width 28 height 28
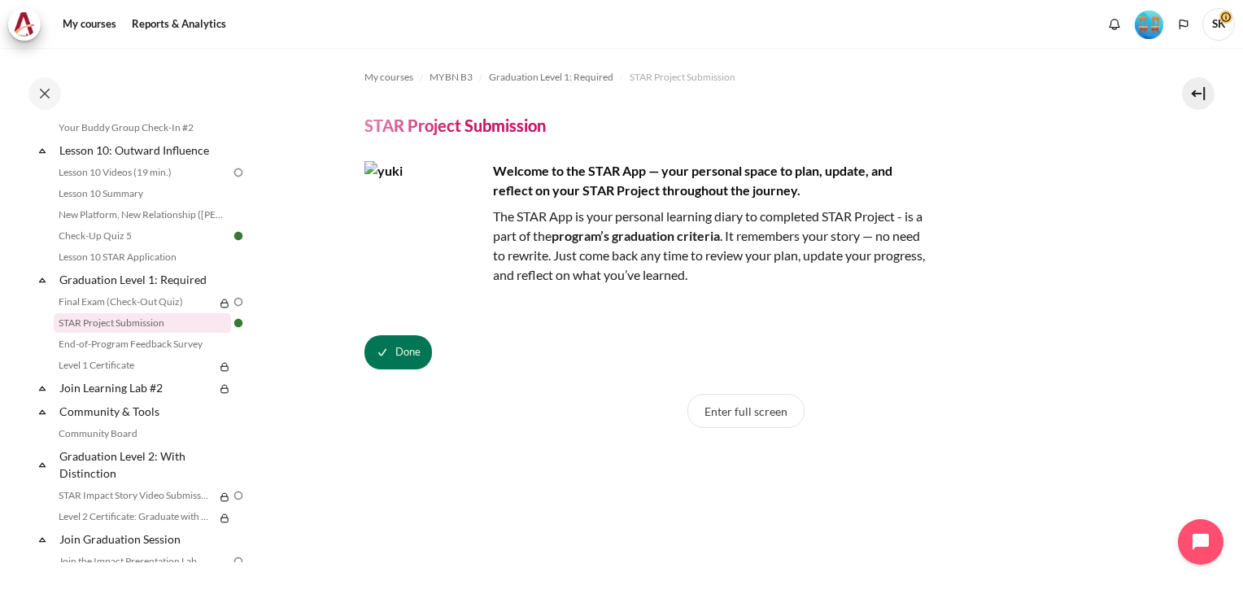
click at [1148, 18] on img "Level #4" at bounding box center [1149, 25] width 28 height 28
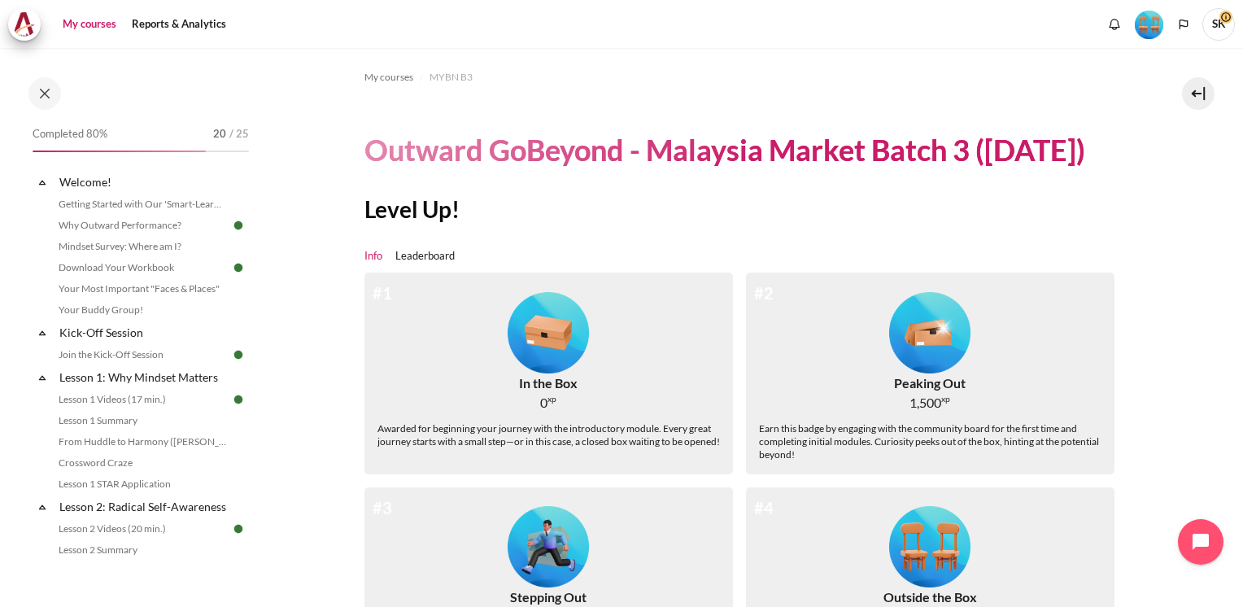
click at [91, 34] on link "My courses" at bounding box center [89, 24] width 65 height 33
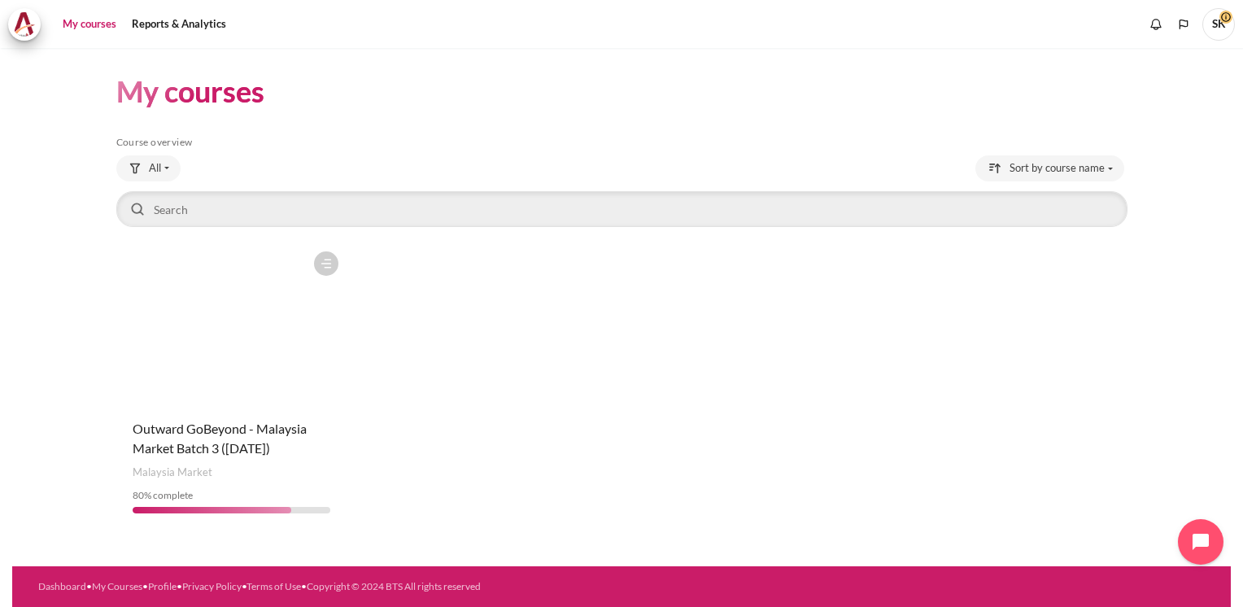
click at [212, 388] on figure "Content" at bounding box center [231, 324] width 231 height 163
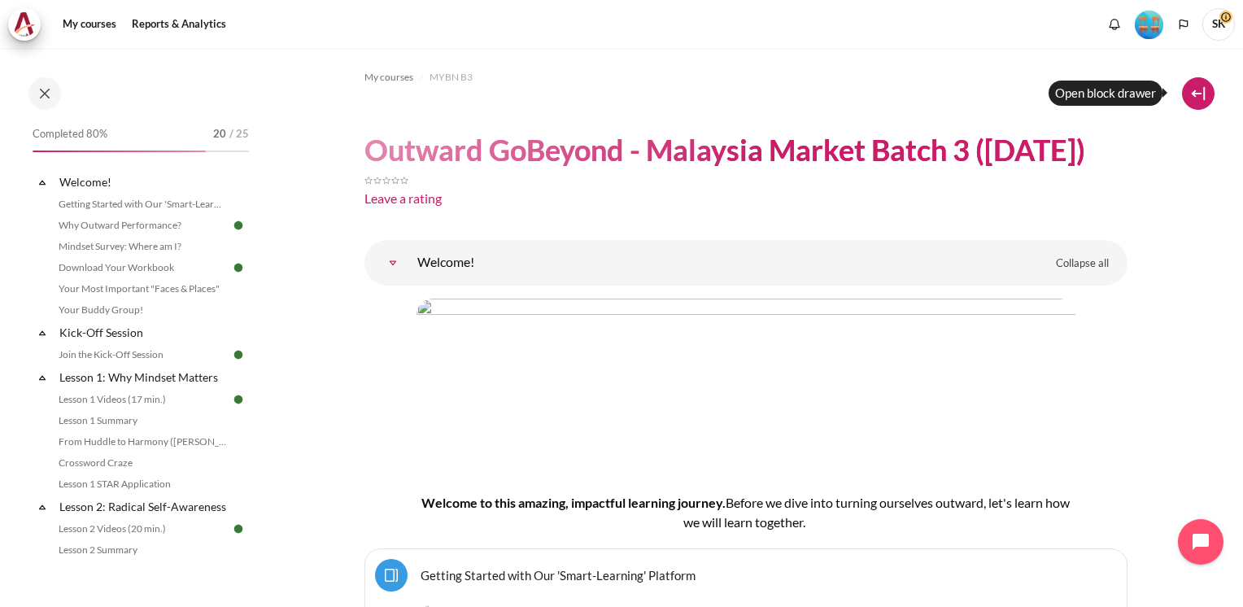
click at [1196, 96] on button at bounding box center [1198, 93] width 33 height 33
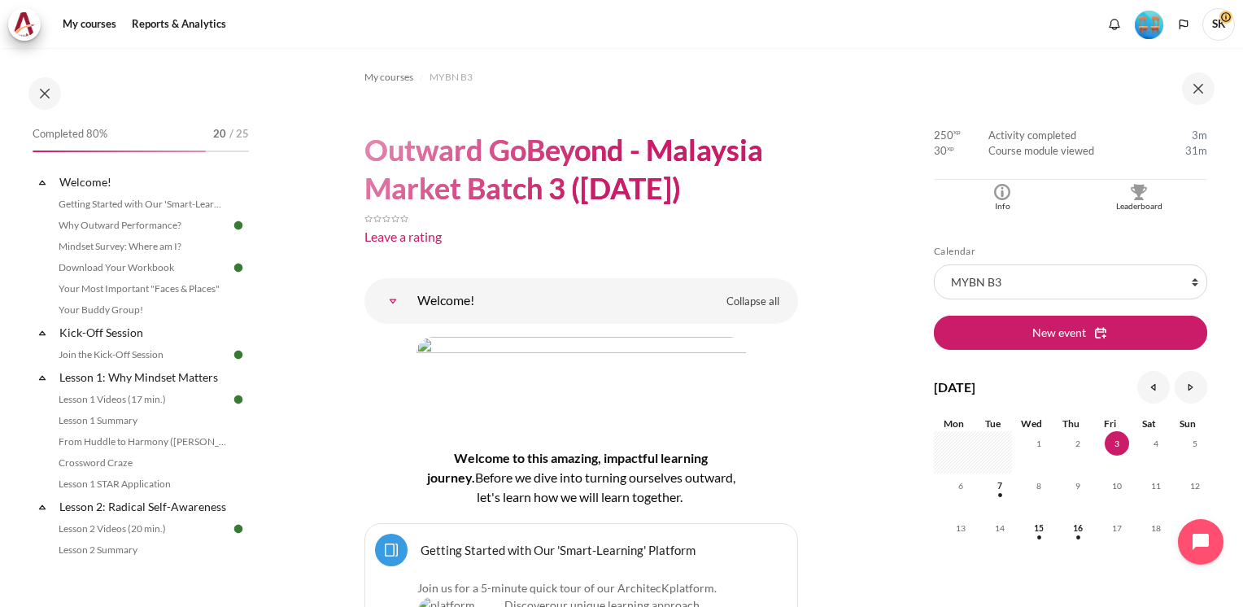
scroll to position [439, 0]
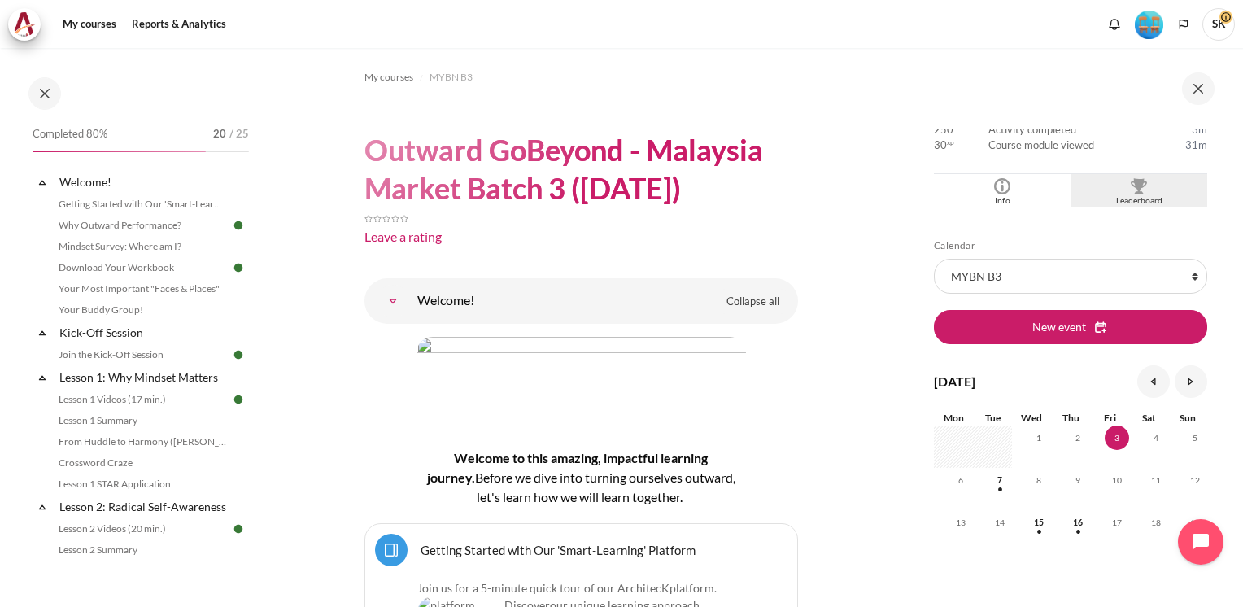
click at [1138, 199] on div "Leaderboard" at bounding box center [1139, 200] width 129 height 13
